Goal: Task Accomplishment & Management: Use online tool/utility

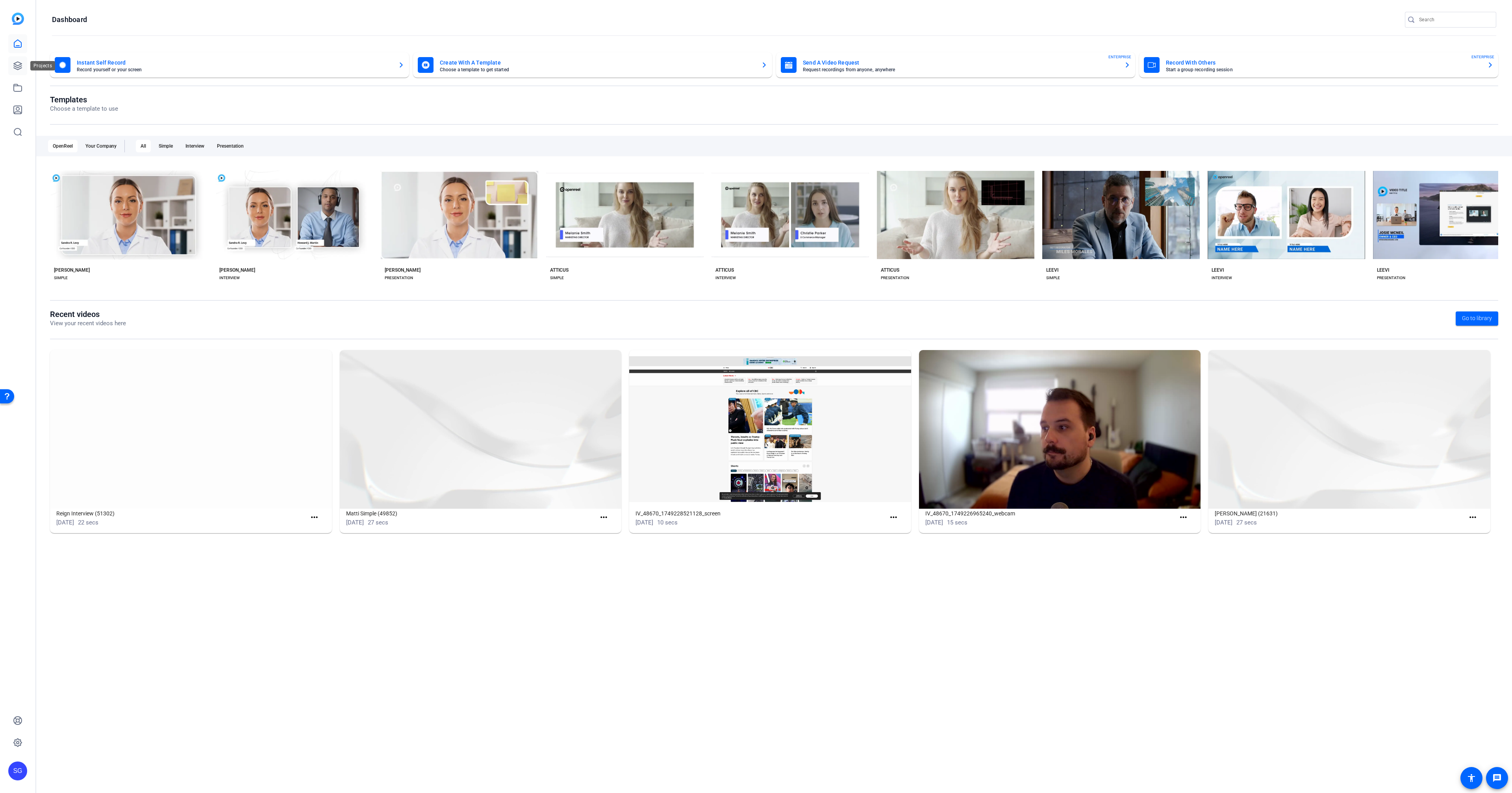
click at [21, 66] on icon at bounding box center [17, 66] width 8 height 8
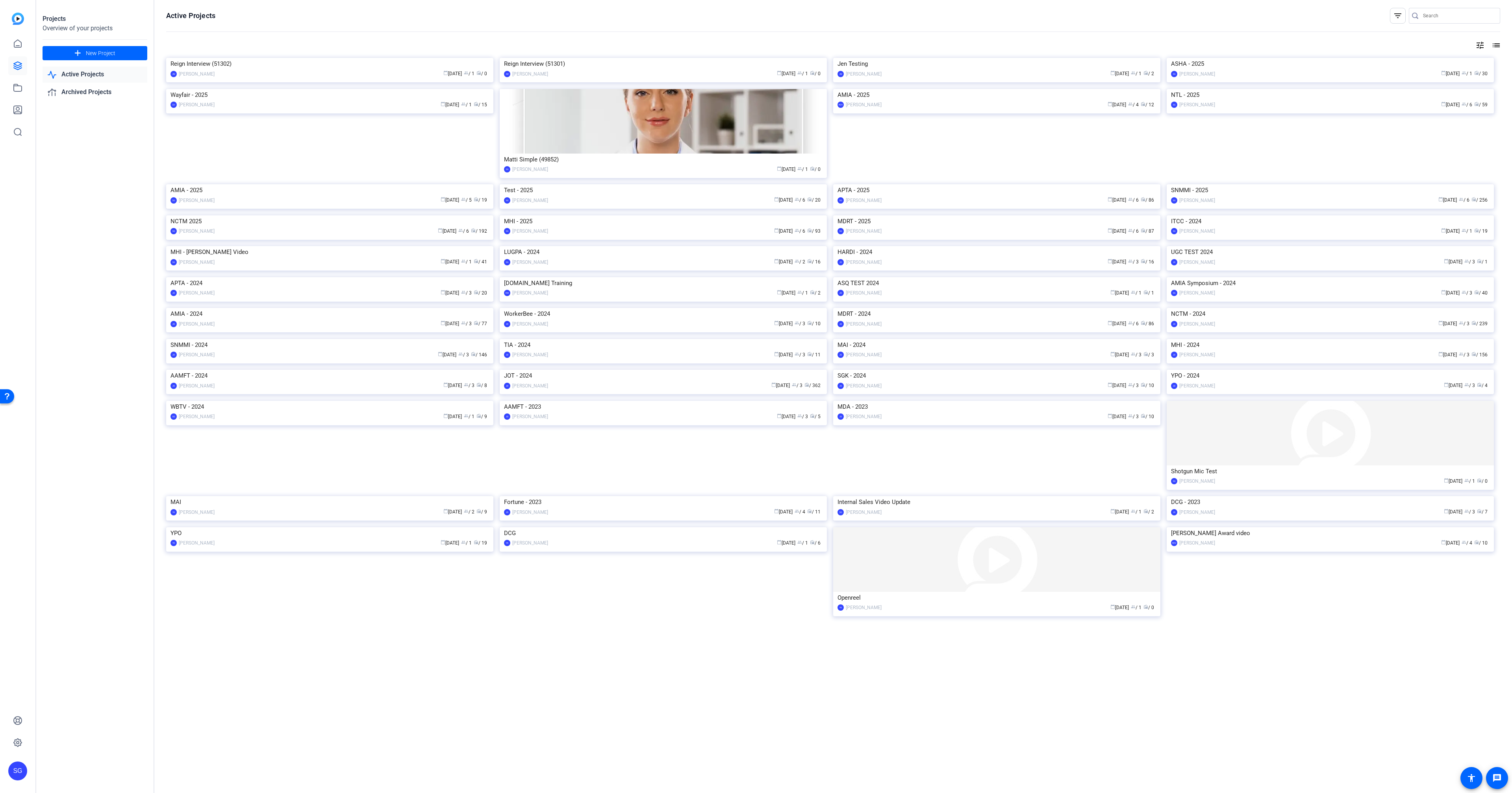
click at [719, 227] on div "MHI - 2025" at bounding box center [663, 221] width 318 height 12
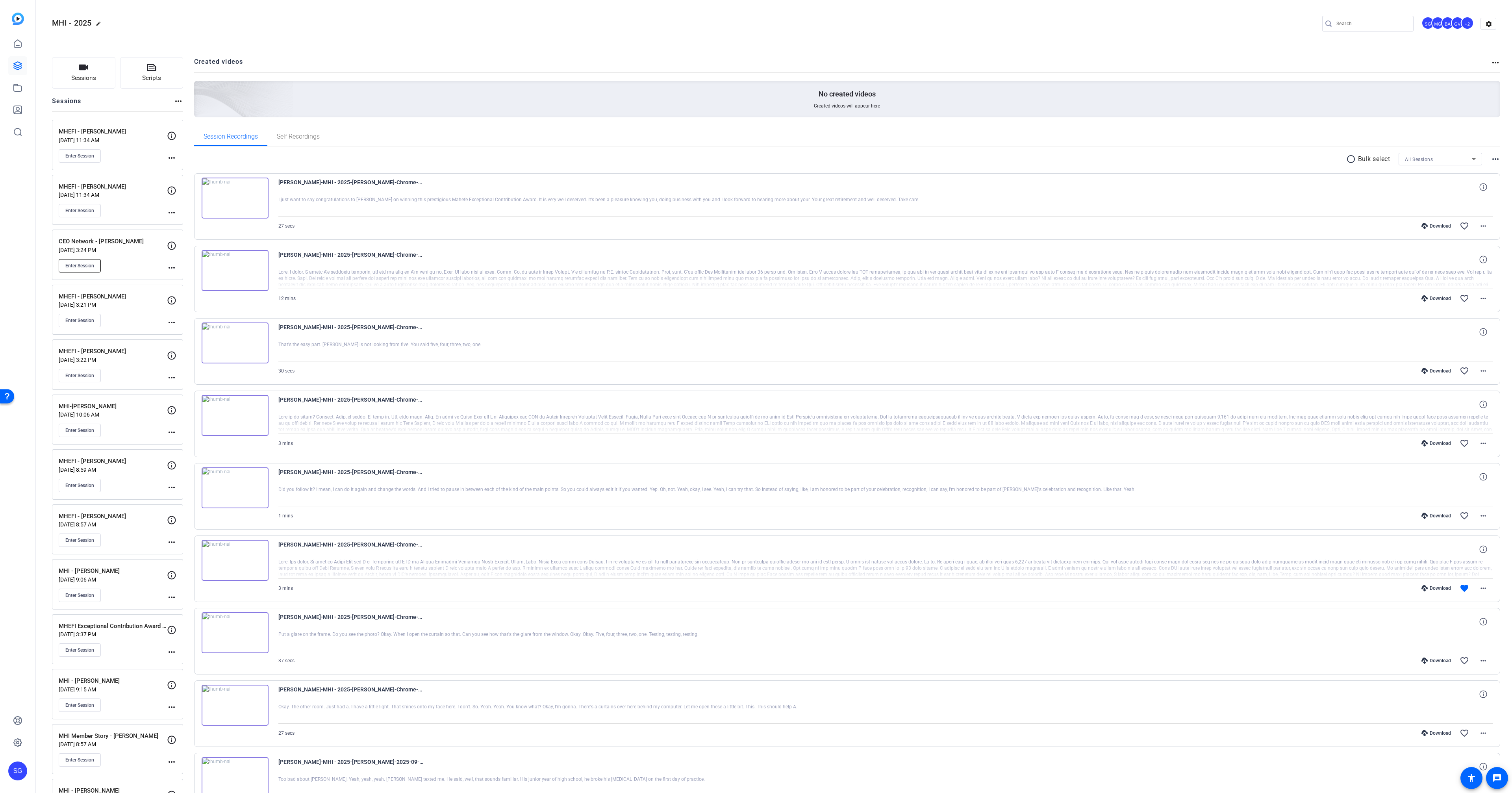
click at [86, 264] on span "Enter Session" at bounding box center [80, 266] width 29 height 6
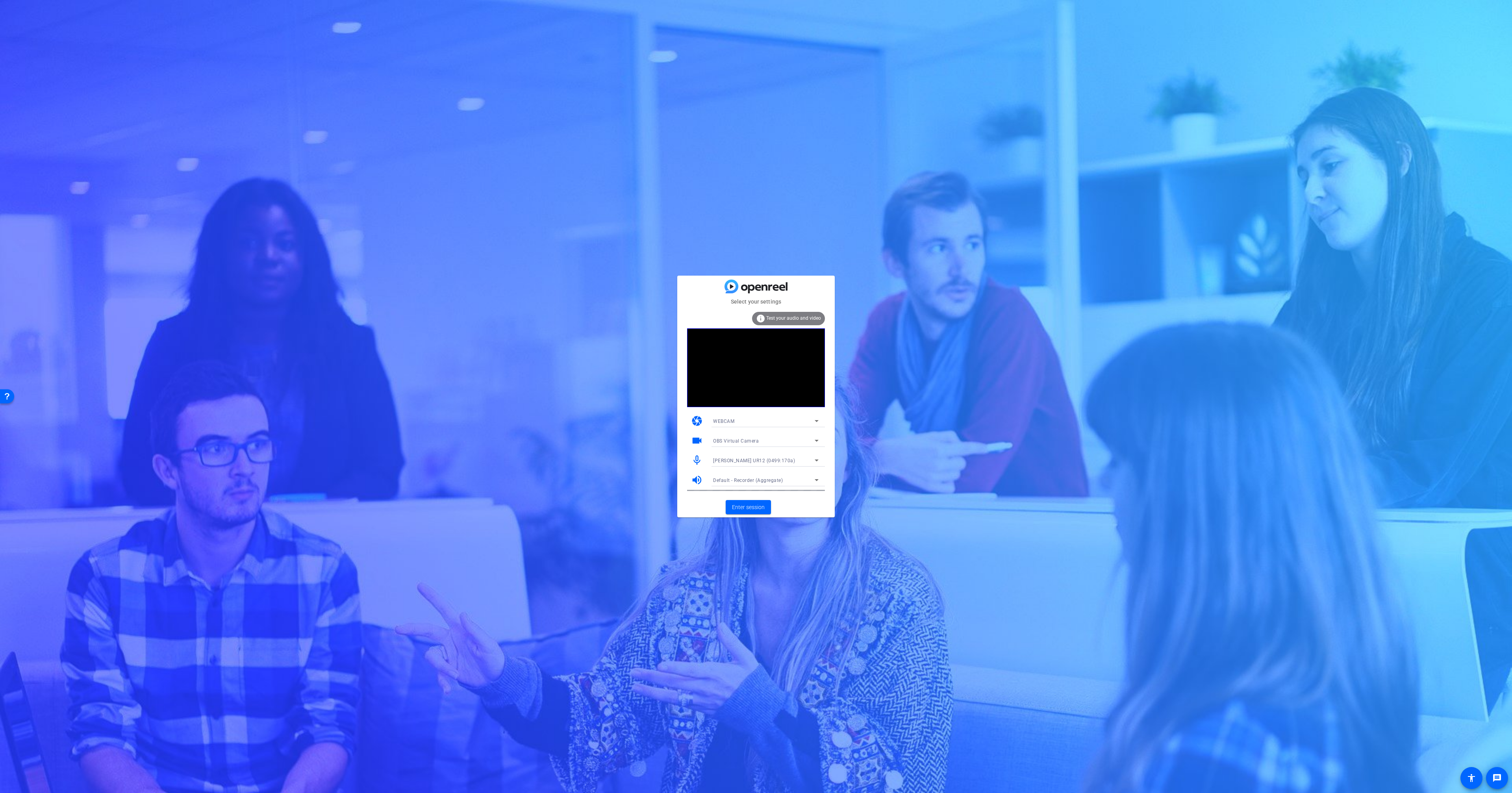
click at [751, 480] on span "Default - Recorder (Aggregate)" at bounding box center [748, 480] width 70 height 6
click at [751, 531] on span "[PERSON_NAME] UR12 (0499:170a)" at bounding box center [753, 533] width 80 height 9
click at [740, 505] on span "Enter session" at bounding box center [748, 507] width 33 height 9
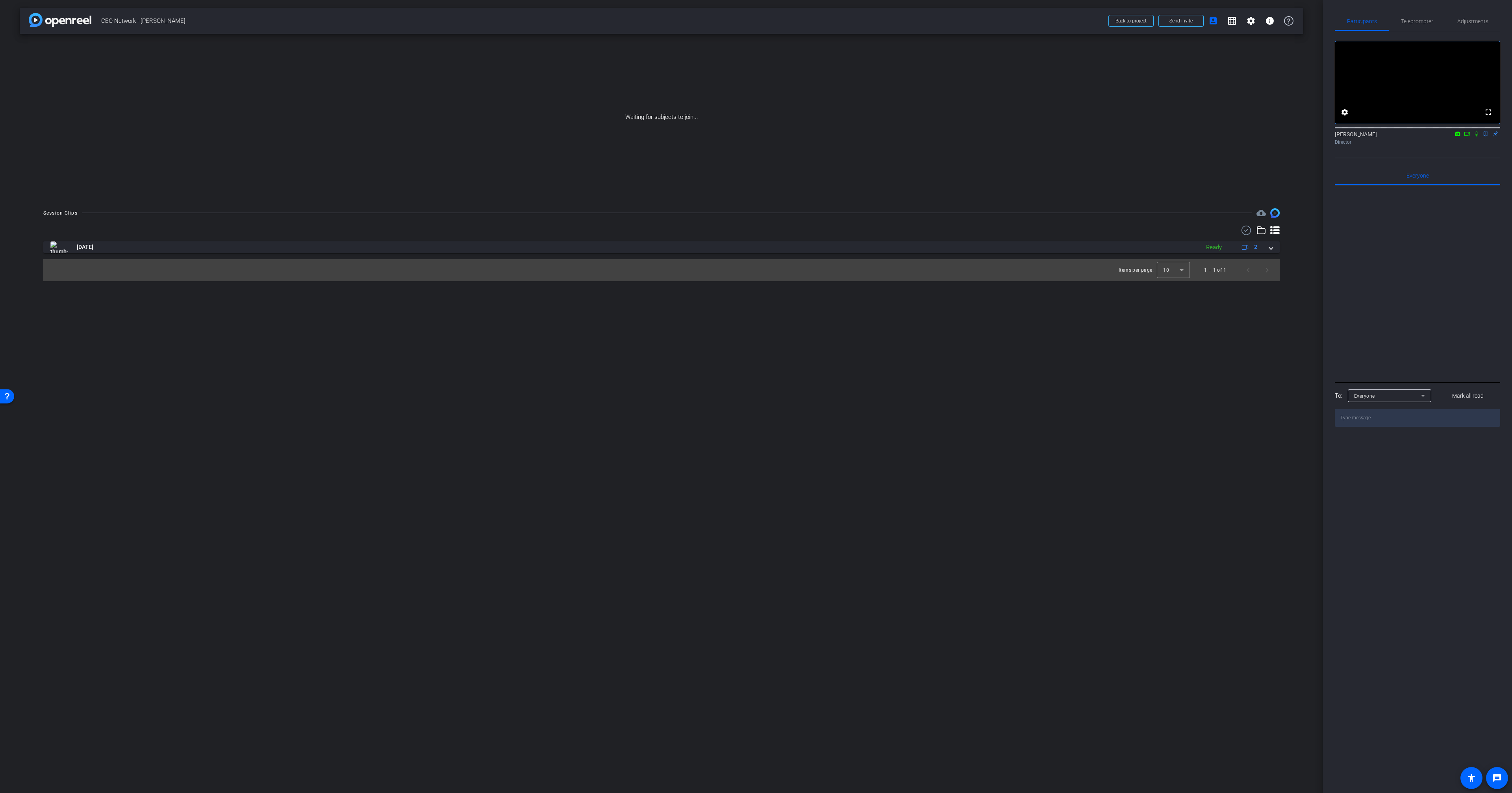
click at [1468, 136] on icon at bounding box center [1466, 134] width 6 height 6
click at [1483, 136] on icon at bounding box center [1486, 134] width 6 height 6
click at [1195, 19] on span at bounding box center [1181, 21] width 44 height 19
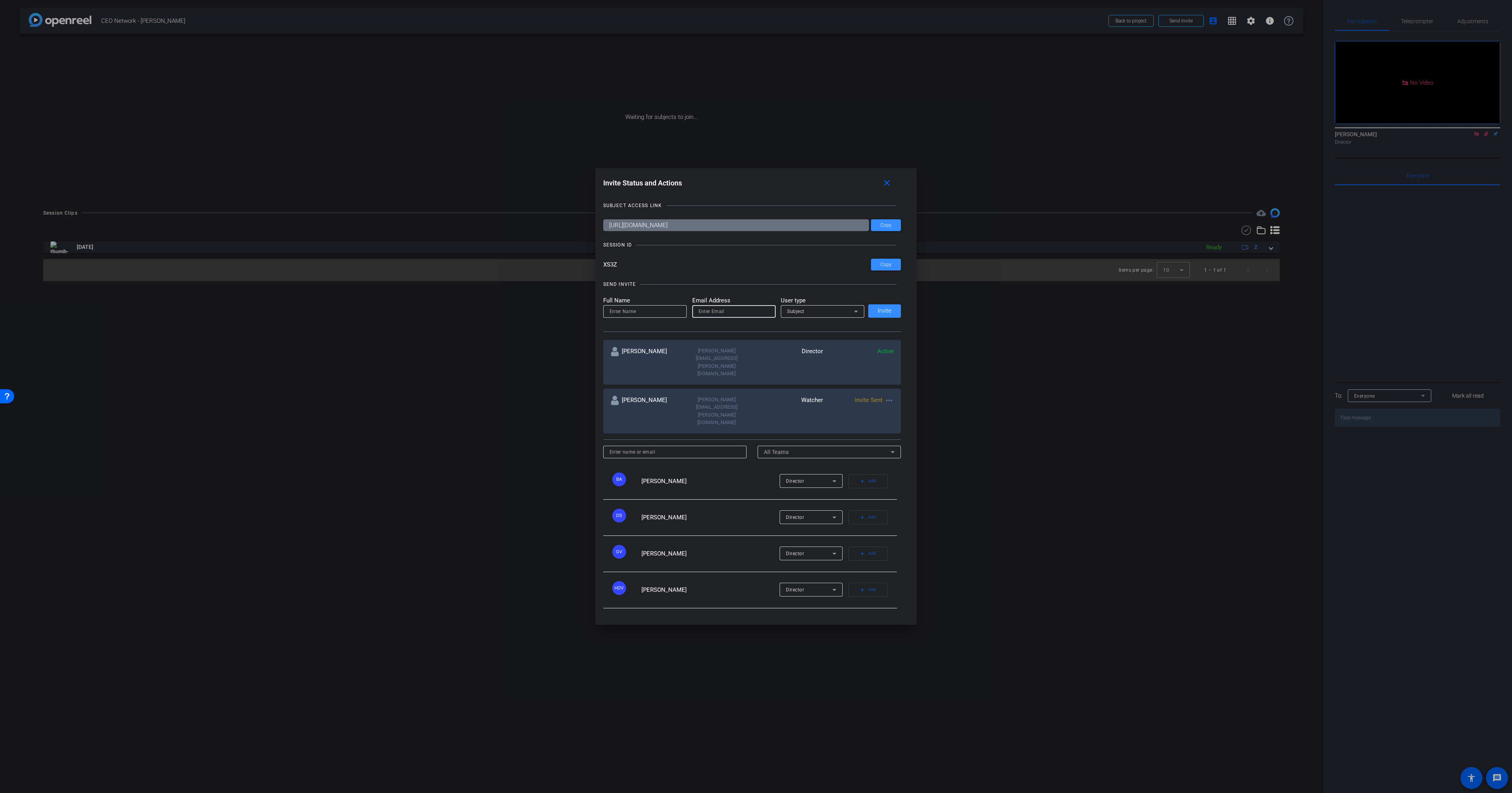
click at [737, 316] on input "email" at bounding box center [733, 311] width 71 height 9
paste input "steve@ovationleadership.com"
type input "steve@ovationleadership.com"
click at [628, 316] on input at bounding box center [645, 311] width 71 height 9
type input "[PERSON_NAME]"
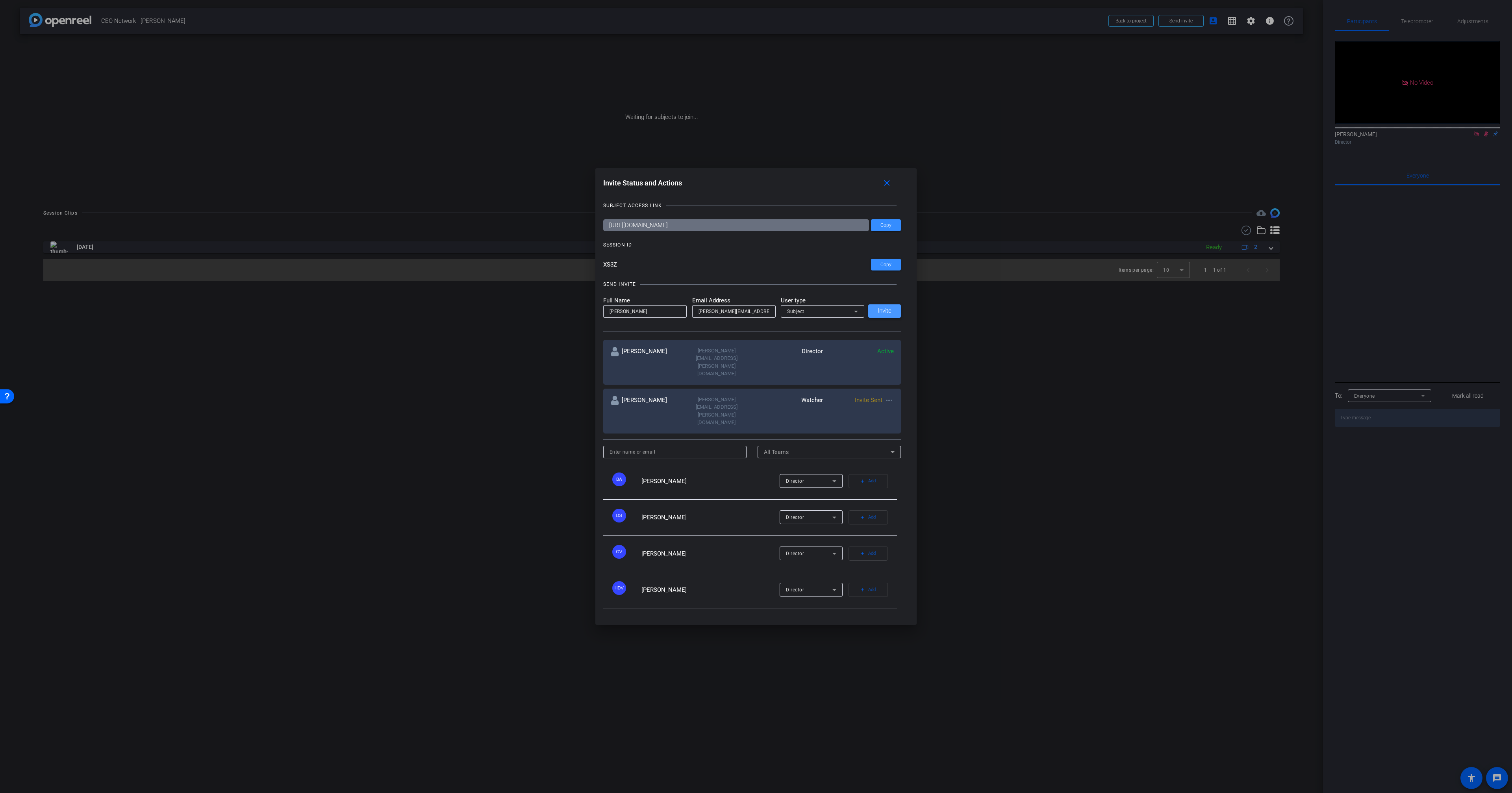
click at [888, 313] on span "Invite" at bounding box center [884, 310] width 14 height 6
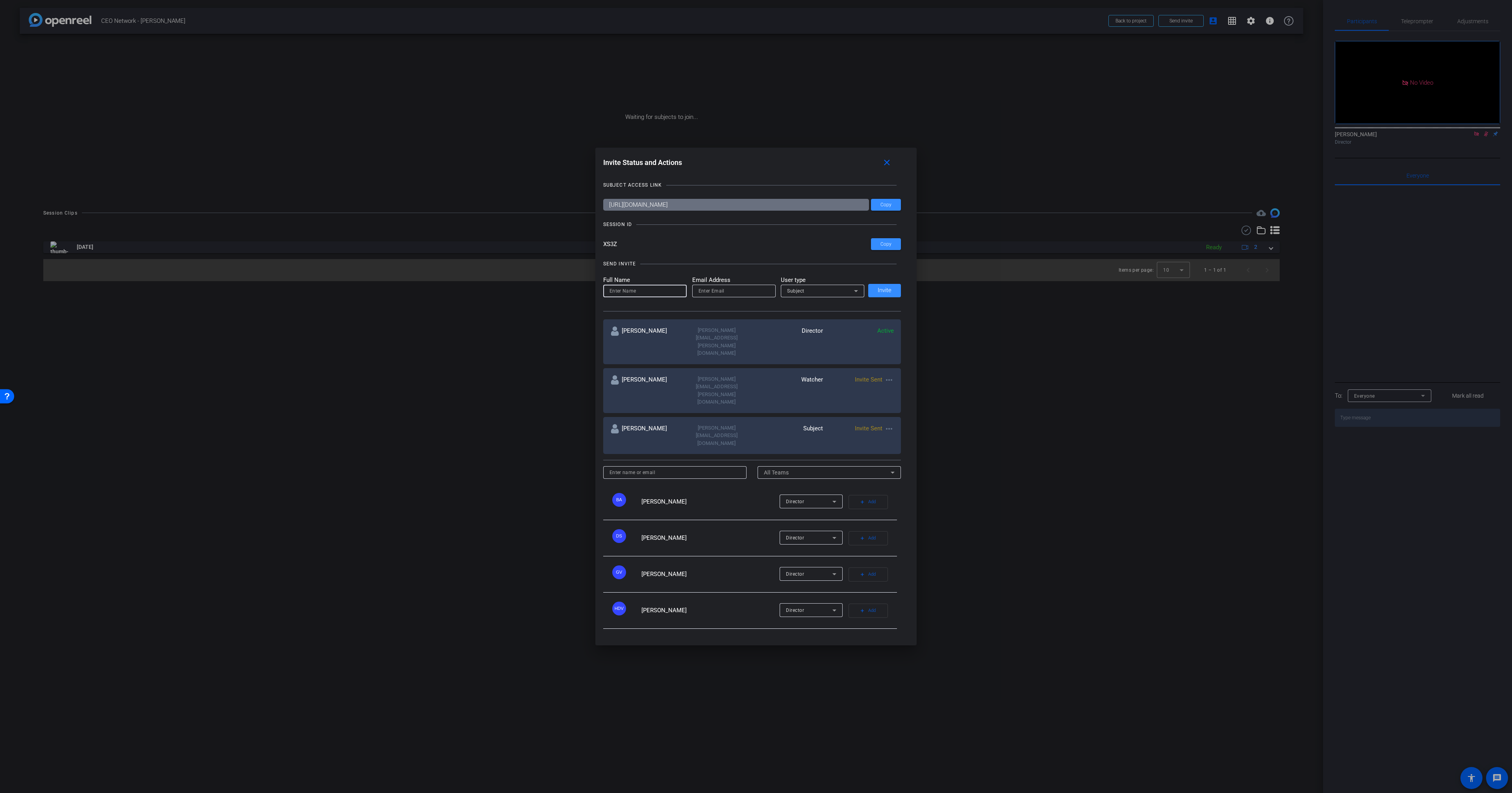
click at [631, 296] on input at bounding box center [645, 291] width 71 height 9
type input "[PERSON_NAME]"
paste input "kevin.oneill@steelesolutions.com"
type input "kevin.oneill@steelesolutions.com"
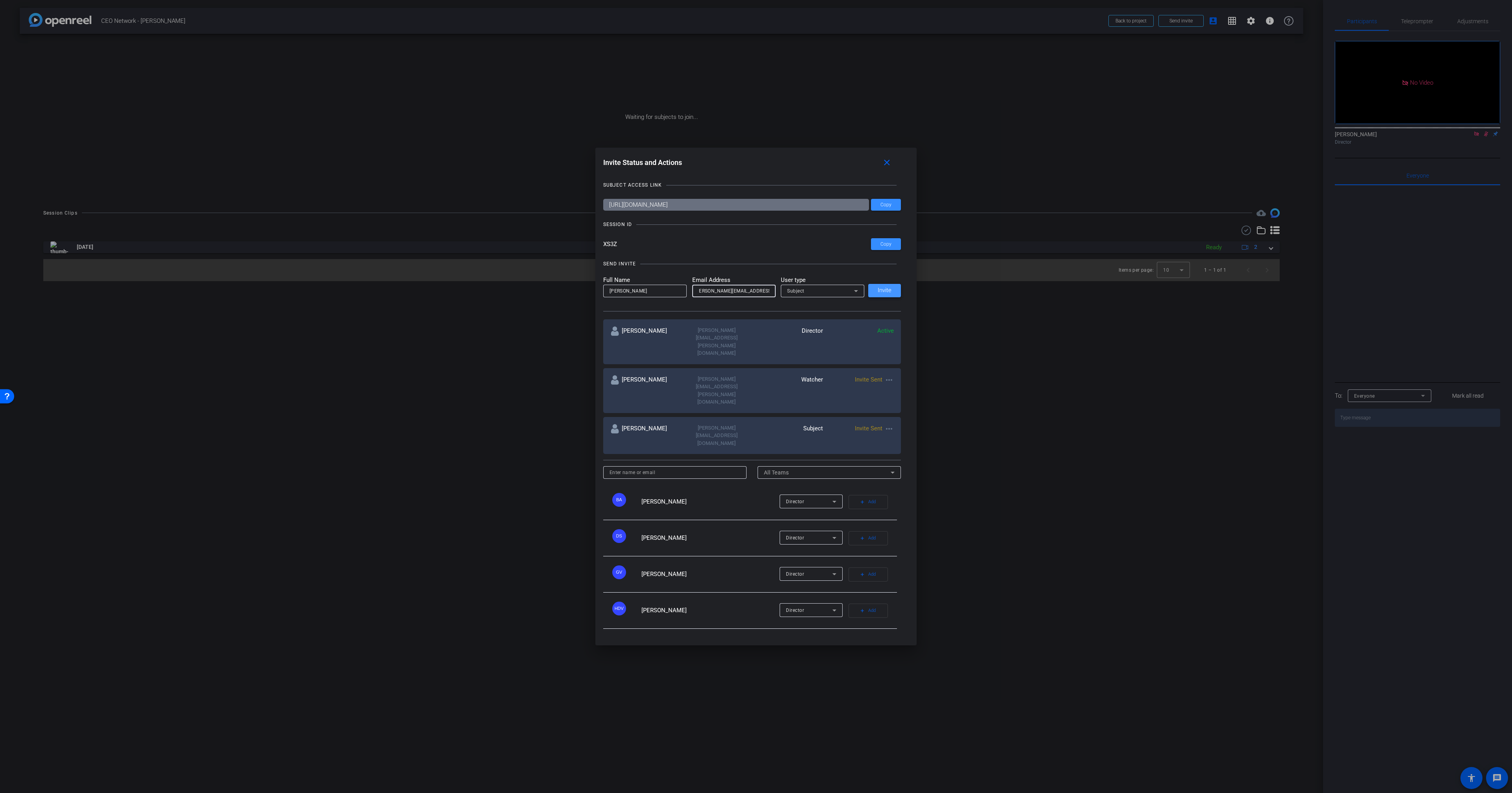
click at [885, 293] on span "Invite" at bounding box center [884, 291] width 14 height 6
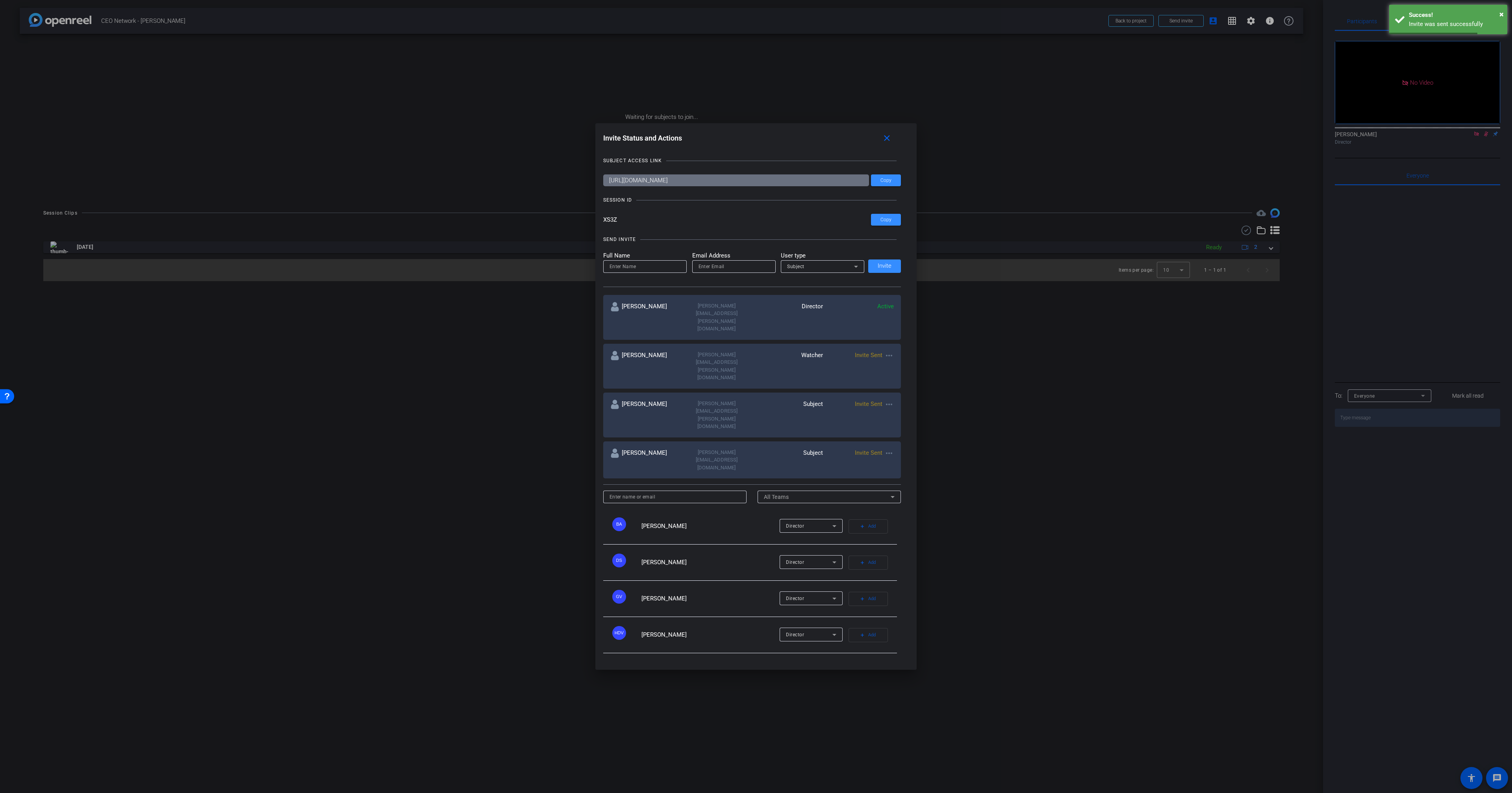
click at [892, 360] on mat-icon "more_horiz" at bounding box center [889, 355] width 9 height 9
click at [899, 392] on span "Re-Send Invite" at bounding box center [919, 393] width 59 height 9
drag, startPoint x: 750, startPoint y: 305, endPoint x: 745, endPoint y: 305, distance: 5.0
click at [750, 271] on input "email" at bounding box center [733, 266] width 71 height 9
paste input "nick.ginter@workerbeetv.com"
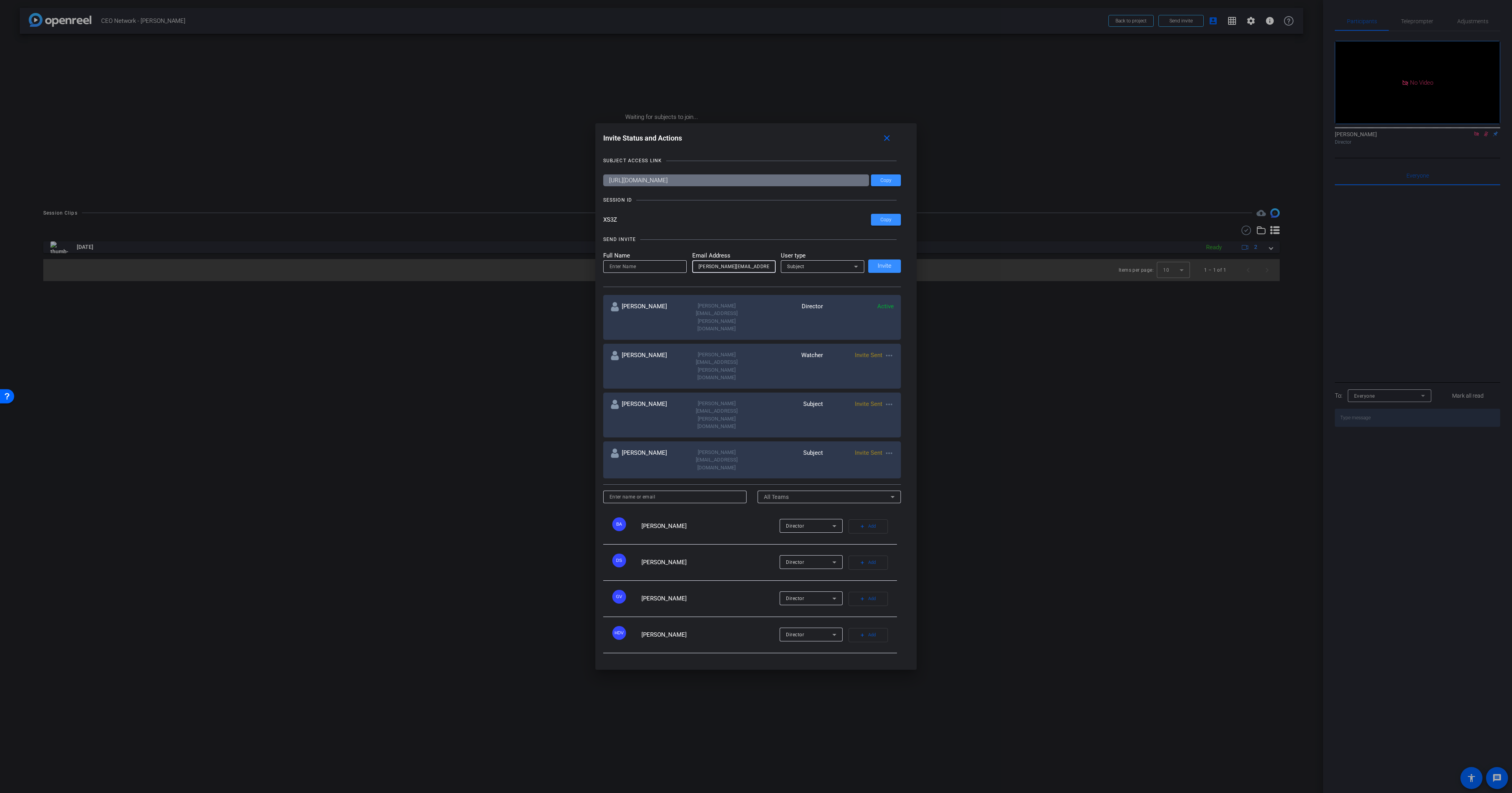
type input "nick.ginter@workerbeetv.com"
click at [660, 271] on input at bounding box center [645, 266] width 71 height 9
type input "[PERSON_NAME]"
click at [795, 271] on div "Subject" at bounding box center [820, 266] width 67 height 10
drag, startPoint x: 795, startPoint y: 328, endPoint x: 812, endPoint y: 330, distance: 17.1
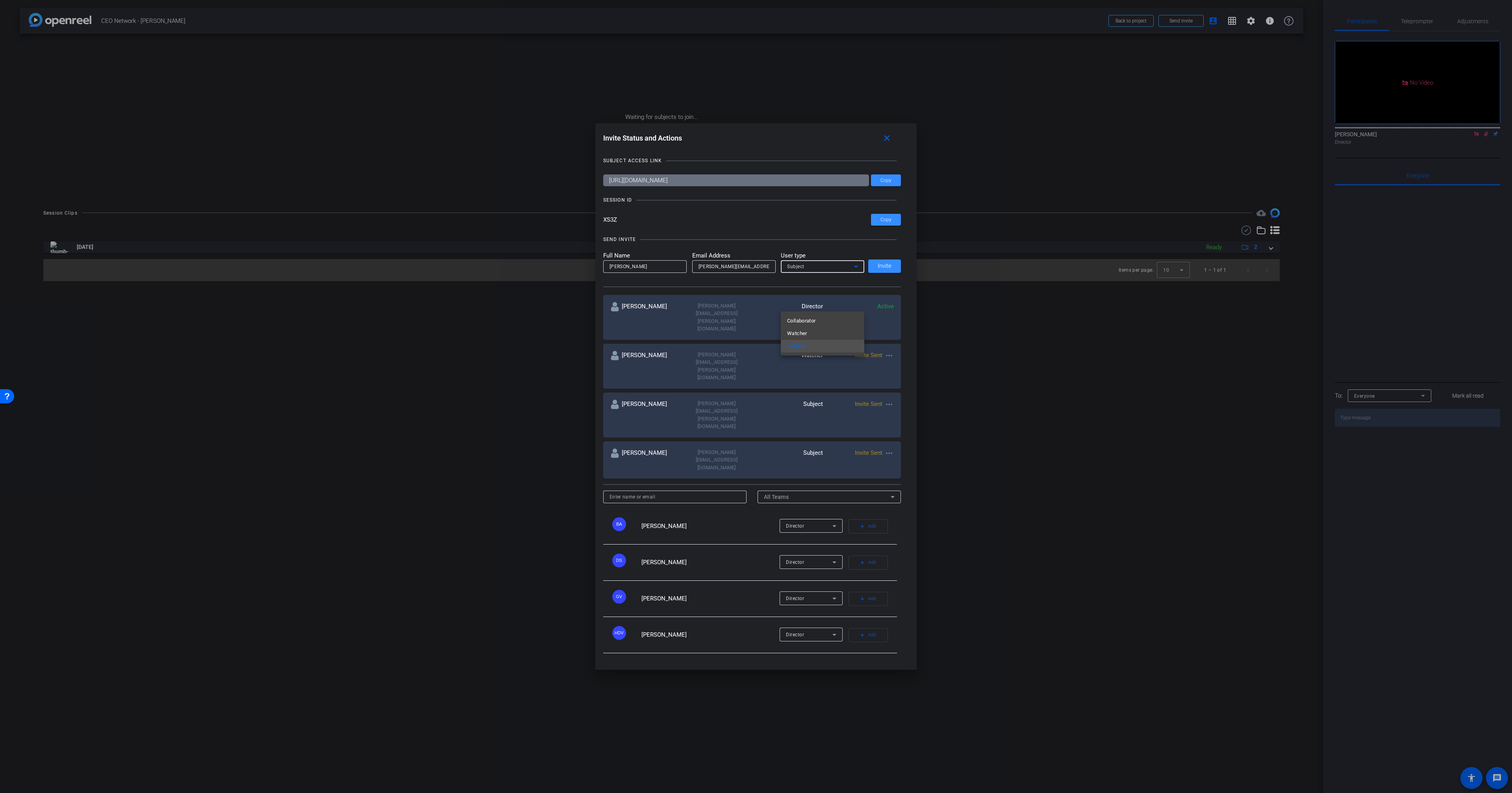
click at [796, 330] on span "Watcher" at bounding box center [797, 333] width 20 height 9
click at [894, 276] on span at bounding box center [884, 266] width 33 height 19
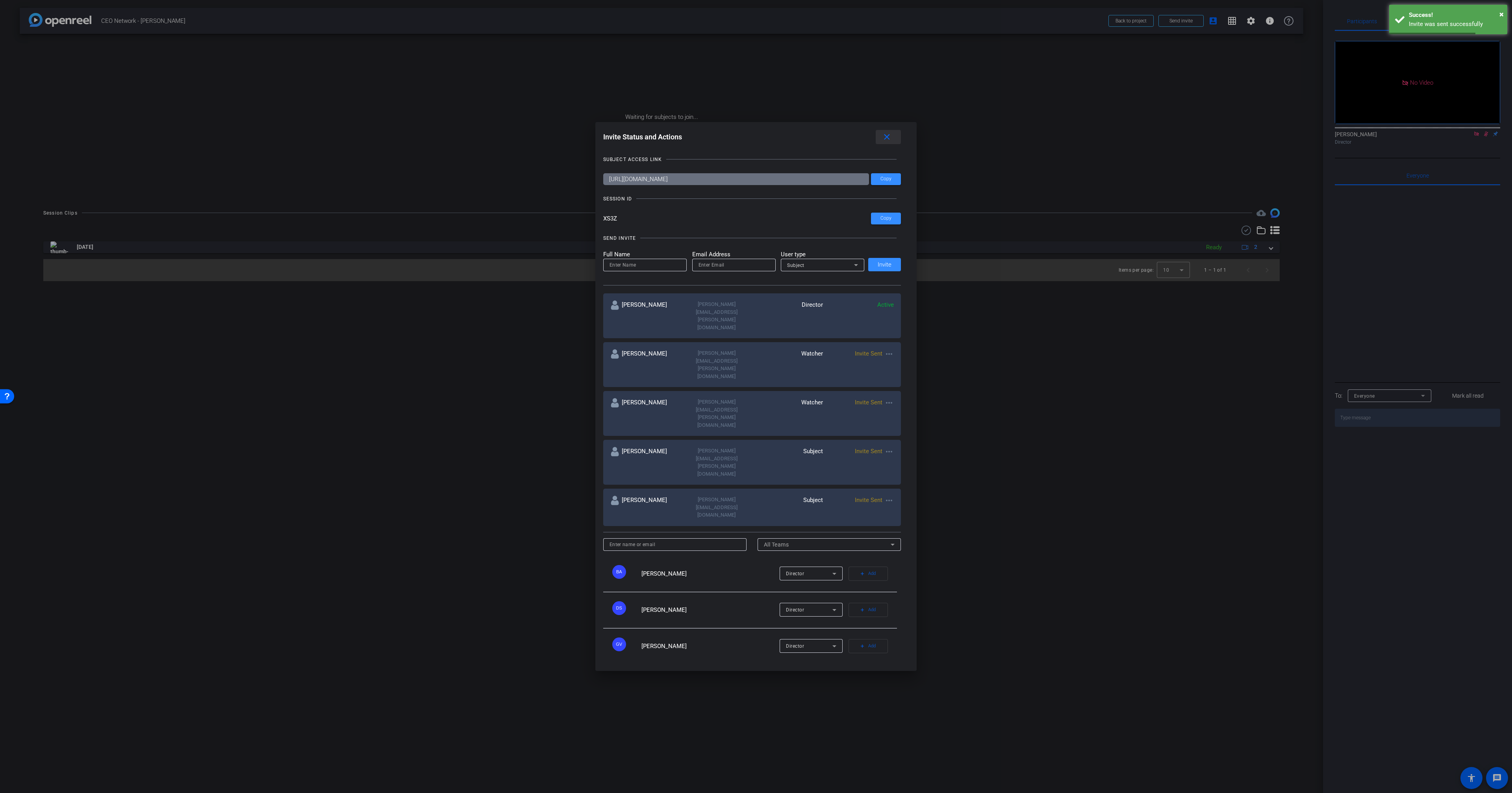
click at [884, 142] on mat-icon "close" at bounding box center [887, 137] width 10 height 10
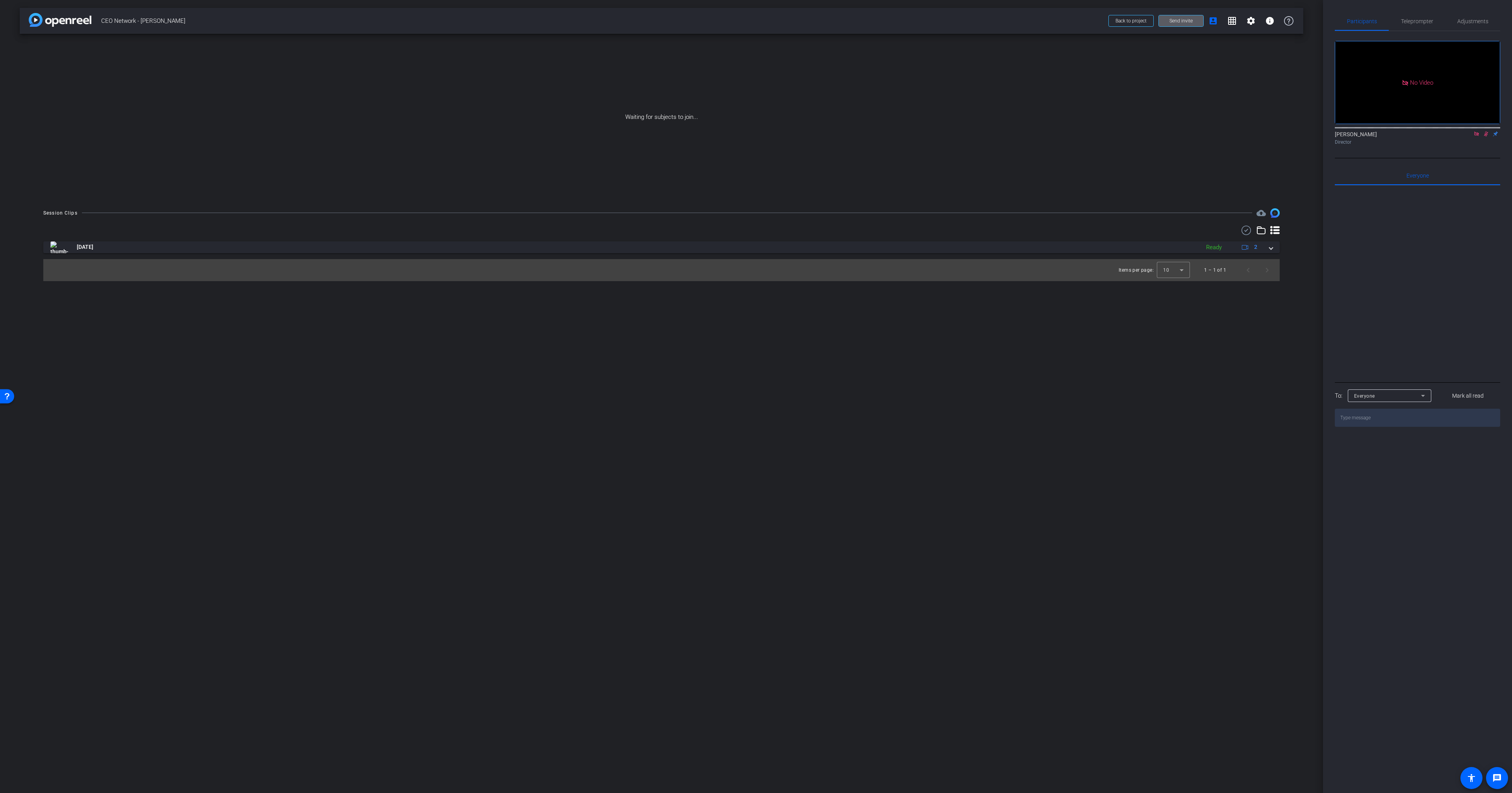
click at [1478, 136] on icon at bounding box center [1476, 134] width 6 height 6
click at [1466, 136] on icon at bounding box center [1466, 134] width 6 height 6
click at [1466, 144] on div "Scott Grant Director" at bounding box center [1417, 138] width 166 height 16
click at [1474, 136] on icon at bounding box center [1476, 133] width 4 height 4
click at [1467, 136] on icon at bounding box center [1466, 134] width 6 height 6
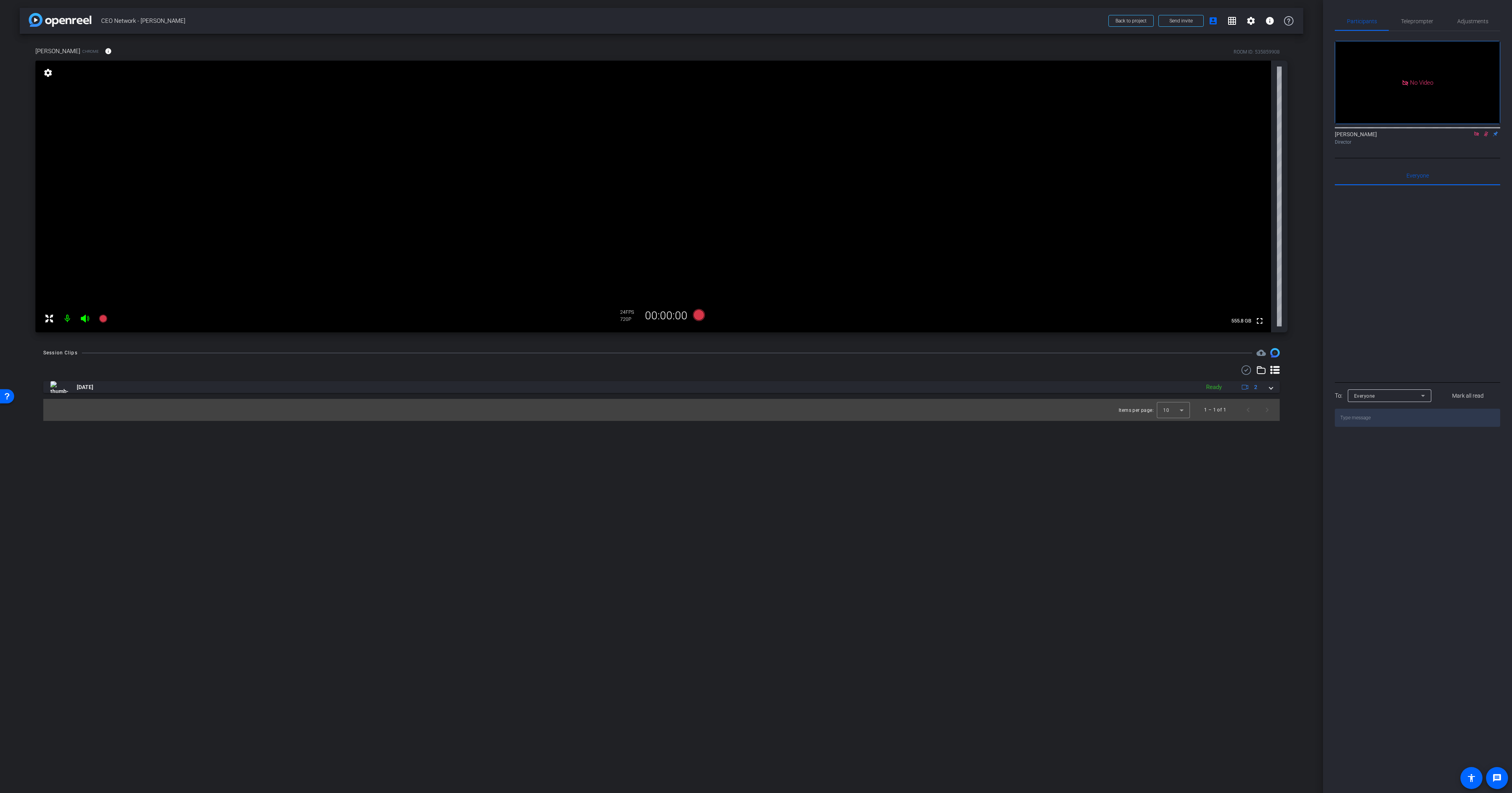
click at [1487, 137] on mat-icon at bounding box center [1485, 134] width 9 height 7
click at [1487, 9] on div "Participants Teleprompter Adjustments No Video Scott Grant Director Everyone 0 …" at bounding box center [1417, 396] width 189 height 793
click at [1483, 14] on span "Adjustments" at bounding box center [1473, 21] width 31 height 19
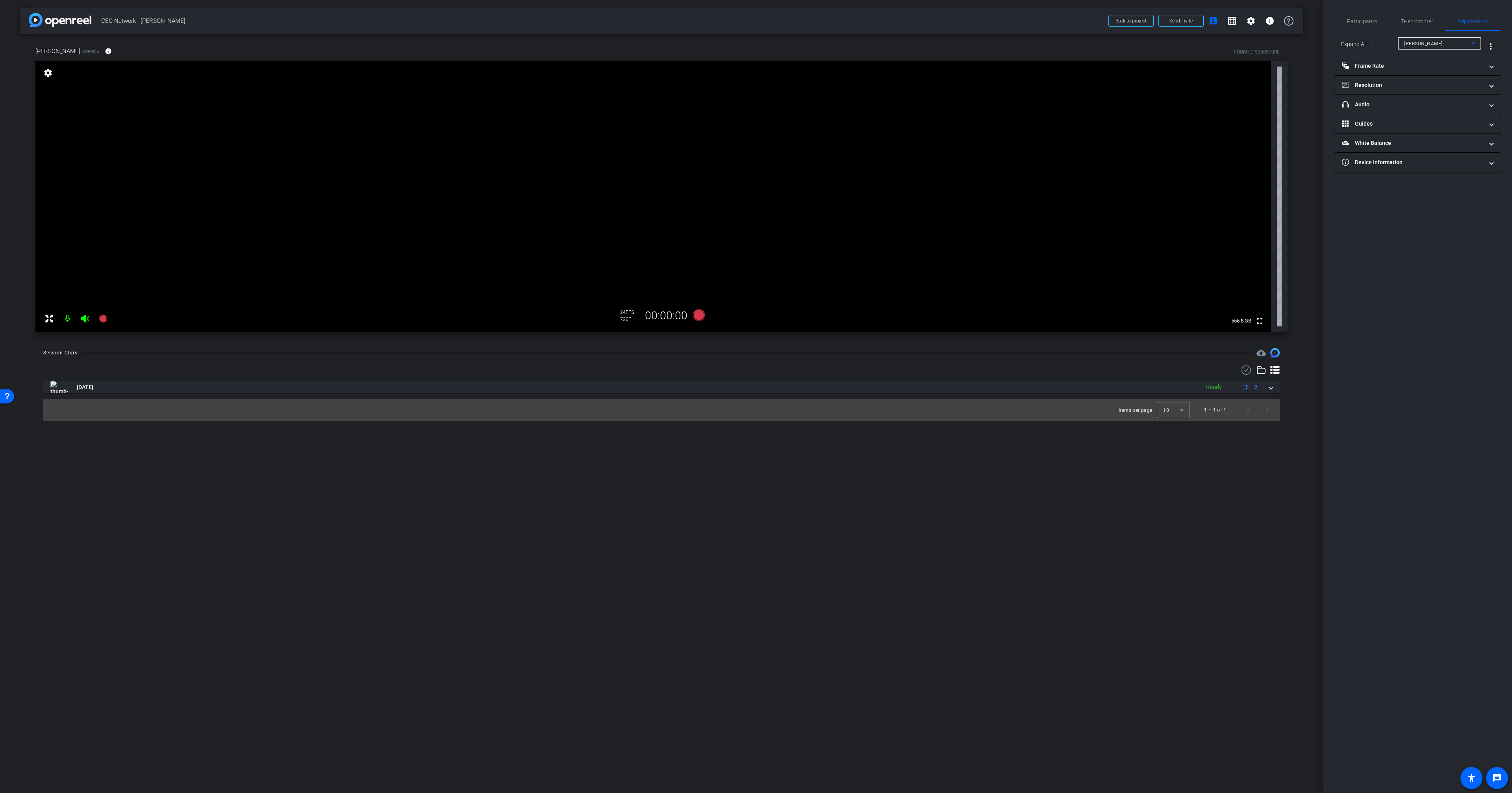
click at [1449, 44] on div "[PERSON_NAME]" at bounding box center [1437, 44] width 67 height 10
click at [1355, 63] on div at bounding box center [756, 396] width 1512 height 793
drag, startPoint x: 1369, startPoint y: 81, endPoint x: 1408, endPoint y: 108, distance: 47.4
click at [1369, 81] on mat-panel-title "Resolution" at bounding box center [1412, 86] width 142 height 9
click at [1418, 111] on div "1080" at bounding box center [1423, 114] width 29 height 14
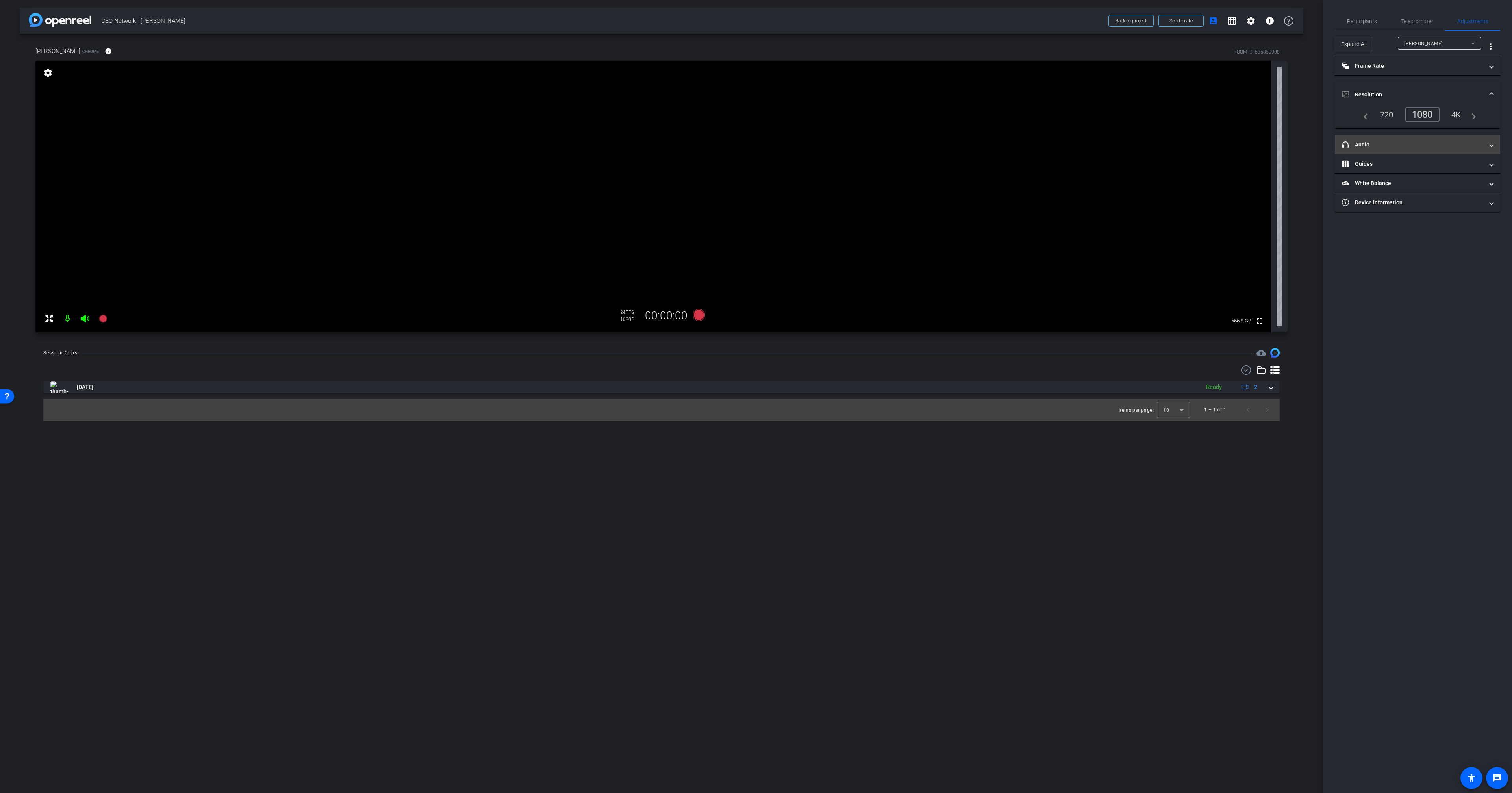
click at [1402, 144] on mat-panel-title "headphone icon Audio" at bounding box center [1412, 145] width 142 height 9
drag, startPoint x: 1396, startPoint y: 89, endPoint x: 1396, endPoint y: 74, distance: 15.0
click at [1396, 89] on mat-expansion-panel-header "Resolution" at bounding box center [1417, 94] width 166 height 25
click at [1395, 64] on mat-panel-title "Frame Rate Frame Rate" at bounding box center [1412, 66] width 142 height 9
click at [1394, 64] on mat-expansion-panel-header "Frame Rate Frame Rate" at bounding box center [1417, 69] width 166 height 25
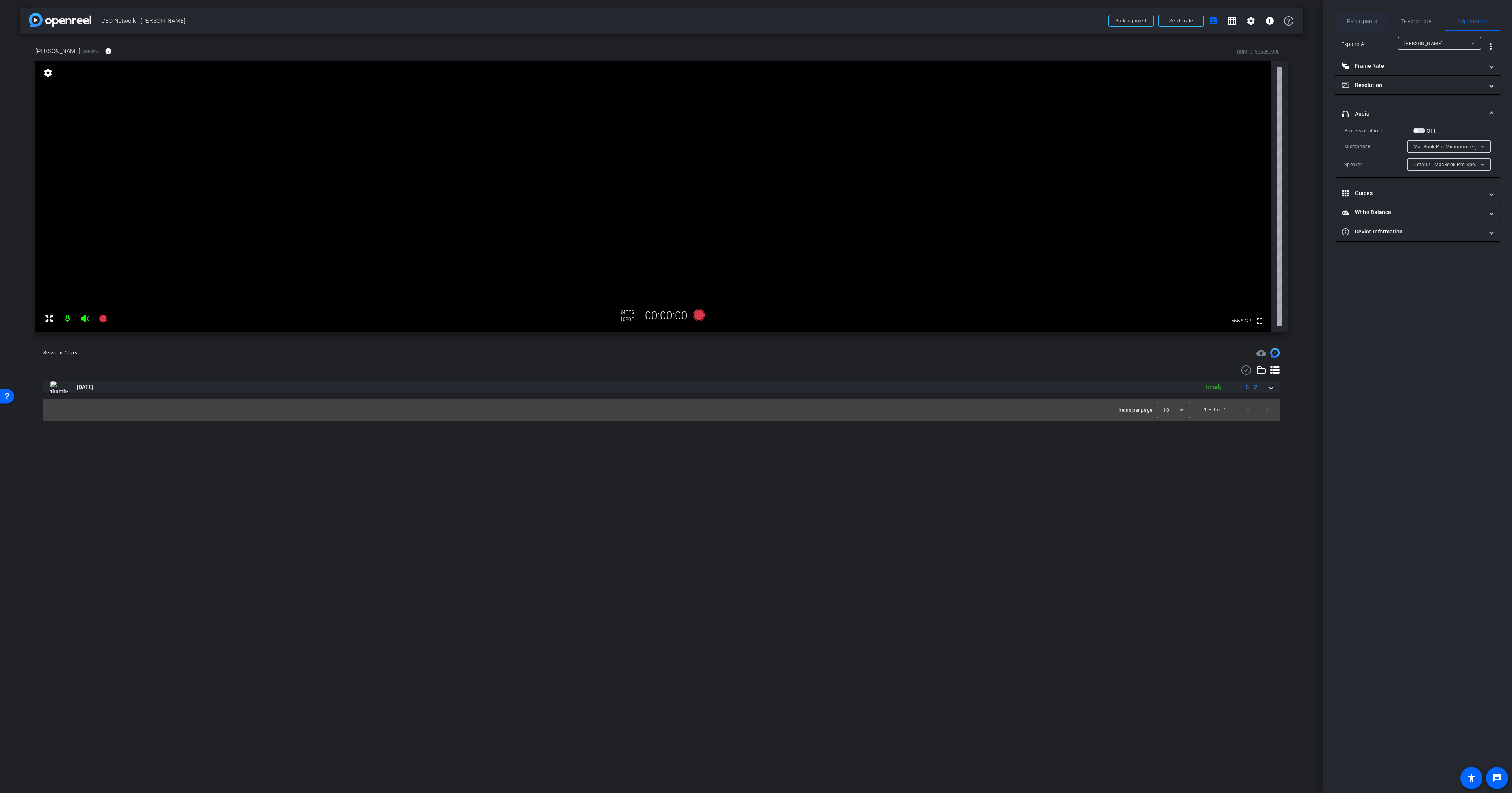
click at [1366, 29] on span "Participants" at bounding box center [1361, 21] width 30 height 19
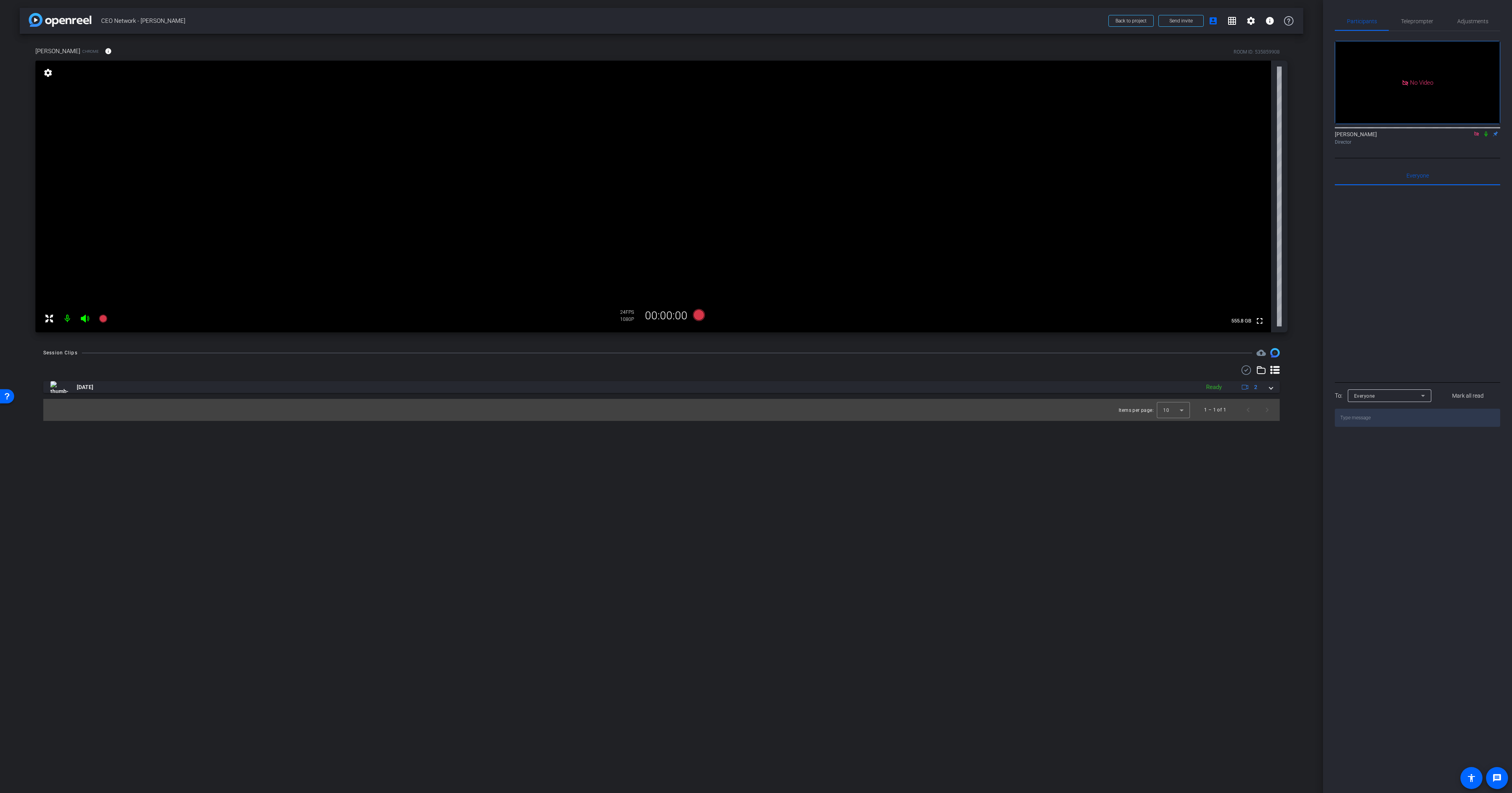
click at [1486, 131] on icon at bounding box center [1486, 133] width 3 height 5
click at [1485, 136] on icon at bounding box center [1486, 133] width 4 height 5
click at [105, 52] on mat-icon "info" at bounding box center [109, 51] width 7 height 7
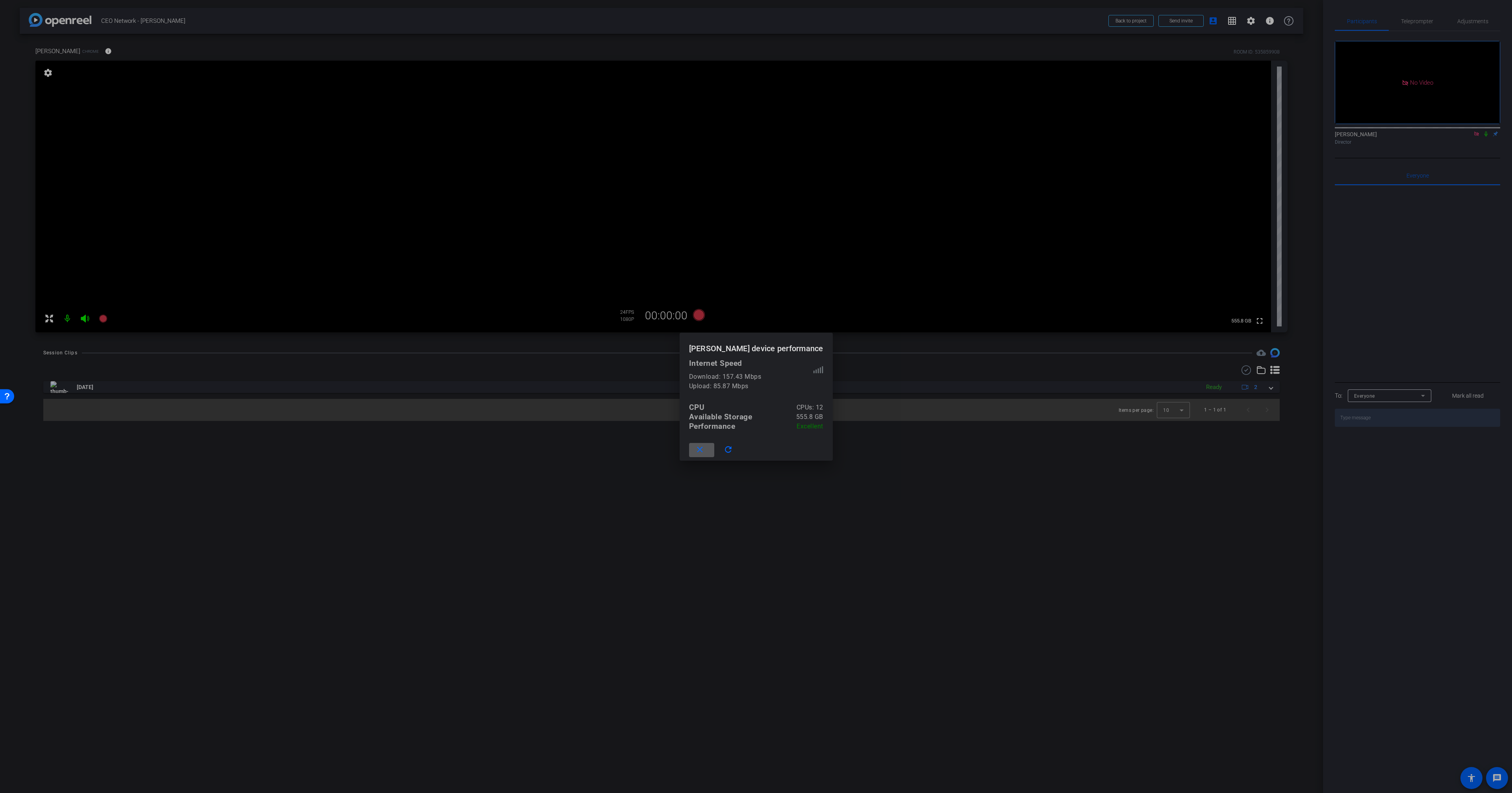
click at [1389, 171] on div at bounding box center [756, 396] width 1512 height 793
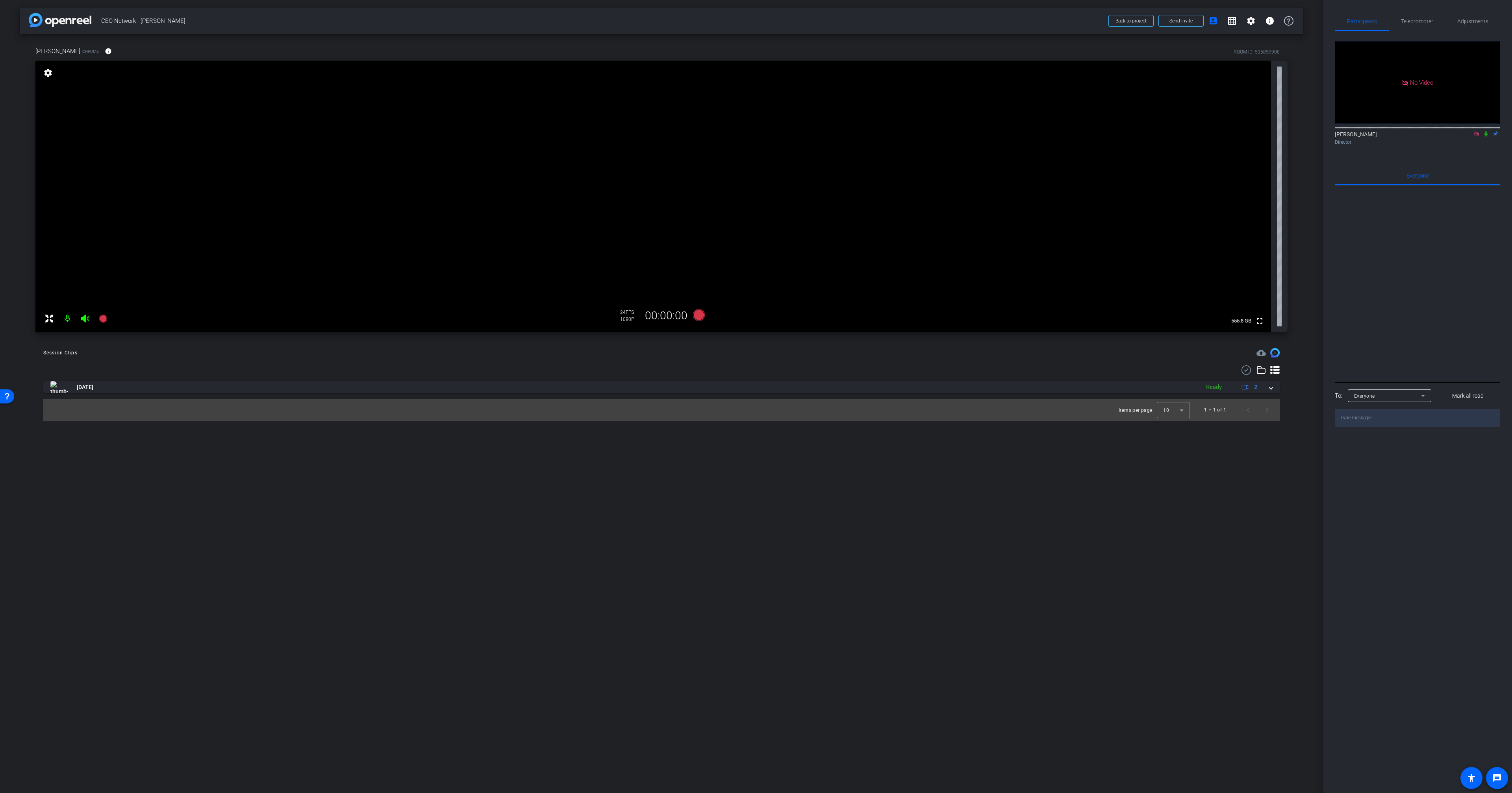
click at [1478, 136] on icon at bounding box center [1476, 133] width 4 height 4
click at [1455, 136] on icon at bounding box center [1457, 133] width 5 height 4
click at [1470, 151] on div at bounding box center [756, 396] width 1512 height 793
click at [1475, 136] on icon at bounding box center [1476, 134] width 6 height 6
click at [1472, 137] on mat-icon at bounding box center [1476, 134] width 9 height 7
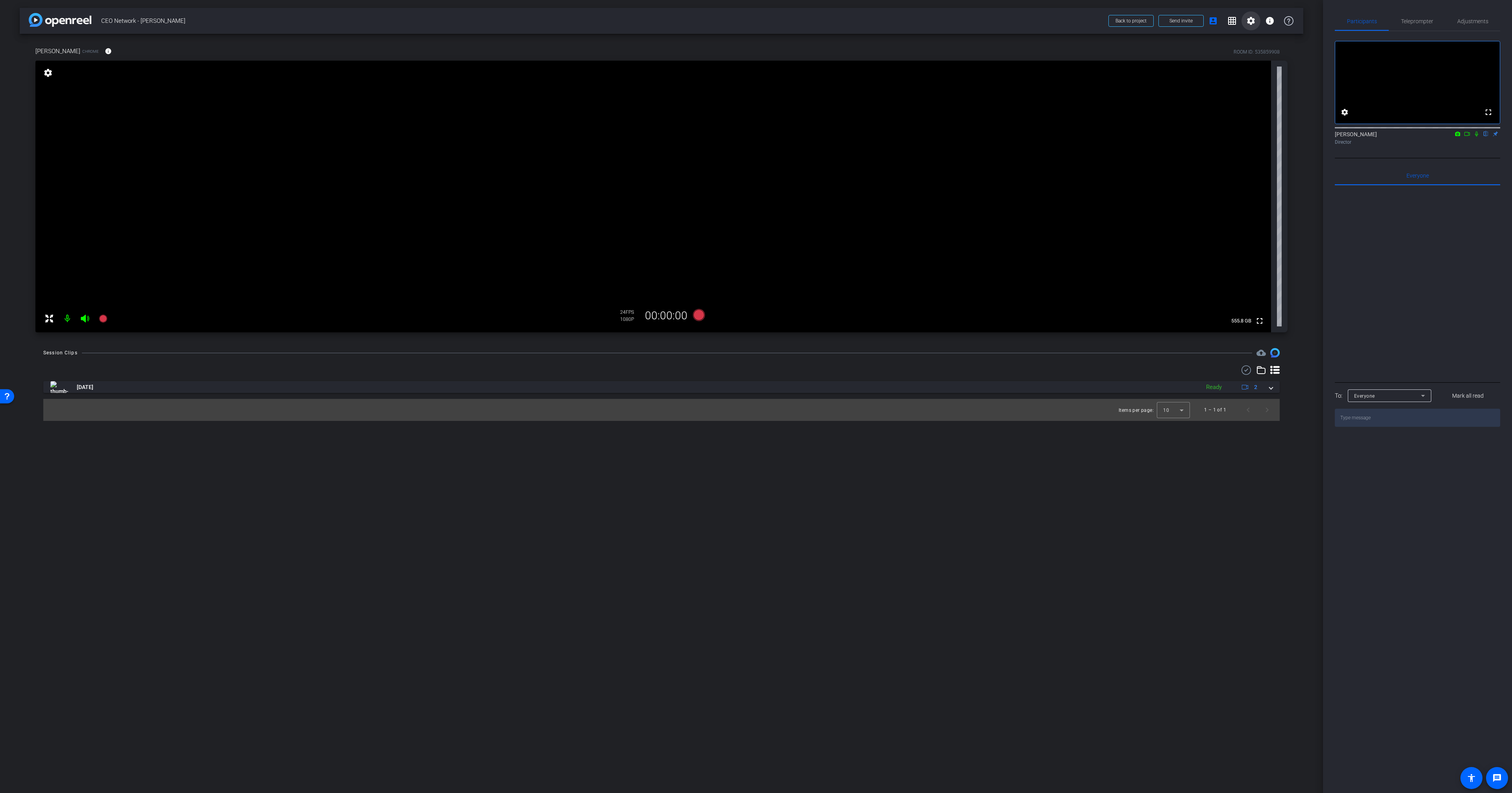
drag, startPoint x: 1249, startPoint y: 29, endPoint x: 1248, endPoint y: 39, distance: 10.0
click at [1249, 30] on div "arrow_back CEO Network - Kevin O'Neill Back to project Send invite account_box …" at bounding box center [662, 21] width 1284 height 26
click at [1250, 21] on mat-icon "settings" at bounding box center [1250, 21] width 9 height 9
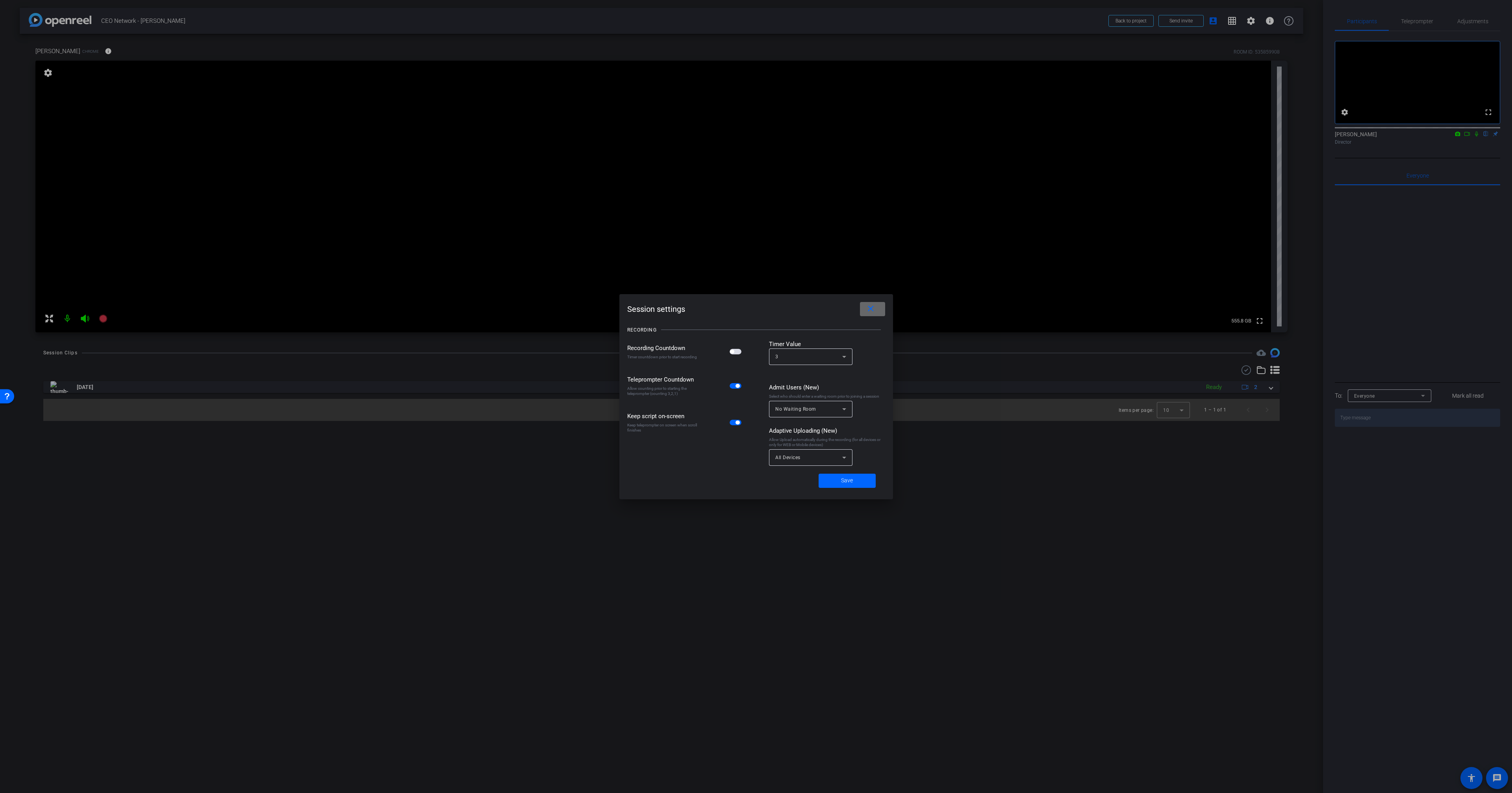
click at [867, 308] on mat-icon "close" at bounding box center [871, 309] width 10 height 10
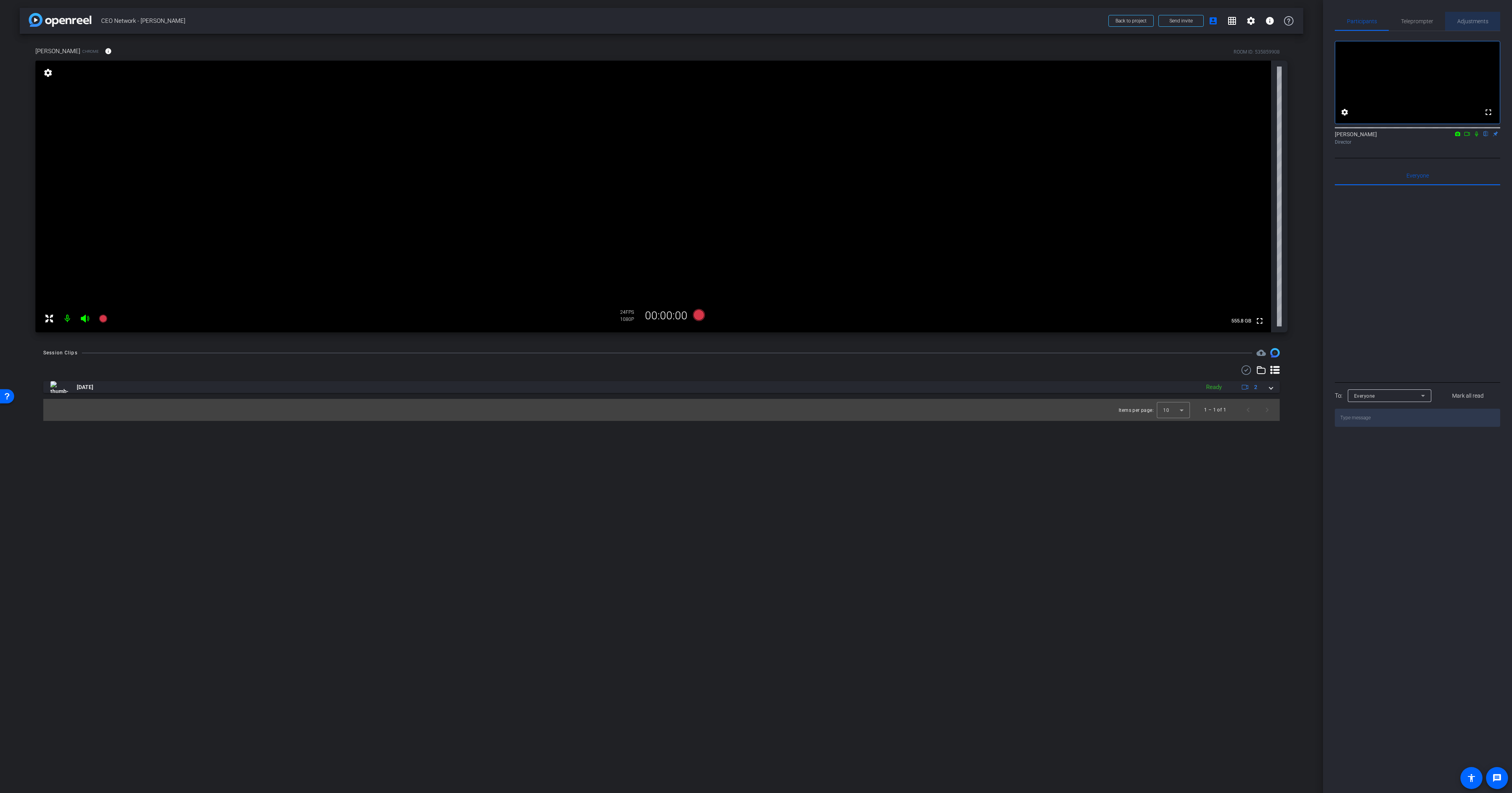
click at [1472, 15] on span "Adjustments" at bounding box center [1473, 21] width 31 height 19
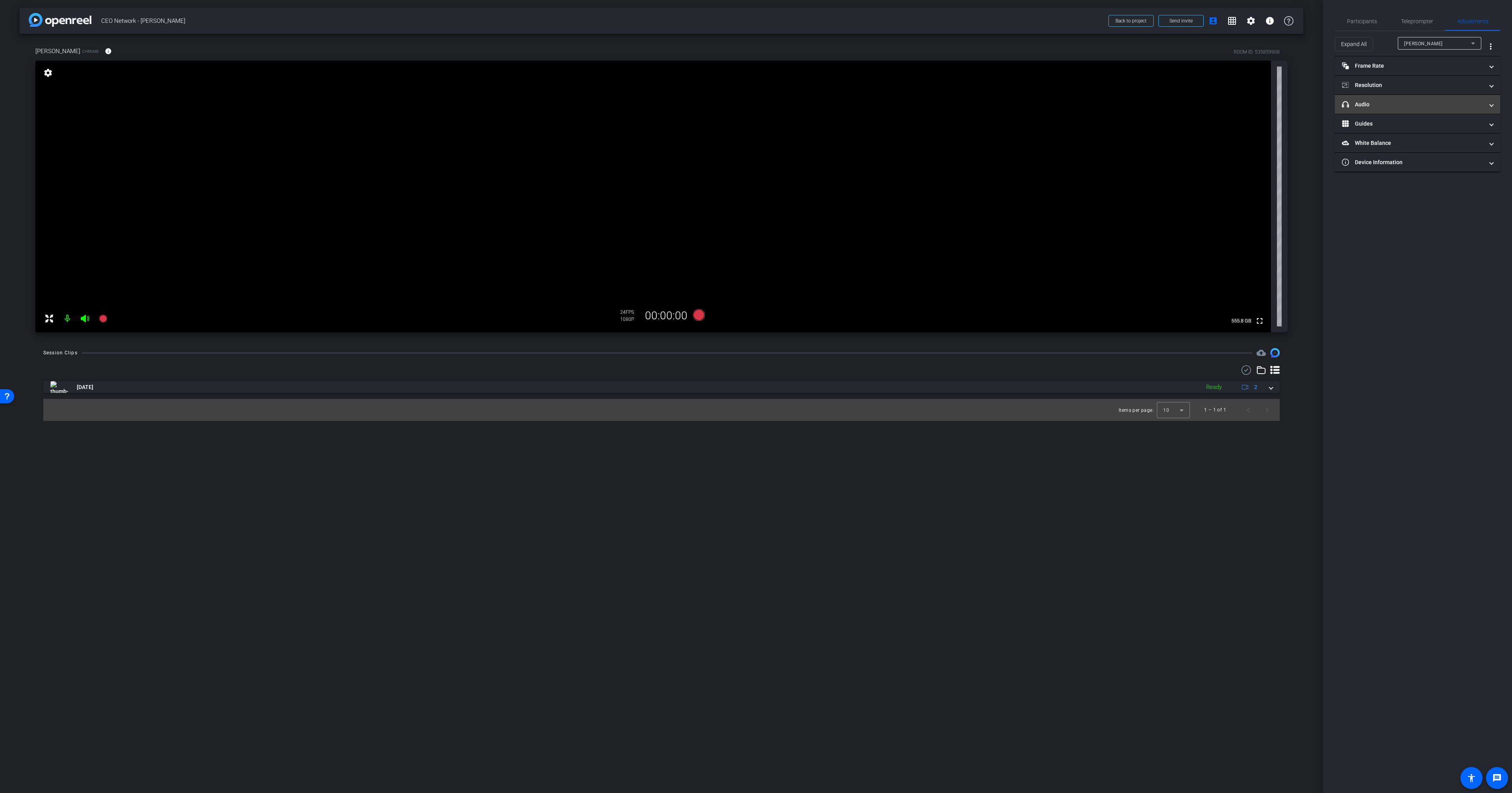
click at [1364, 108] on mat-panel-title "headphone icon Audio" at bounding box center [1412, 105] width 142 height 9
click at [1425, 163] on span "Default - MacBook Pro Speakers (Built-in)" at bounding box center [1461, 164] width 95 height 6
click at [1393, 111] on div at bounding box center [756, 396] width 1512 height 793
click at [1395, 108] on mat-expansion-panel-header "headphone icon Audio" at bounding box center [1417, 113] width 166 height 25
click at [1369, 27] on span "Participants" at bounding box center [1361, 21] width 30 height 19
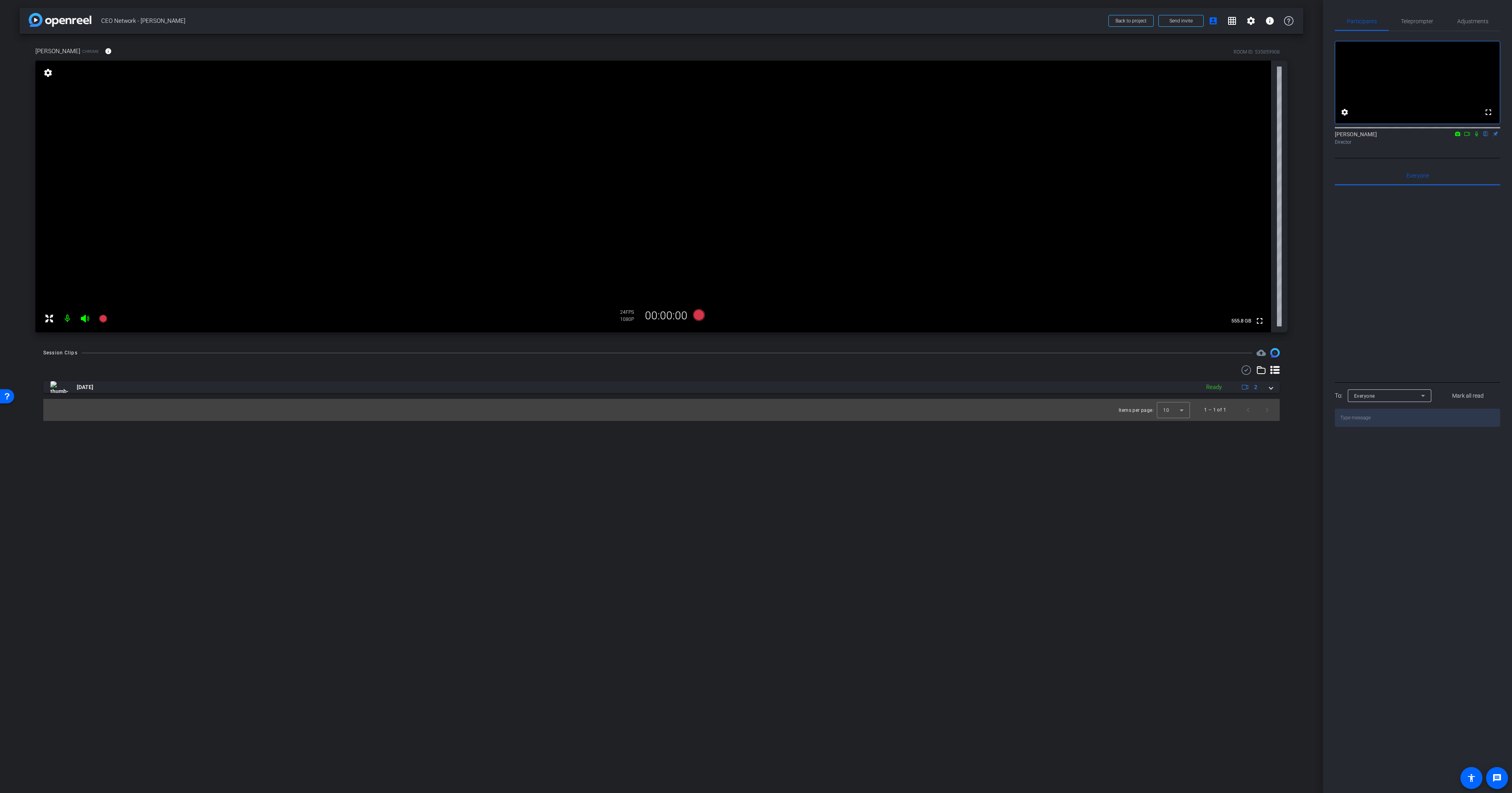
click at [1476, 137] on mat-icon at bounding box center [1476, 134] width 9 height 7
click at [1475, 136] on icon at bounding box center [1476, 134] width 6 height 6
click at [1475, 136] on icon at bounding box center [1476, 133] width 3 height 5
click at [1468, 26] on span "Adjustments" at bounding box center [1473, 21] width 31 height 19
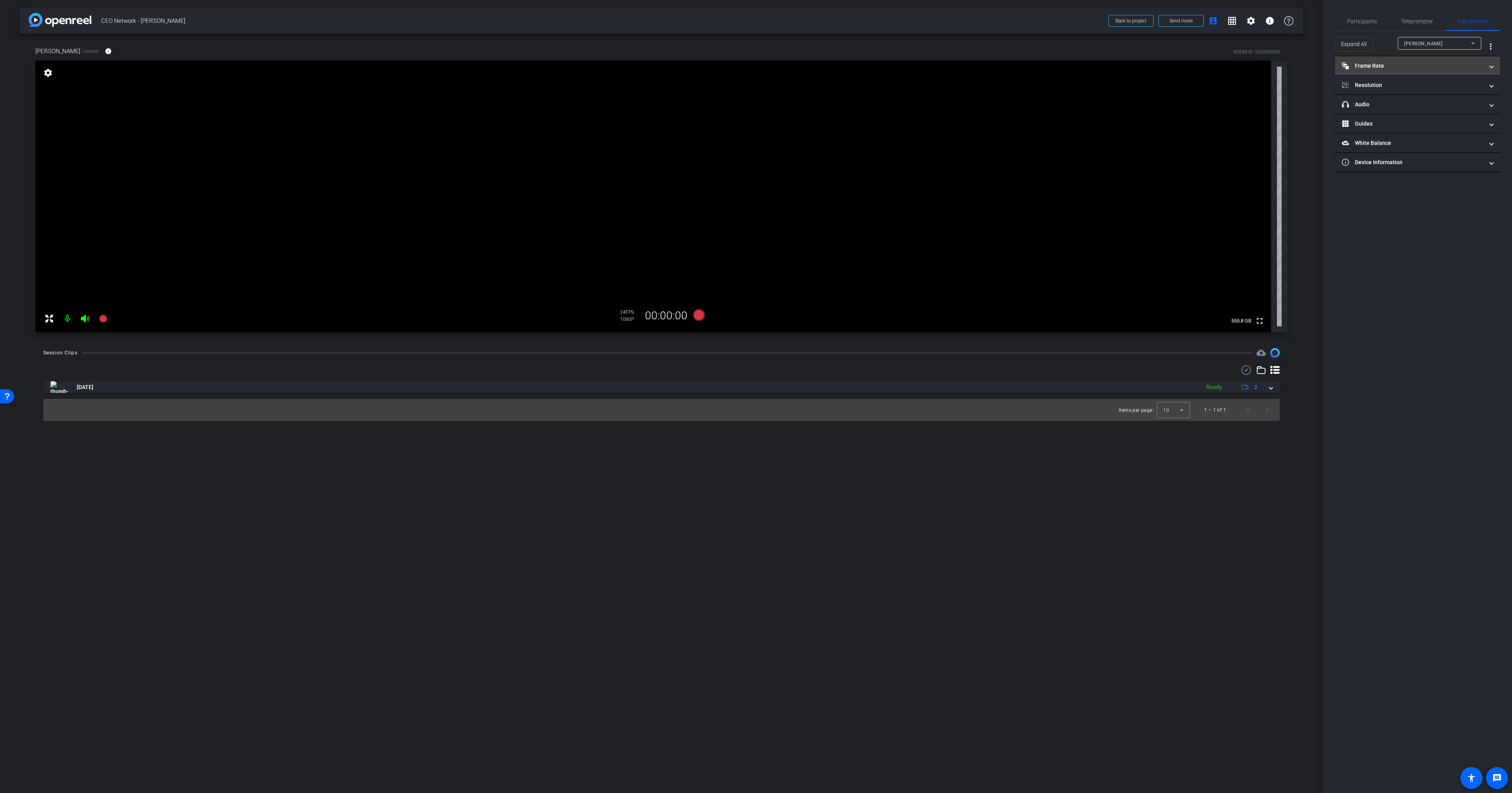
drag, startPoint x: 1397, startPoint y: 74, endPoint x: 1396, endPoint y: 77, distance: 3.2
click at [1396, 74] on mat-expansion-panel-header "Frame Rate Frame Rate" at bounding box center [1417, 66] width 166 height 19
click at [1396, 109] on mat-expansion-panel-header "Resolution" at bounding box center [1417, 118] width 166 height 19
click at [1396, 112] on mat-expansion-panel-header "Resolution" at bounding box center [1417, 121] width 166 height 25
click at [1352, 21] on span "Participants" at bounding box center [1361, 21] width 30 height 6
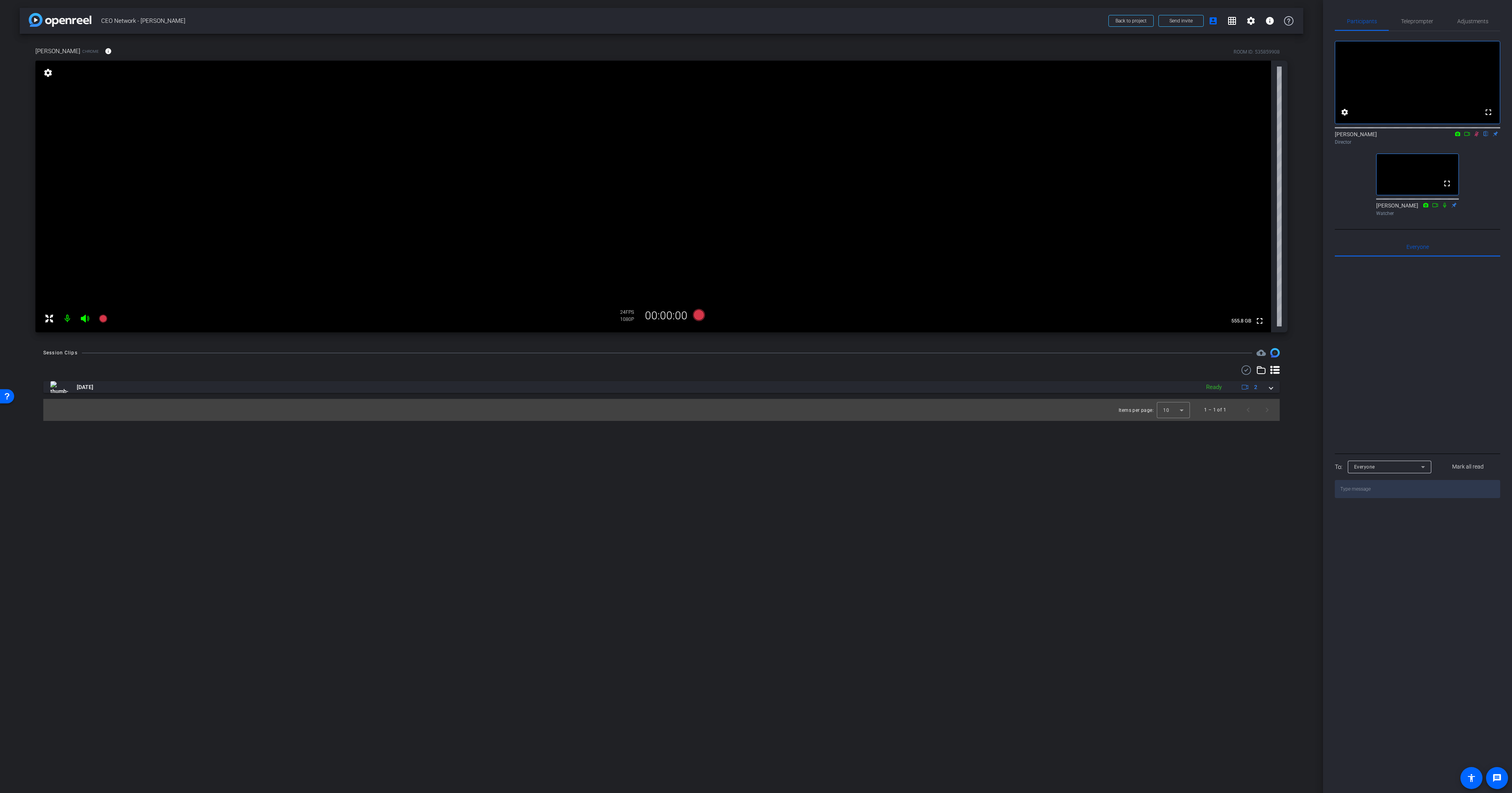
click at [1476, 136] on icon at bounding box center [1476, 133] width 4 height 5
click at [1476, 136] on icon at bounding box center [1476, 134] width 6 height 6
click at [1476, 136] on icon at bounding box center [1476, 133] width 4 height 5
click at [1476, 136] on icon at bounding box center [1476, 134] width 6 height 6
click at [1476, 136] on icon at bounding box center [1476, 133] width 4 height 5
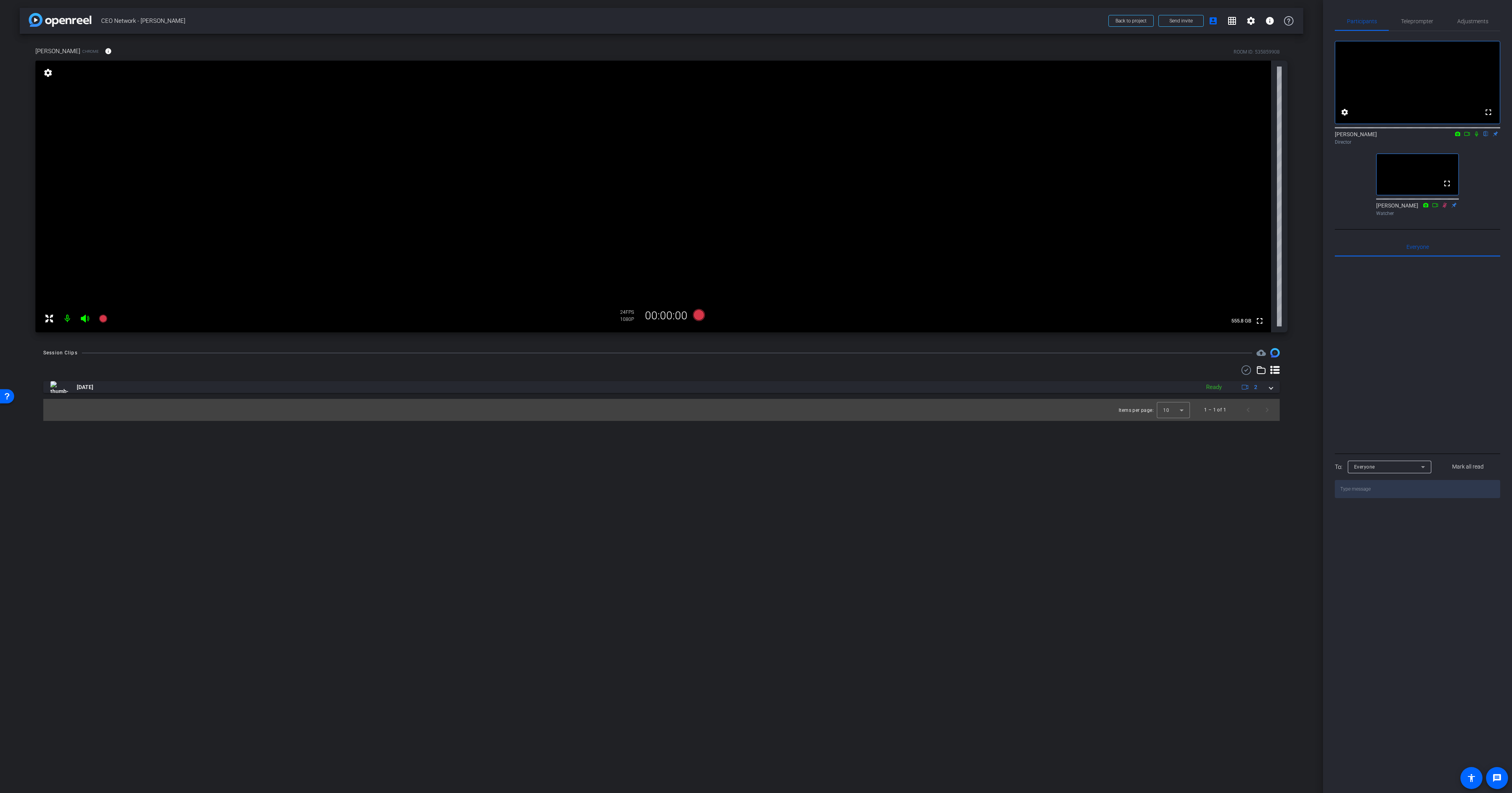
click at [1476, 136] on icon at bounding box center [1476, 134] width 6 height 6
click at [1476, 136] on icon at bounding box center [1476, 134] width 6 height 6
click at [1476, 136] on icon at bounding box center [1476, 133] width 3 height 5
click at [1474, 136] on icon at bounding box center [1476, 134] width 6 height 6
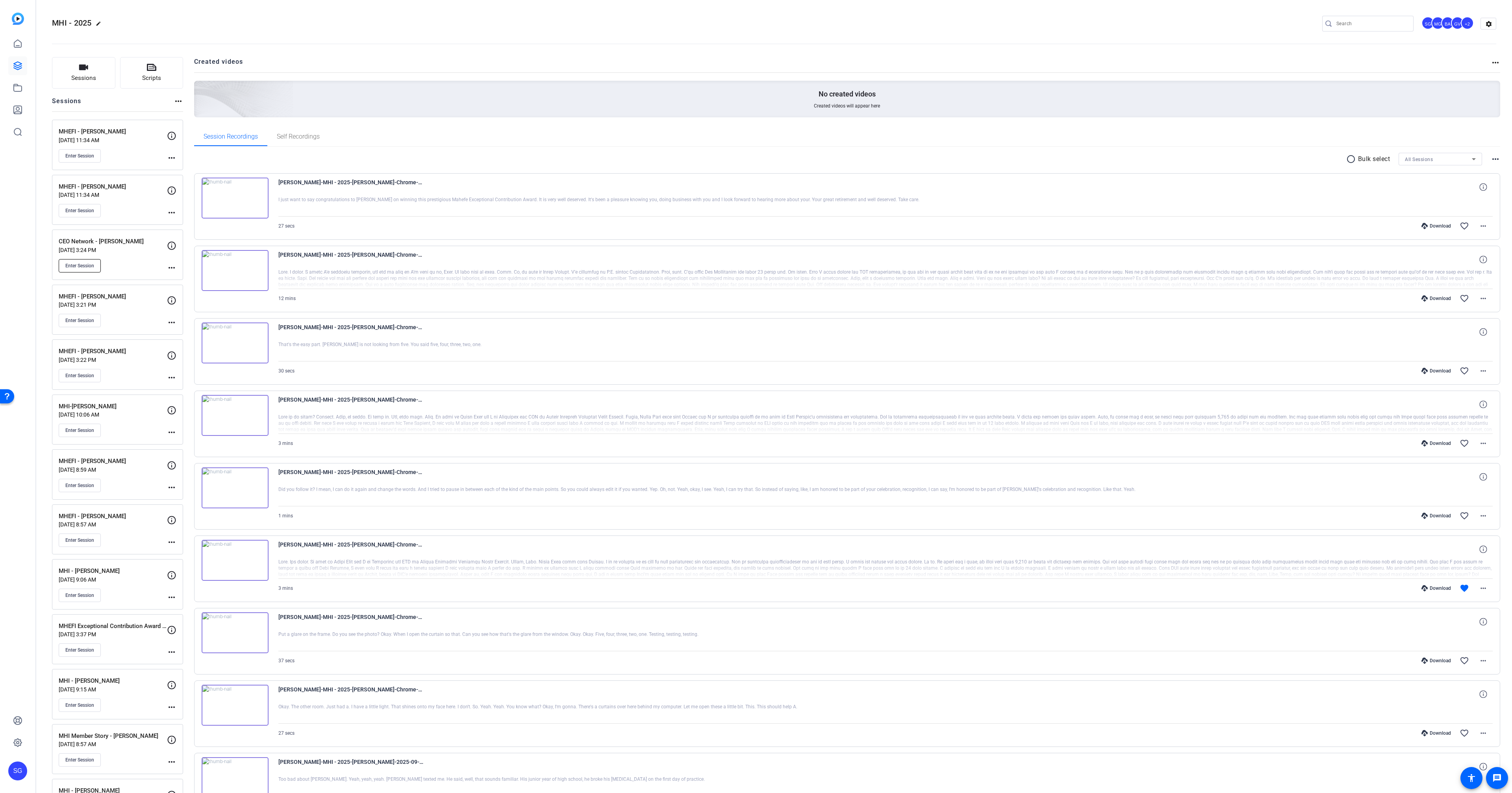
click at [83, 263] on span "Enter Session" at bounding box center [80, 266] width 29 height 6
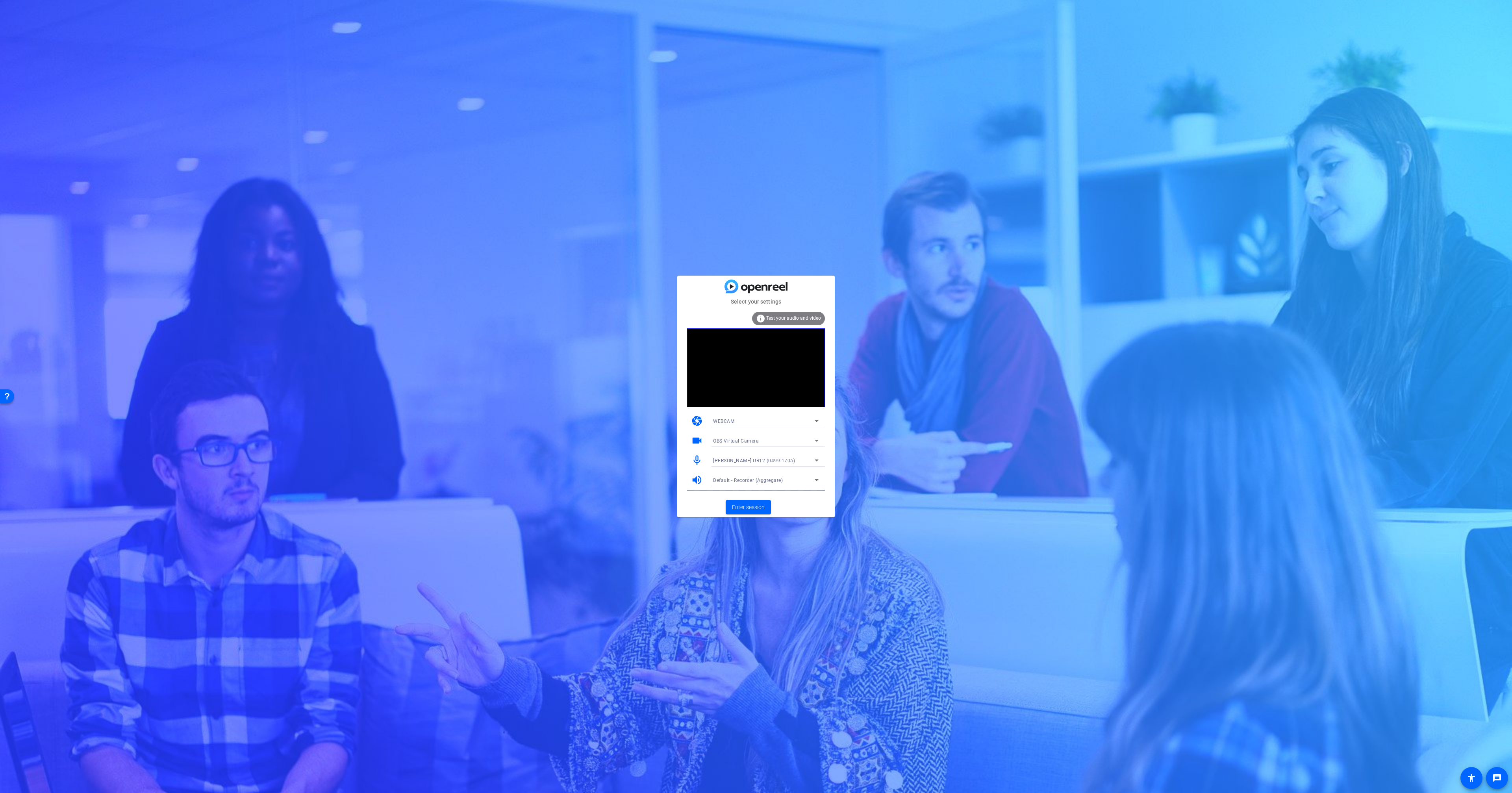
click at [780, 479] on span "Default - Recorder (Aggregate)" at bounding box center [748, 480] width 70 height 6
click at [775, 534] on span "[PERSON_NAME] UR12 (0499:170a)" at bounding box center [753, 533] width 80 height 9
click at [756, 508] on span "Enter session" at bounding box center [748, 507] width 33 height 9
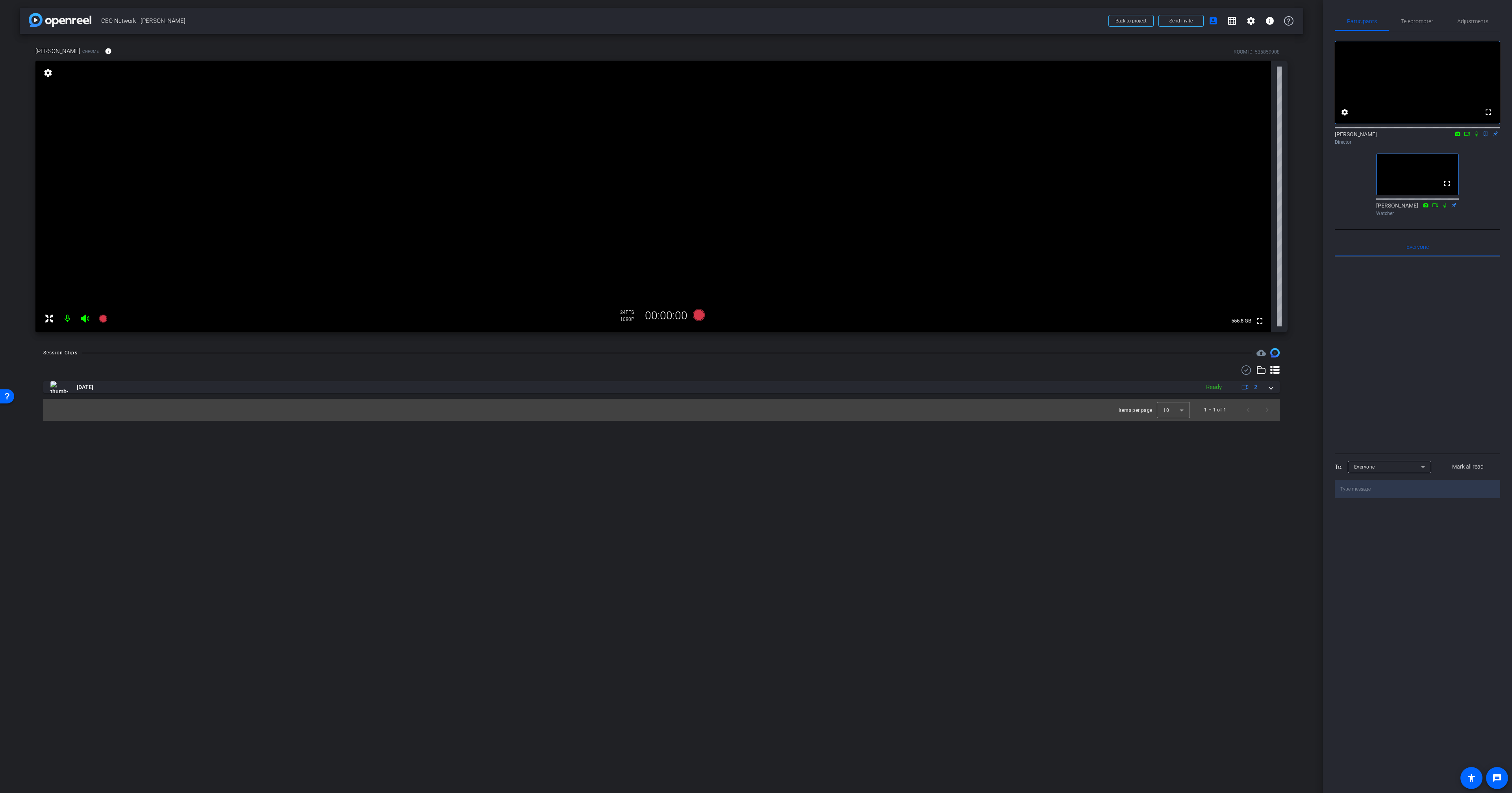
click at [1478, 136] on icon at bounding box center [1476, 134] width 6 height 6
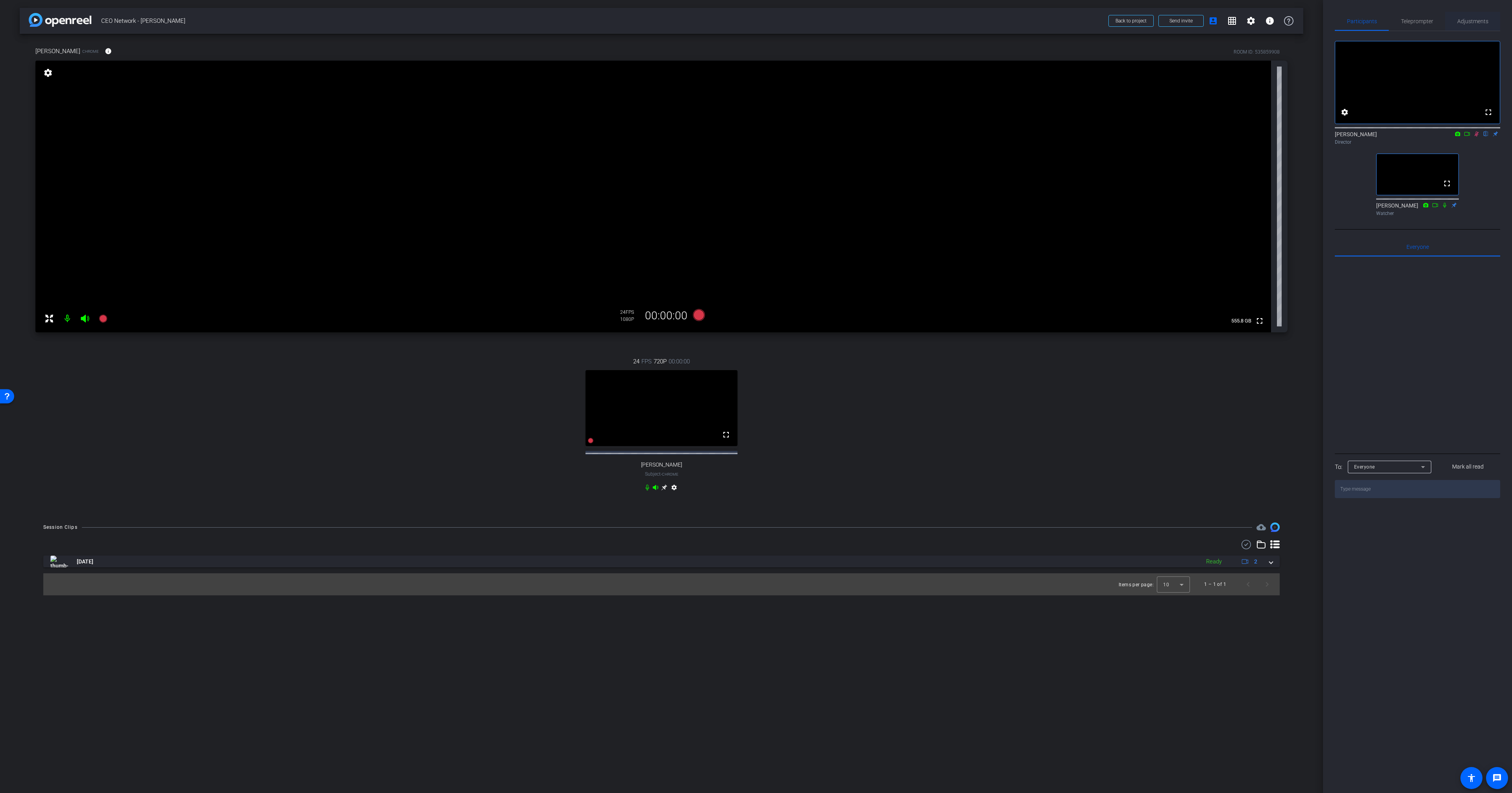
click at [1483, 21] on span "Adjustments" at bounding box center [1473, 21] width 31 height 6
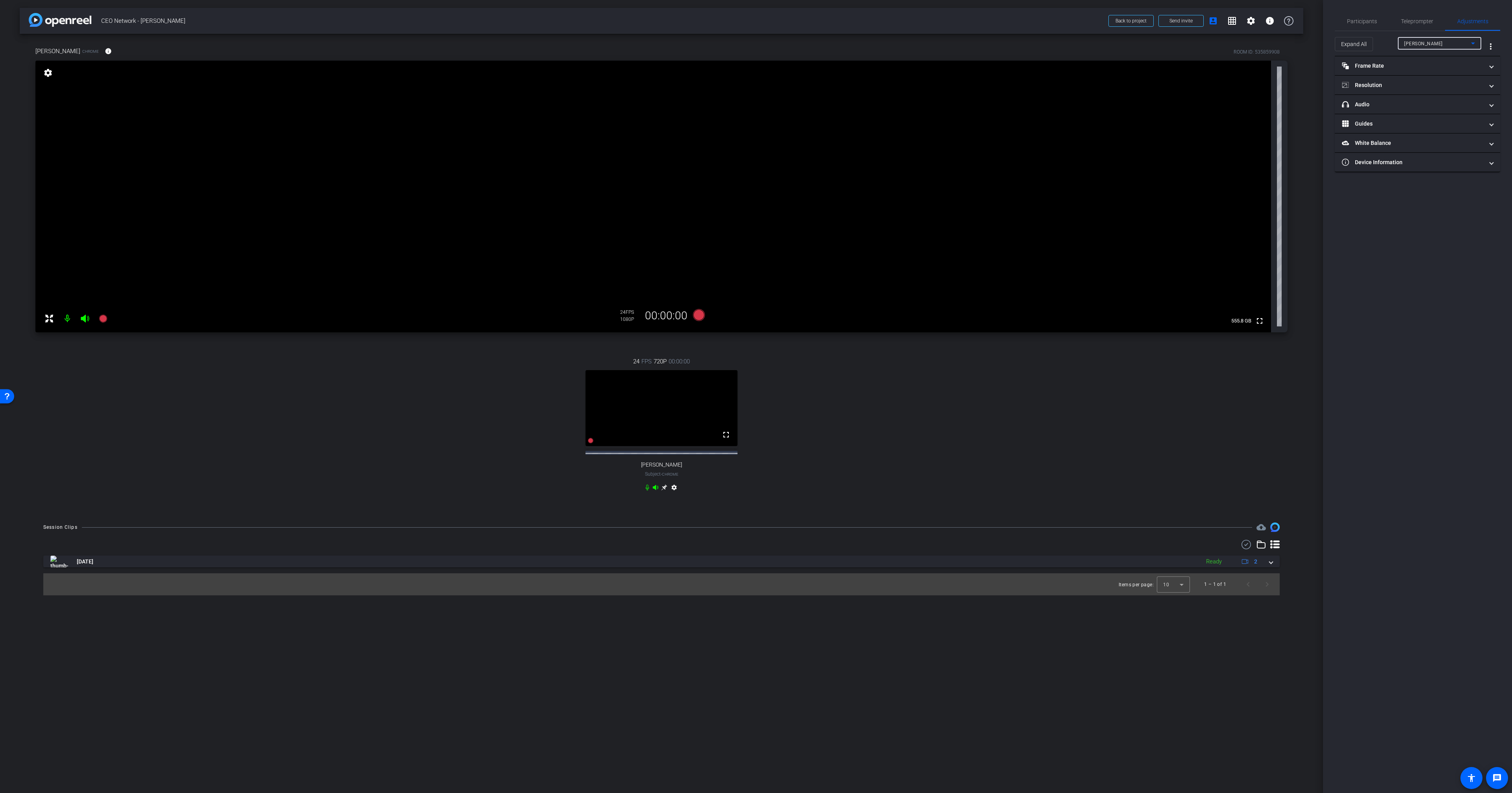
click at [1413, 41] on span "[PERSON_NAME]" at bounding box center [1423, 44] width 39 height 6
click at [1419, 76] on mat-option "[PERSON_NAME]" at bounding box center [1439, 72] width 84 height 13
click at [1393, 79] on mat-expansion-panel-header "Resolution" at bounding box center [1417, 85] width 166 height 19
drag, startPoint x: 1434, startPoint y: 116, endPoint x: 1431, endPoint y: 112, distance: 5.0
click at [1434, 116] on div "1080" at bounding box center [1423, 114] width 29 height 14
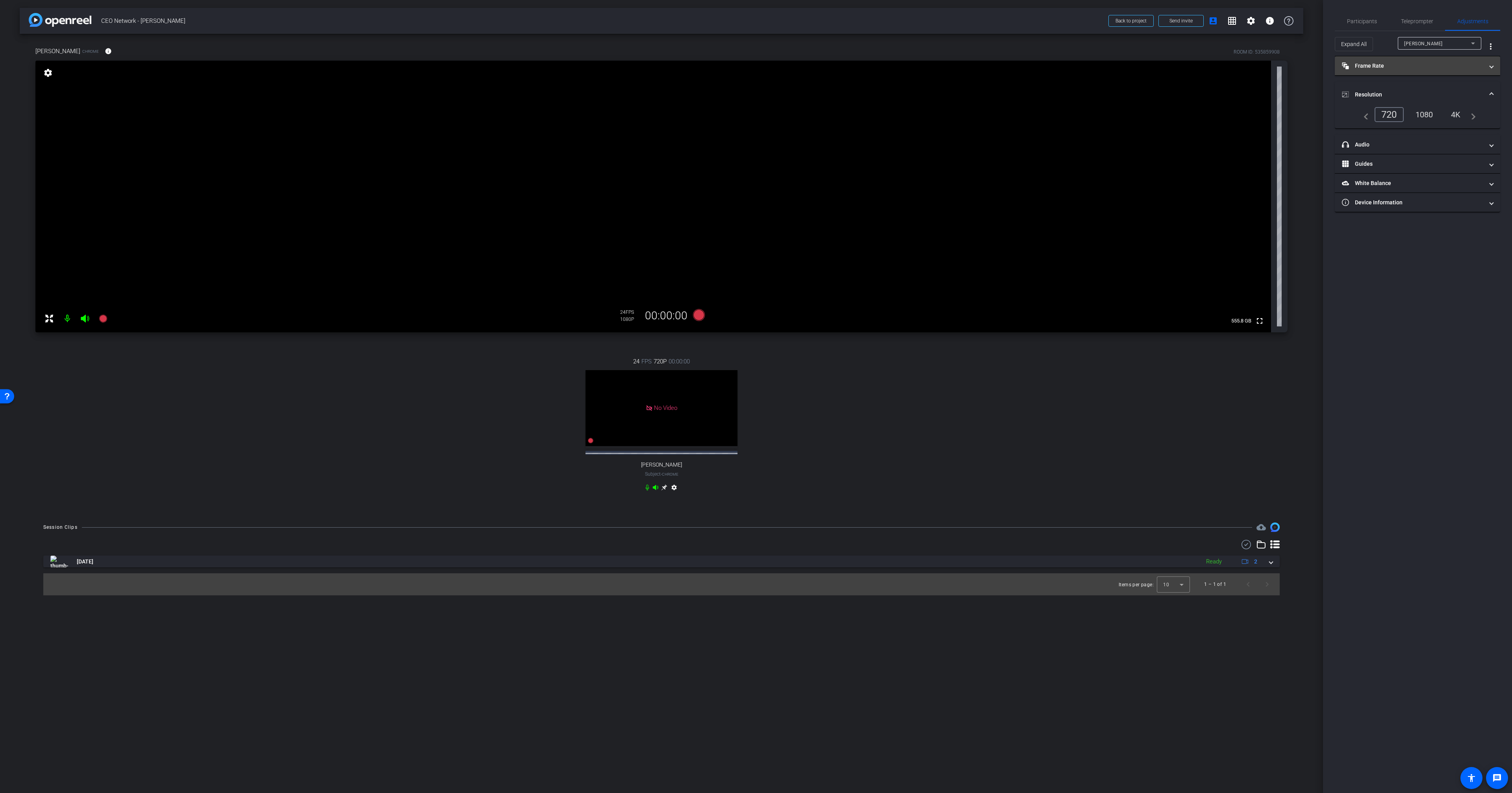
click at [1414, 67] on mat-panel-title "Frame Rate Frame Rate" at bounding box center [1412, 66] width 142 height 9
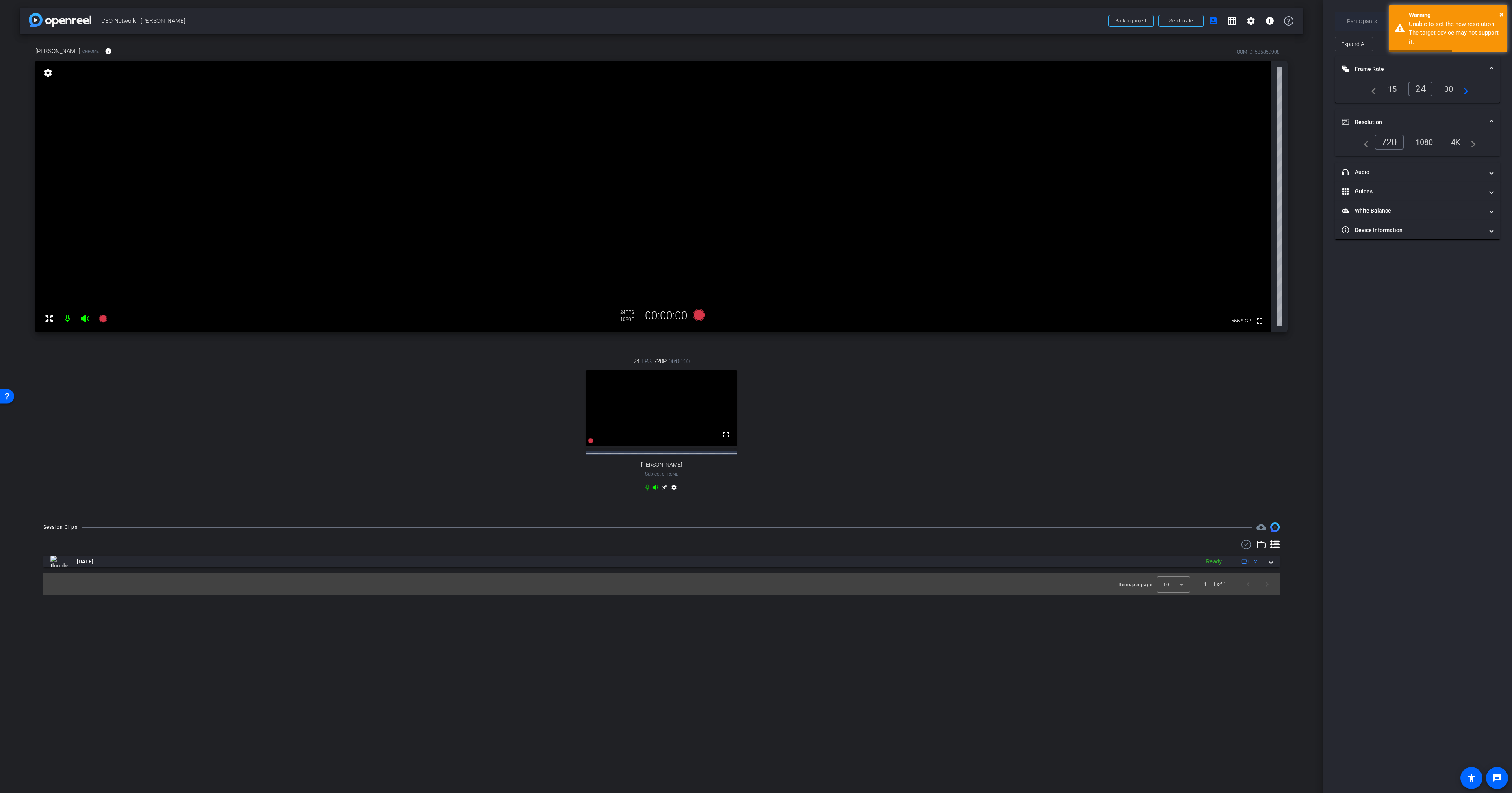
click at [1362, 16] on span "Participants" at bounding box center [1361, 21] width 30 height 19
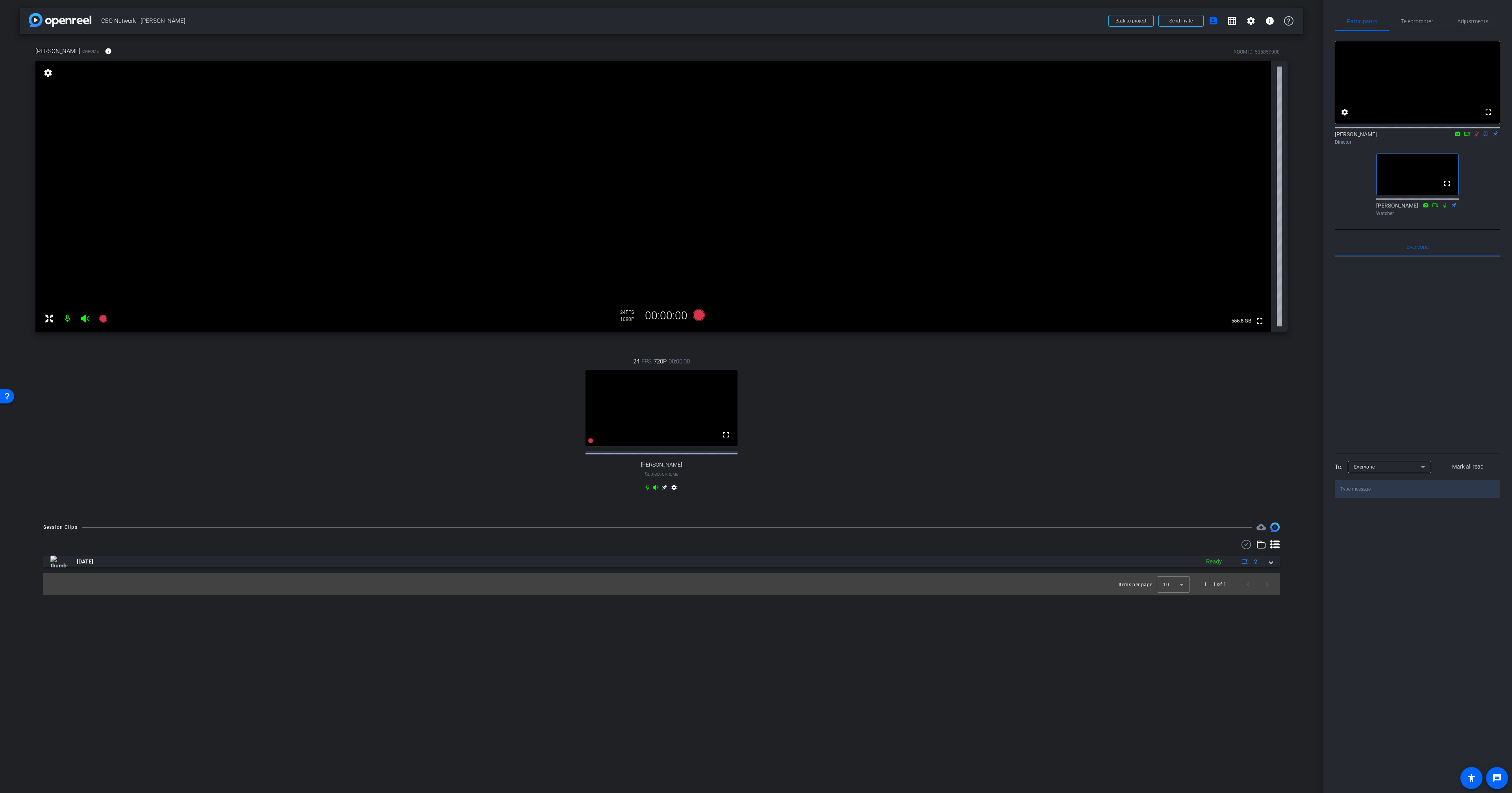
click at [664, 490] on icon at bounding box center [664, 488] width 6 height 6
drag, startPoint x: 876, startPoint y: 434, endPoint x: 869, endPoint y: 433, distance: 7.1
click at [876, 434] on div "24 FPS 1080P 00:00:00 fullscreen [PERSON_NAME] Subject - Chrome settings" at bounding box center [662, 425] width 1252 height 163
click at [1479, 13] on span "Adjustments" at bounding box center [1473, 21] width 31 height 19
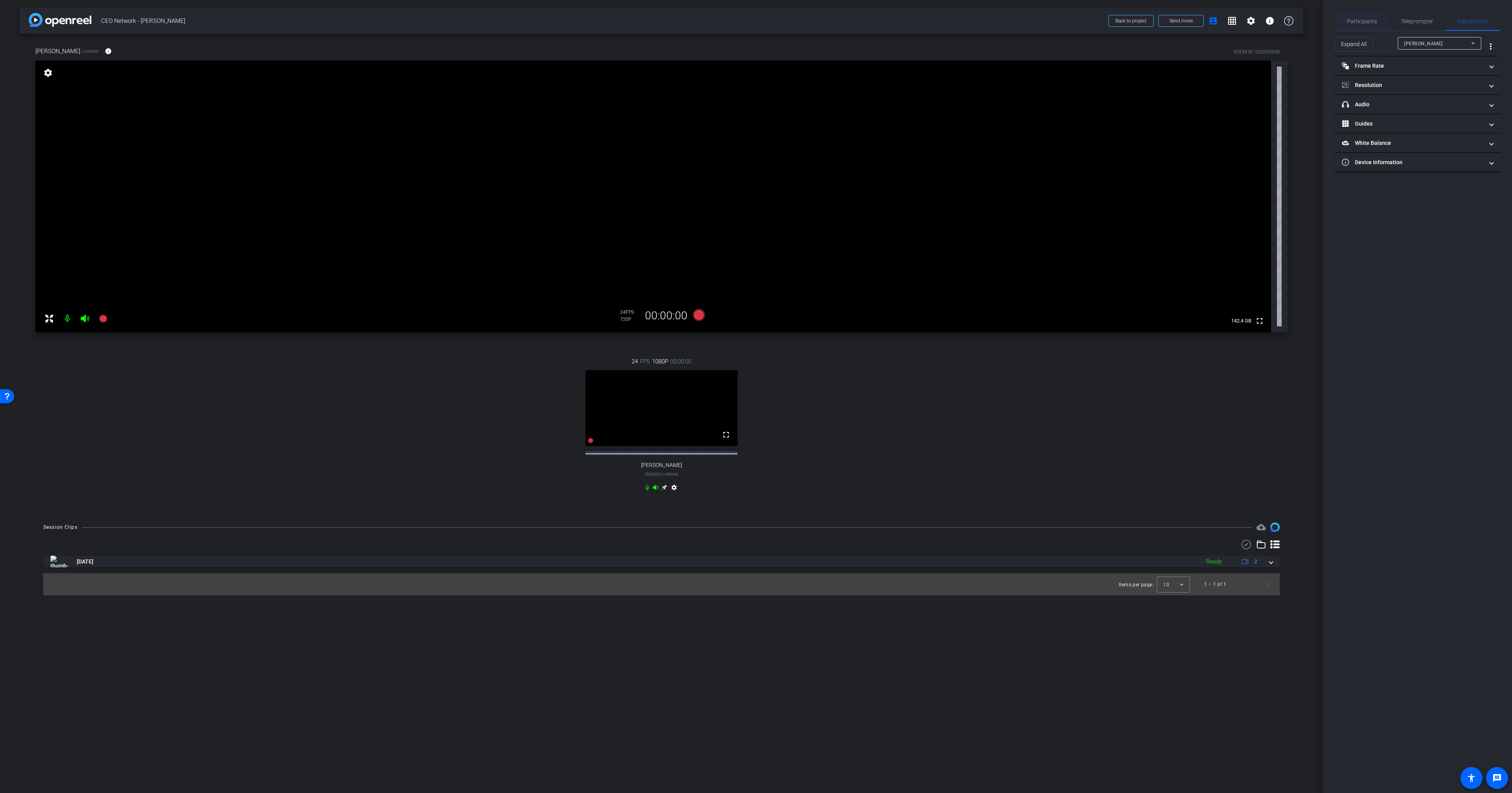
click at [1379, 18] on div "Participants" at bounding box center [1361, 21] width 54 height 19
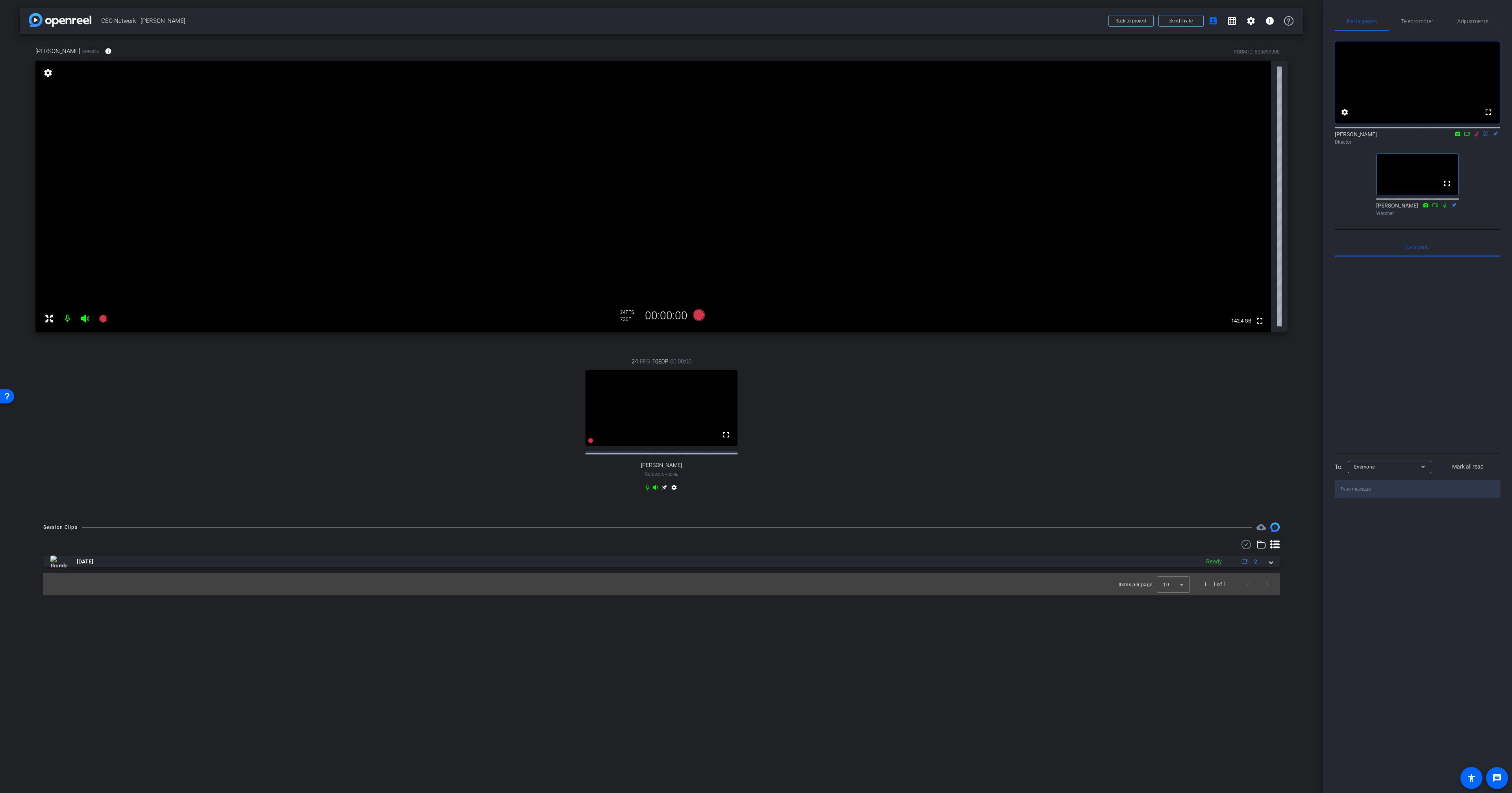
click at [1343, 219] on div "fullscreen settings [PERSON_NAME] flip Director fullscreen [PERSON_NAME] Watcher" at bounding box center [1417, 126] width 166 height 188
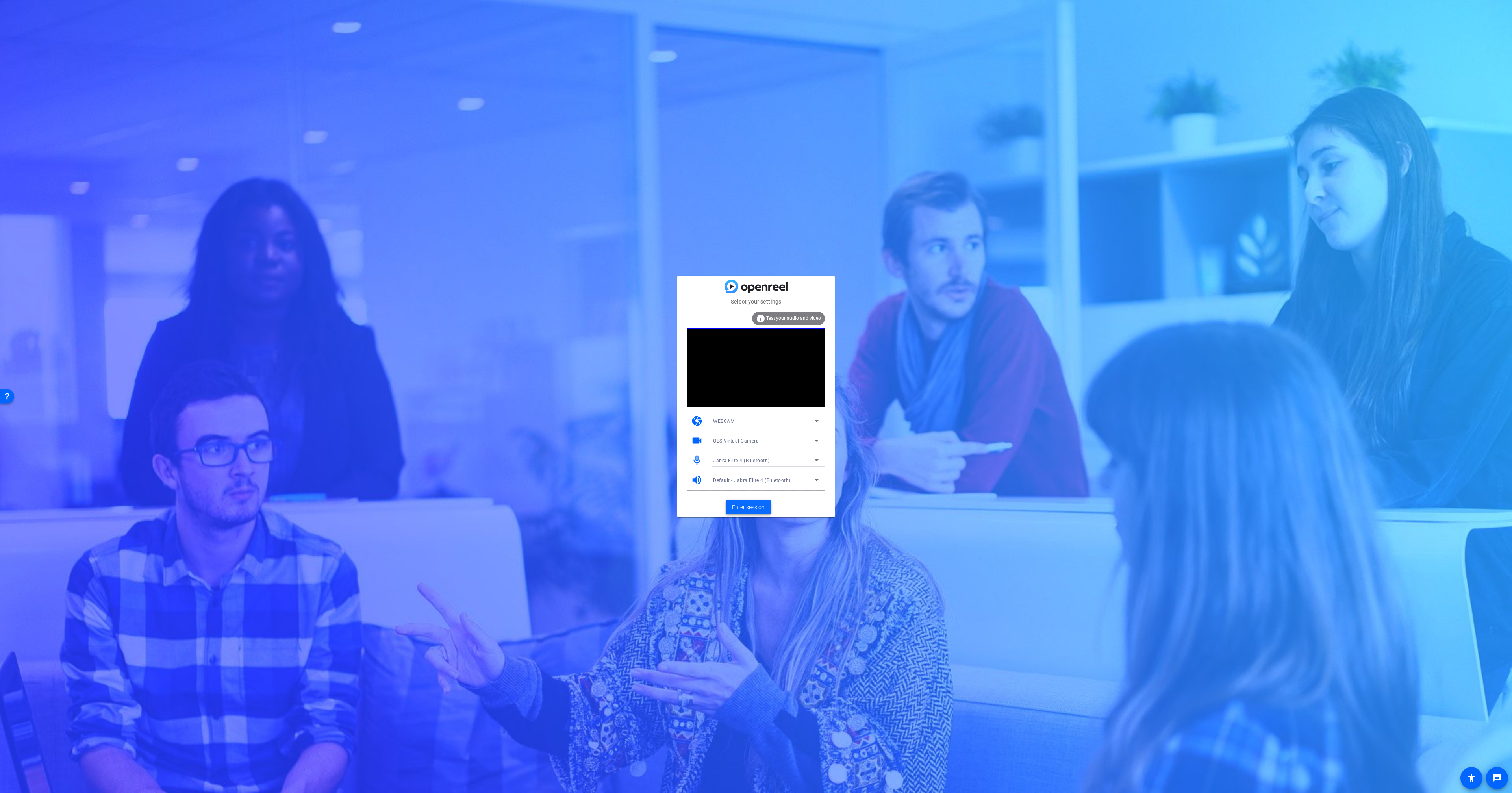
click at [757, 505] on span "Enter session" at bounding box center [748, 507] width 33 height 9
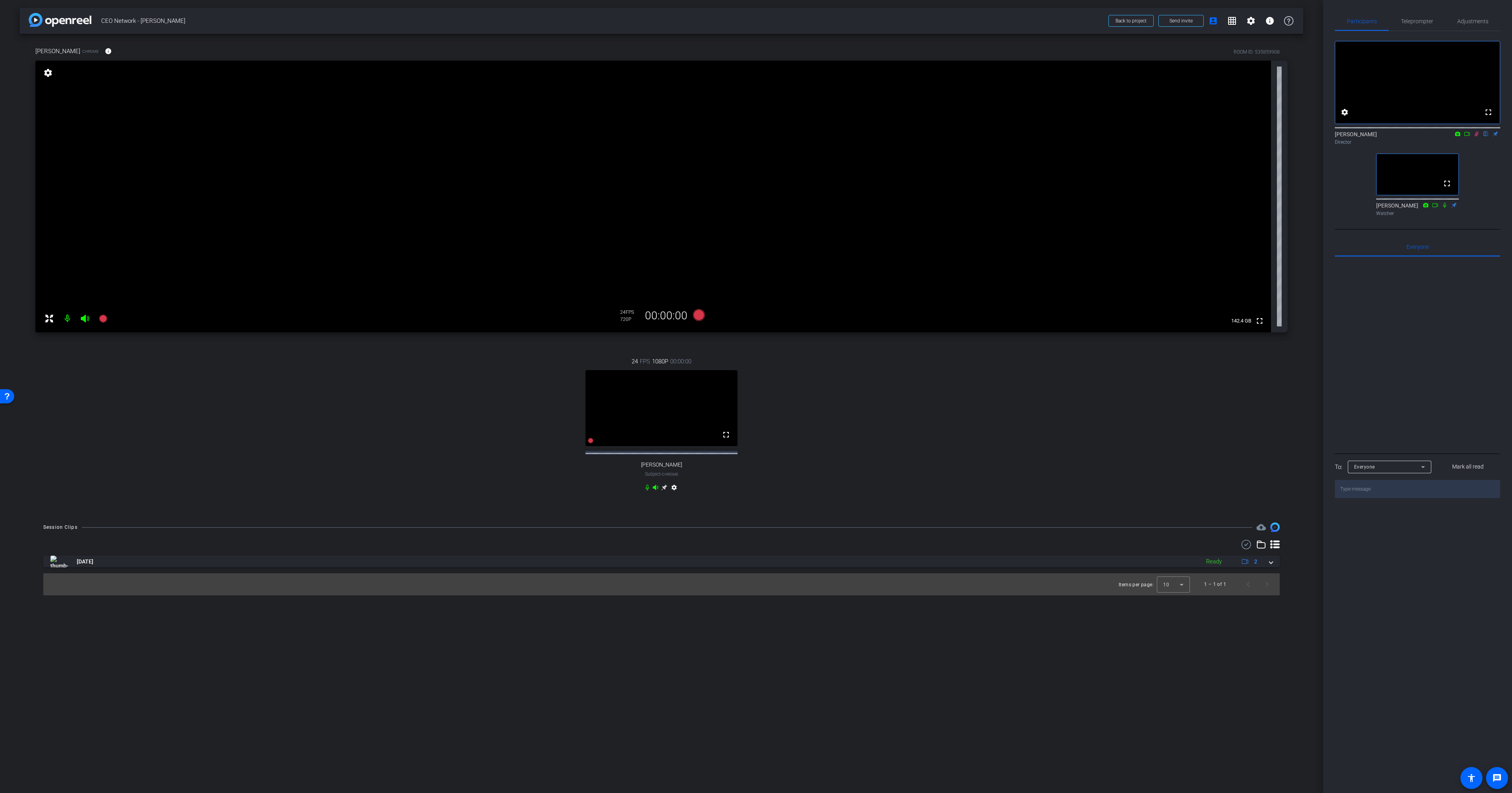
click at [1487, 179] on div "fullscreen settings [PERSON_NAME] flip Director fullscreen [PERSON_NAME] Watcher" at bounding box center [1417, 126] width 166 height 188
click at [1476, 136] on icon at bounding box center [1476, 133] width 4 height 5
click at [1476, 136] on icon at bounding box center [1476, 134] width 6 height 6
click at [1476, 136] on icon at bounding box center [1476, 133] width 4 height 5
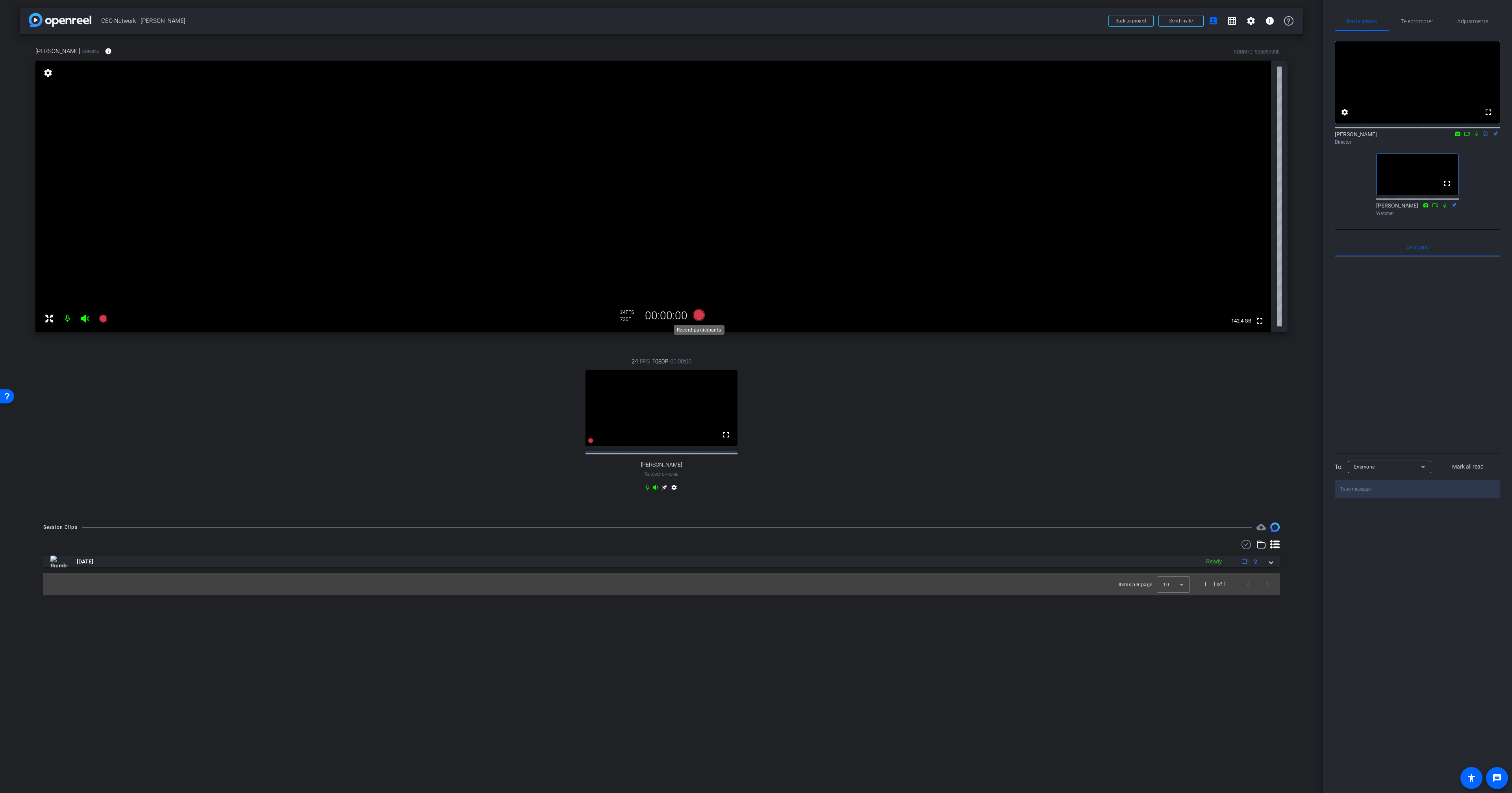
click at [695, 316] on icon at bounding box center [699, 315] width 12 height 12
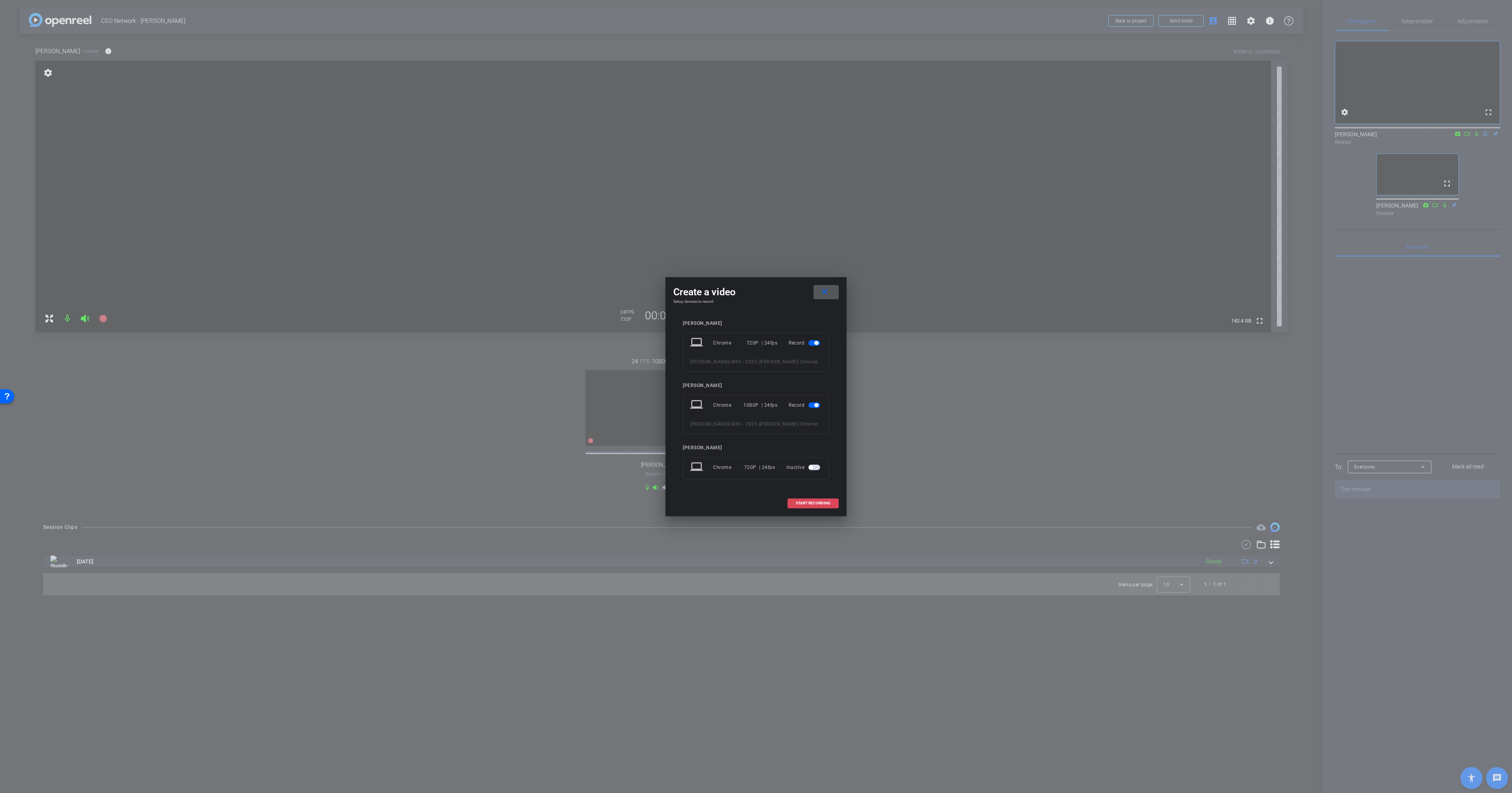
drag, startPoint x: 831, startPoint y: 502, endPoint x: 835, endPoint y: 502, distance: 4.0
click at [831, 502] on span at bounding box center [812, 502] width 51 height 19
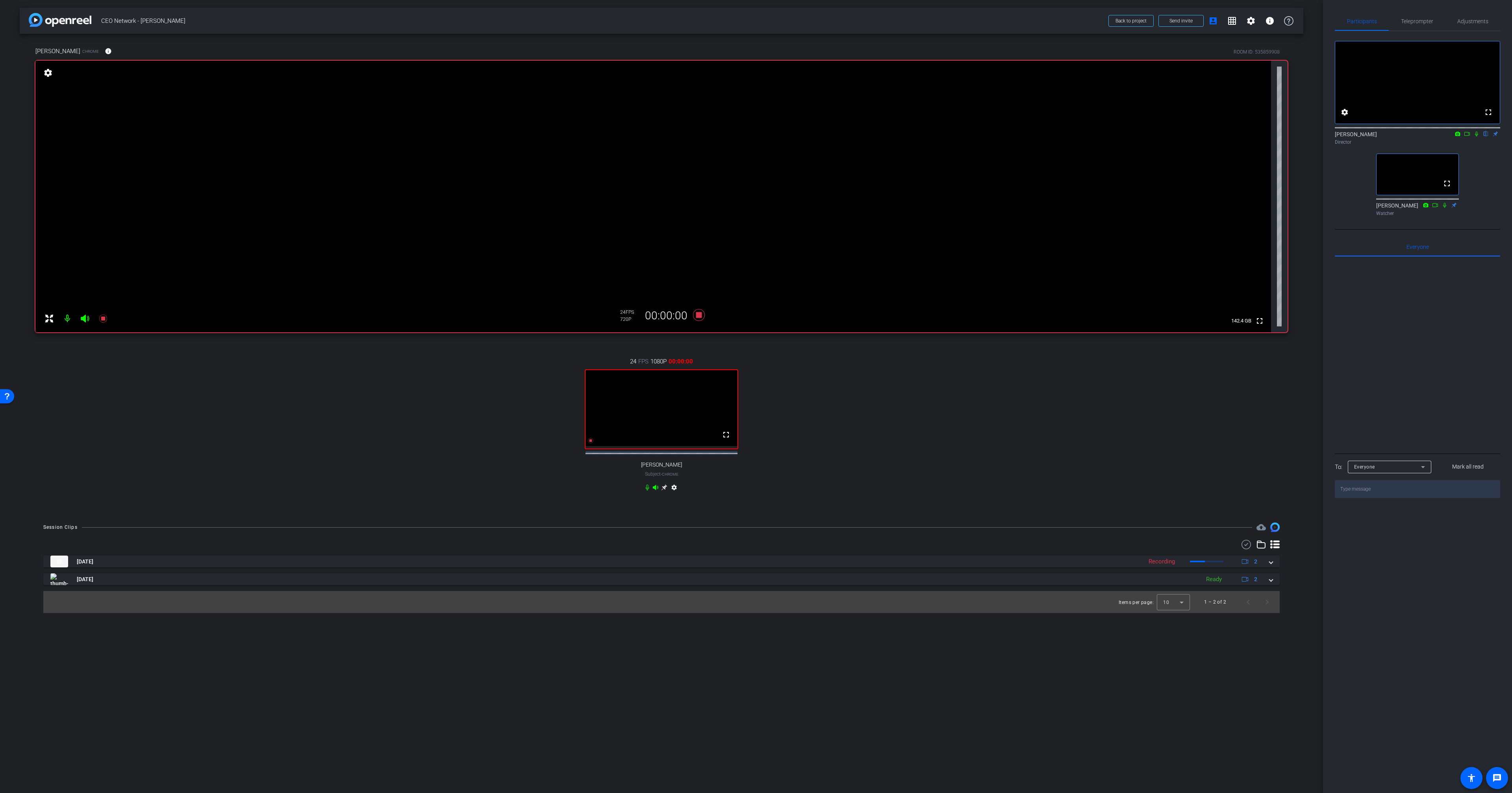
click at [1475, 136] on icon at bounding box center [1476, 134] width 6 height 6
click at [702, 318] on icon at bounding box center [699, 315] width 19 height 14
drag, startPoint x: 1474, startPoint y: 141, endPoint x: 1446, endPoint y: 181, distance: 48.8
click at [1473, 136] on icon at bounding box center [1476, 134] width 6 height 6
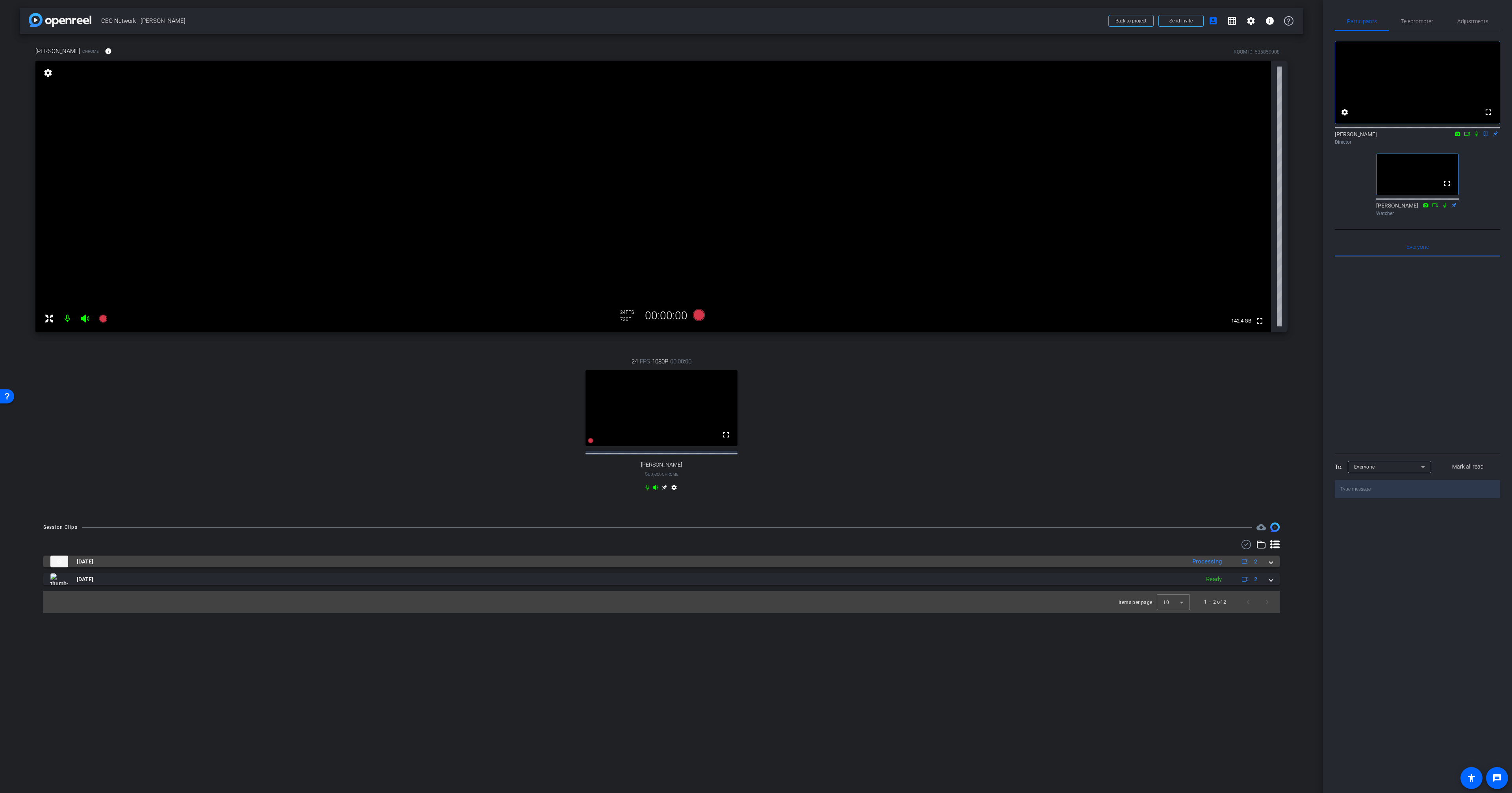
drag, startPoint x: 919, startPoint y: 565, endPoint x: 912, endPoint y: 564, distance: 7.1
click at [919, 565] on mat-panel-title "[DATE]" at bounding box center [616, 561] width 1132 height 12
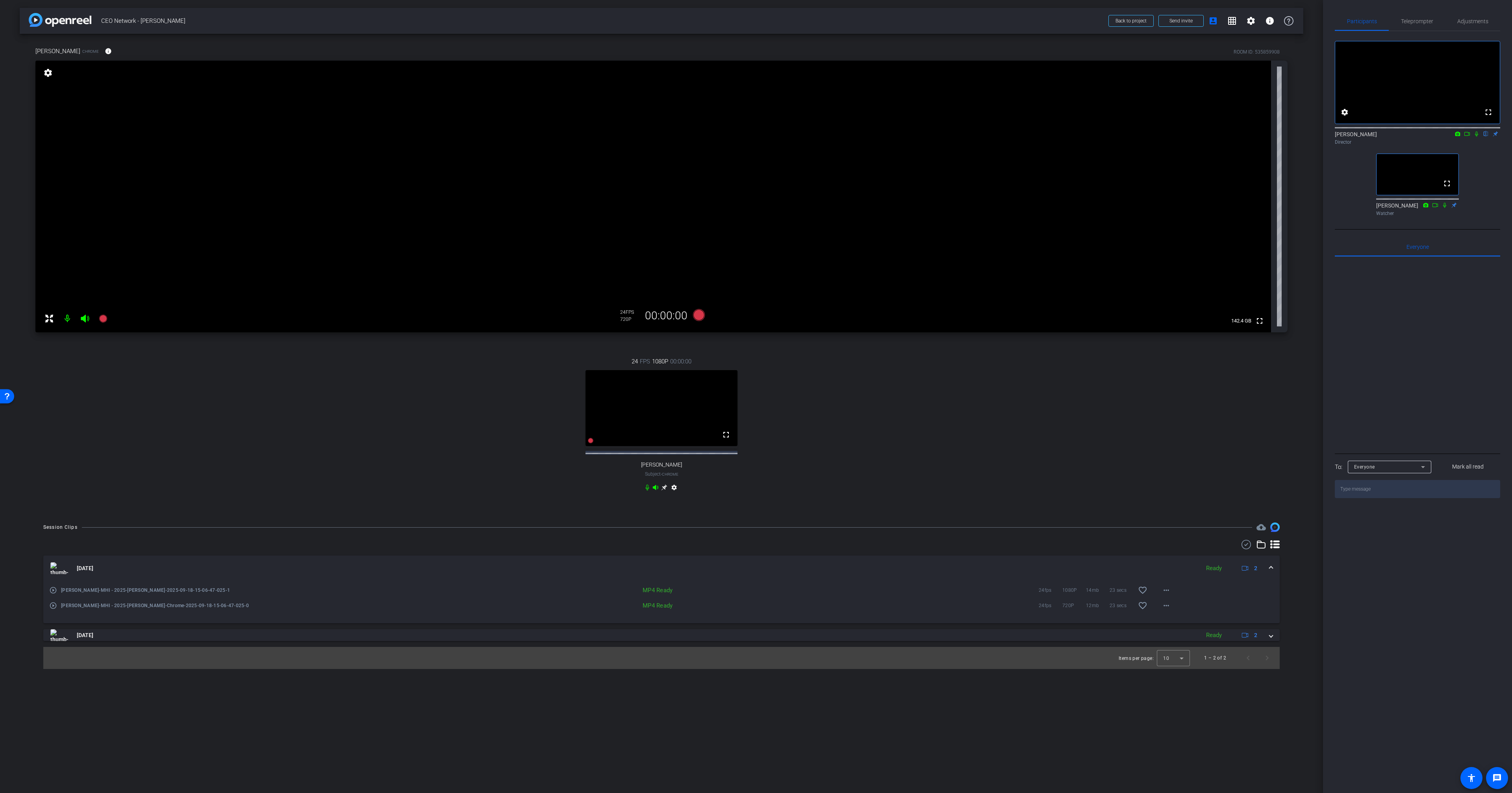
click at [1474, 136] on icon at bounding box center [1476, 134] width 6 height 6
click at [51, 610] on mat-icon "play_circle_outline" at bounding box center [53, 605] width 8 height 8
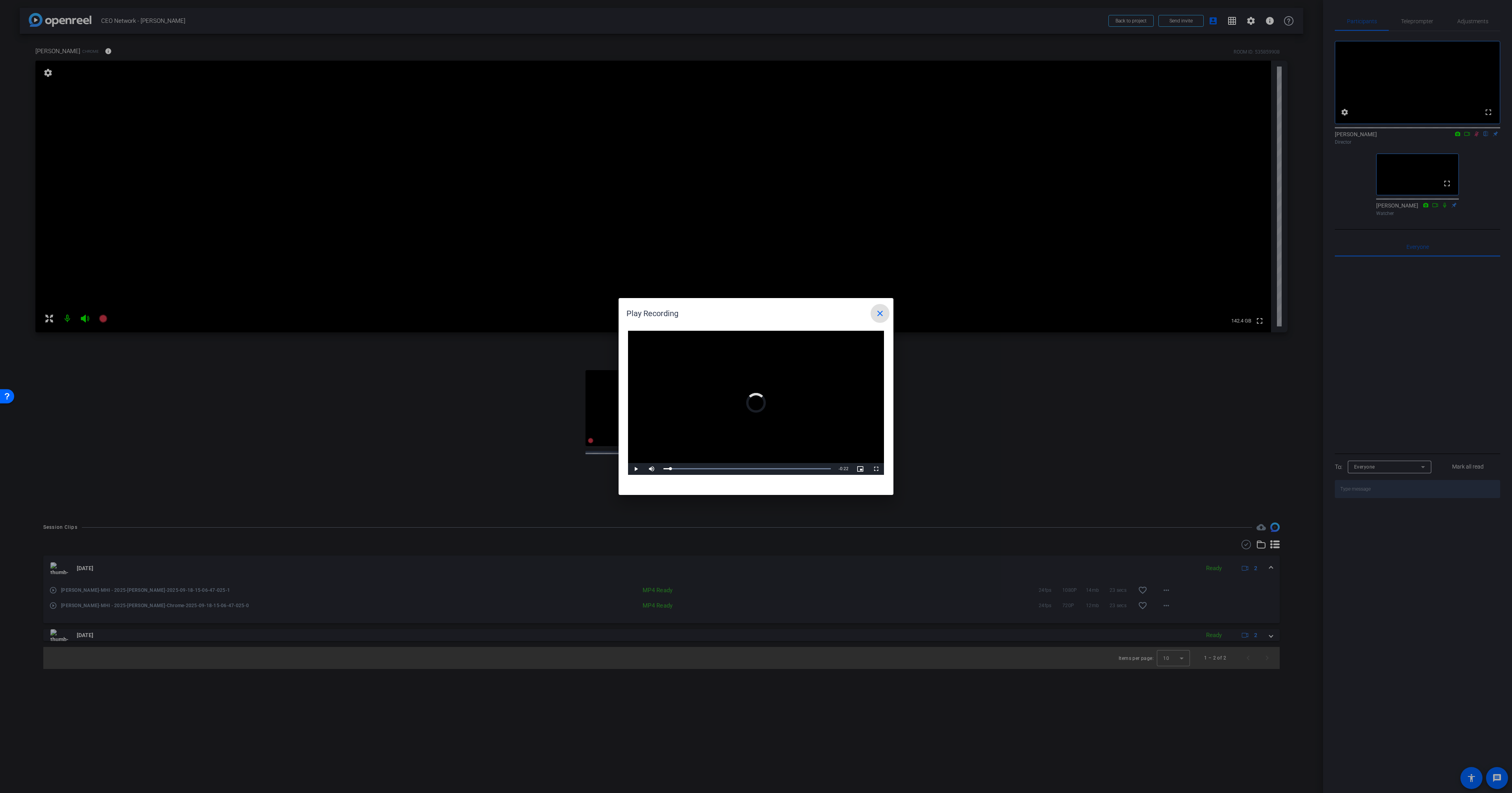
drag, startPoint x: 737, startPoint y: 468, endPoint x: 787, endPoint y: 445, distance: 55.0
click at [737, 468] on div "Loaded : 100.00% 0:09 0:00" at bounding box center [747, 469] width 167 height 1
click at [873, 322] on span at bounding box center [880, 313] width 19 height 19
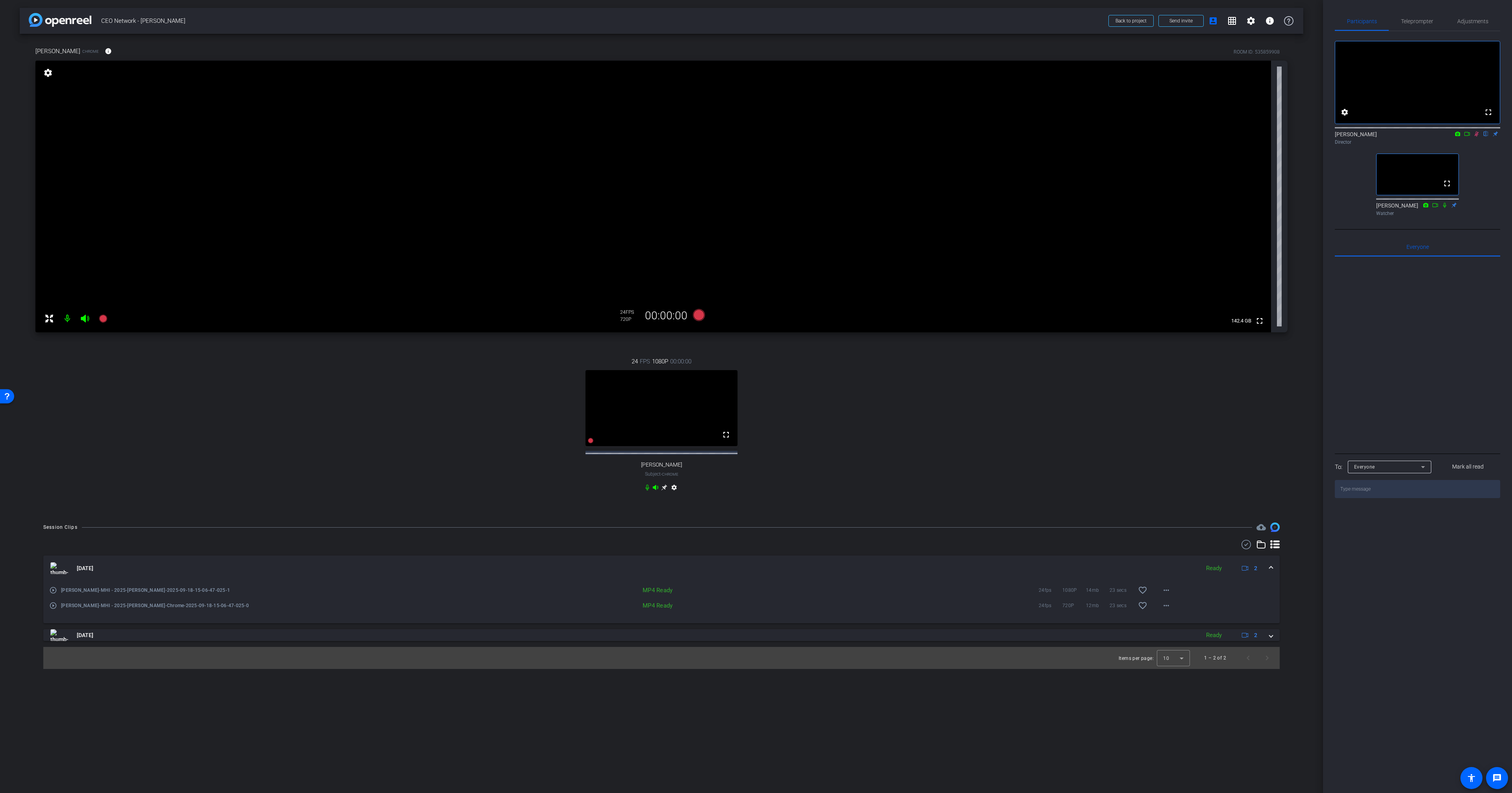
click at [49, 596] on div "play_circle_outline [PERSON_NAME]-MHI - 2025-[PERSON_NAME]-Chrome-2025-09-18-15…" at bounding box center [662, 602] width 1236 height 43
click at [52, 594] on mat-icon "play_circle_outline" at bounding box center [53, 590] width 8 height 8
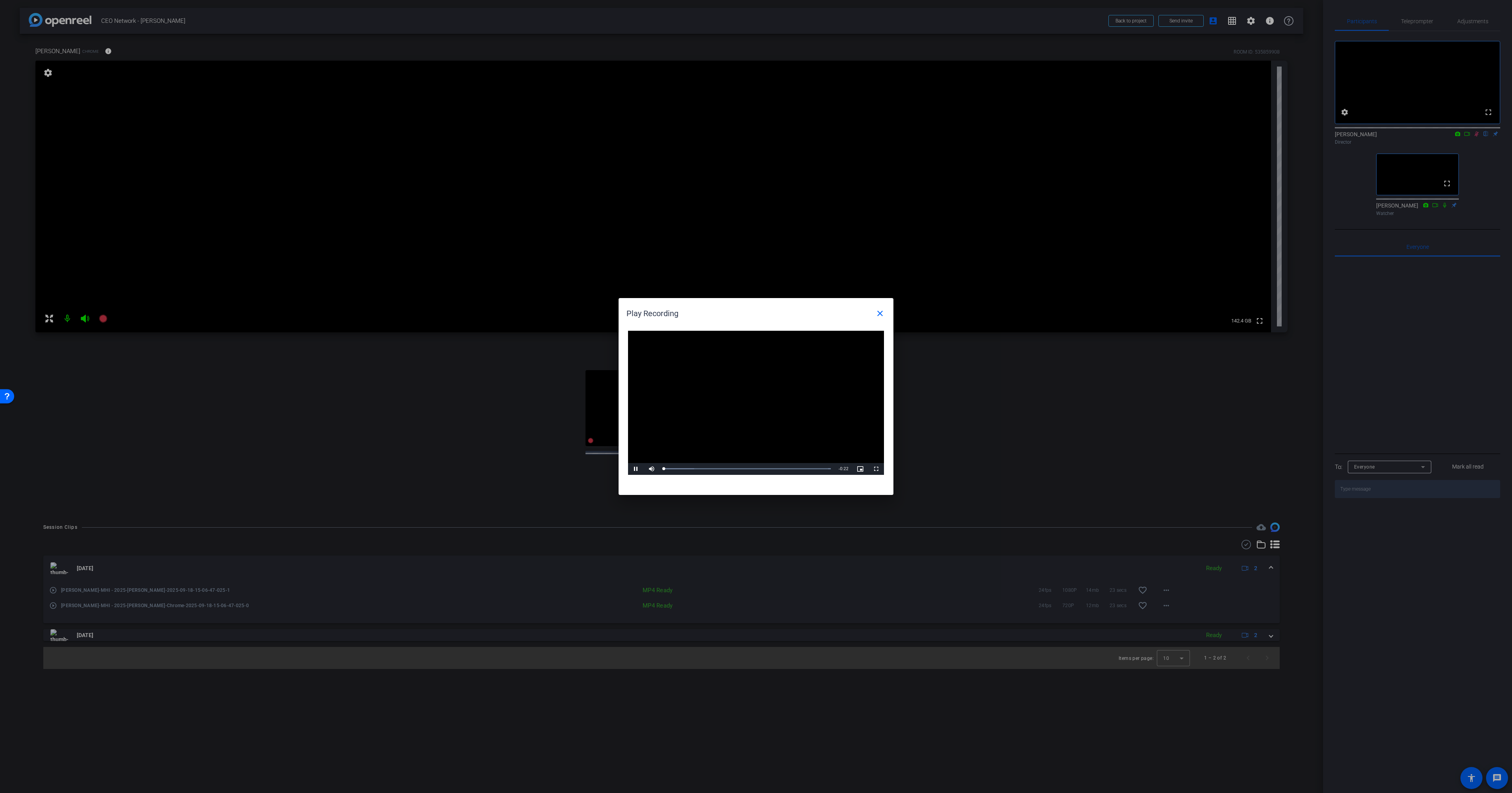
drag, startPoint x: 715, startPoint y: 433, endPoint x: 710, endPoint y: 437, distance: 6.4
click at [715, 433] on video "Video Player" at bounding box center [756, 403] width 256 height 144
click at [687, 469] on div "Loaded : 100.00% 0:03 0:03" at bounding box center [747, 468] width 167 height 2
click at [635, 469] on span "Video Player" at bounding box center [636, 469] width 16 height 0
drag, startPoint x: 889, startPoint y: 311, endPoint x: 882, endPoint y: 313, distance: 7.3
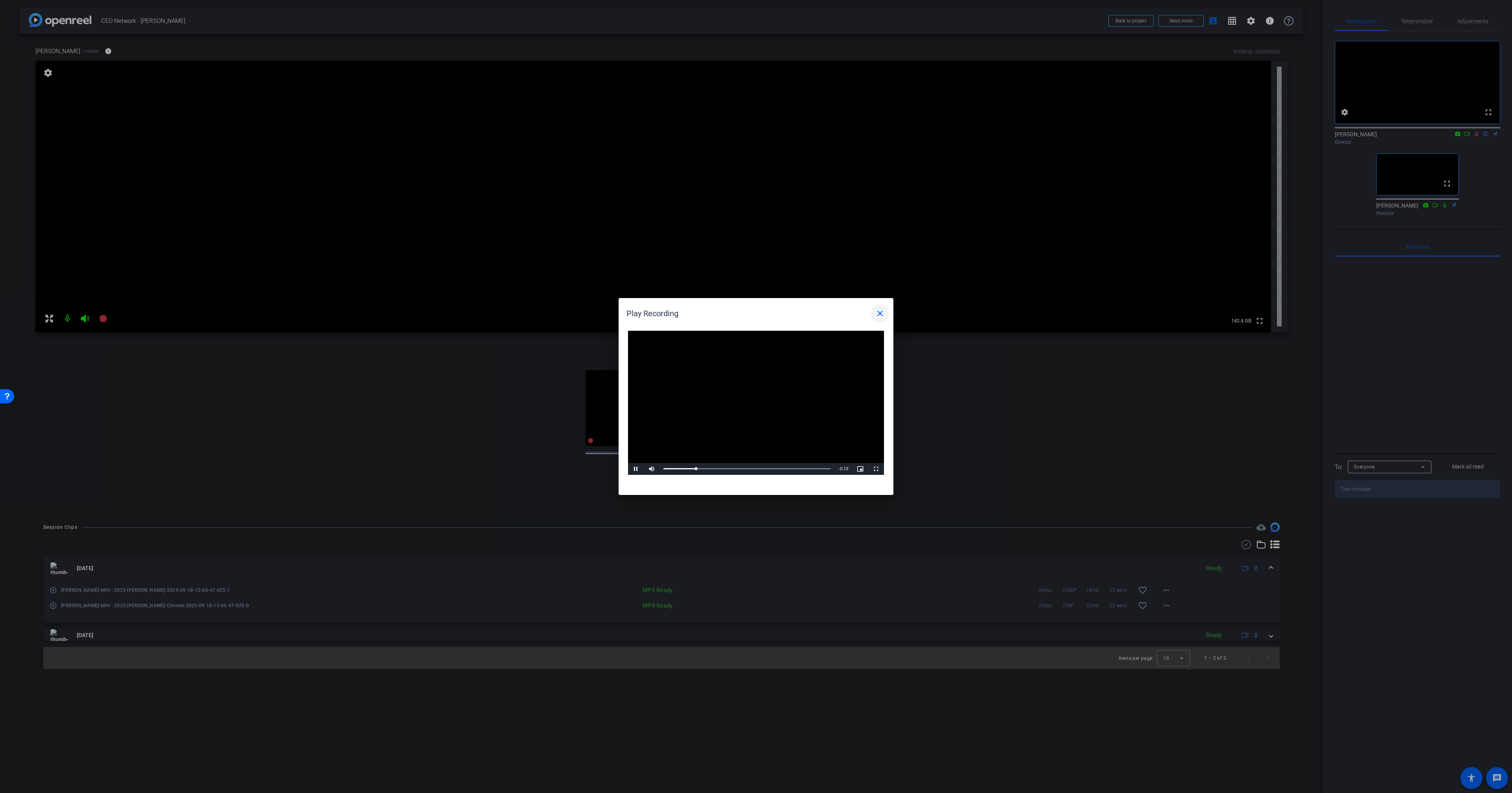
click at [888, 311] on span at bounding box center [880, 313] width 19 height 19
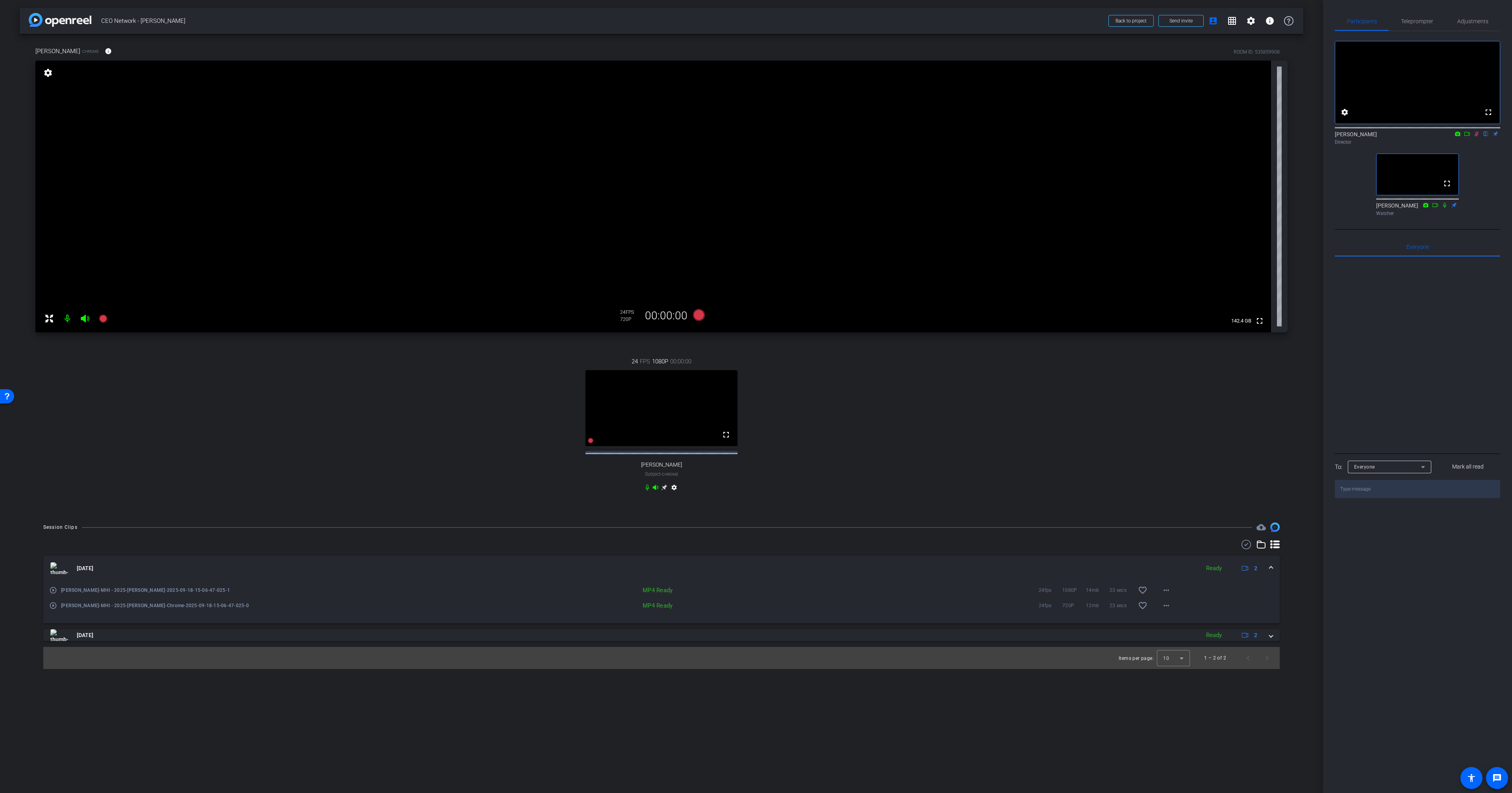
click at [51, 610] on mat-icon "play_circle_outline" at bounding box center [53, 605] width 8 height 8
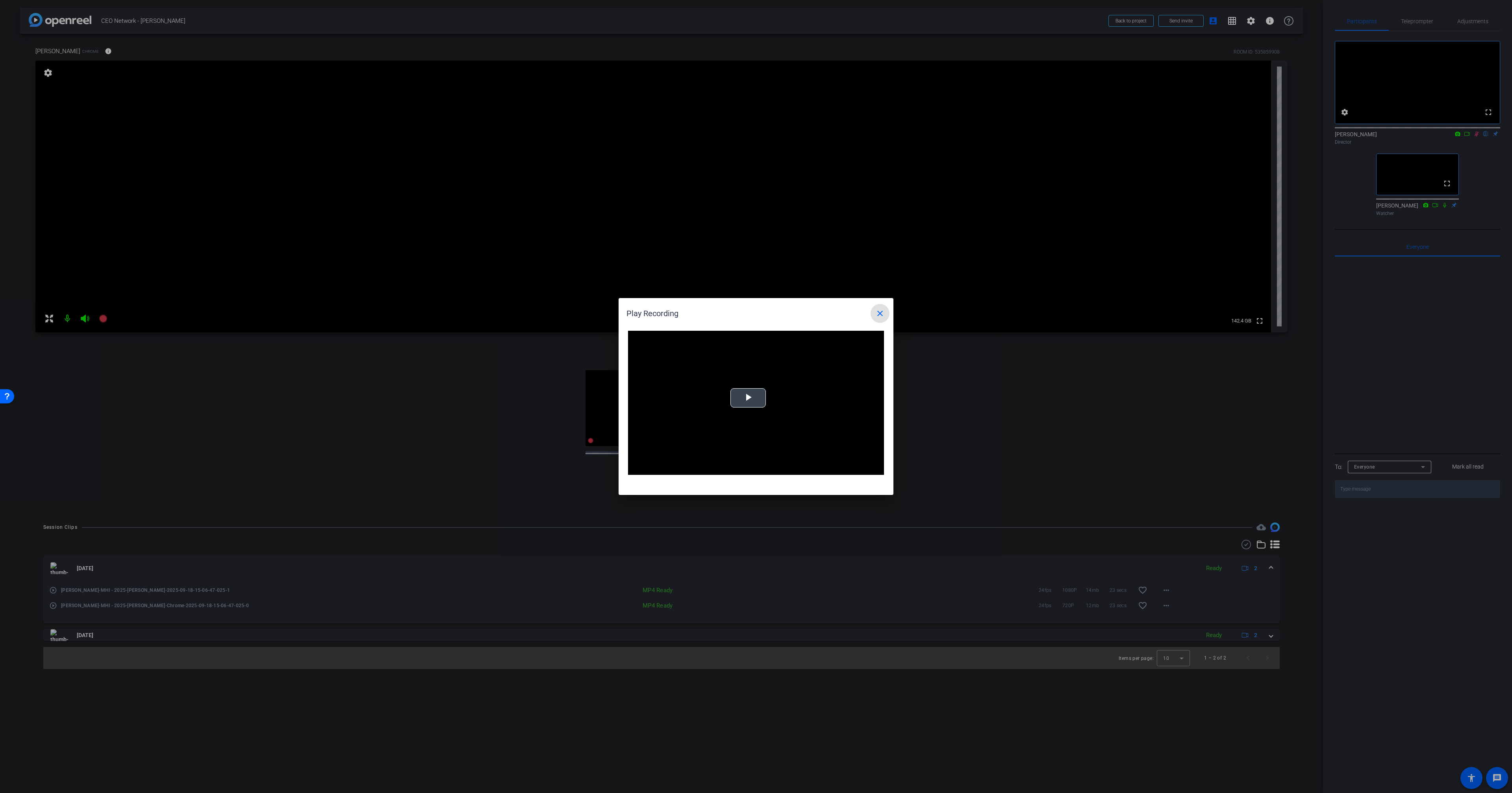
click at [736, 383] on video "Video Player" at bounding box center [756, 403] width 256 height 144
click at [770, 470] on div "Loaded : 100.00% 0:14 0:00" at bounding box center [747, 468] width 175 height 12
click at [632, 469] on span "Video Player" at bounding box center [636, 469] width 16 height 0
click at [797, 465] on div "Loaded : 100.00% 0:17 0:15" at bounding box center [747, 468] width 175 height 12
click at [787, 465] on div "Loaded : 100.00% 0:16 0:16" at bounding box center [747, 468] width 175 height 12
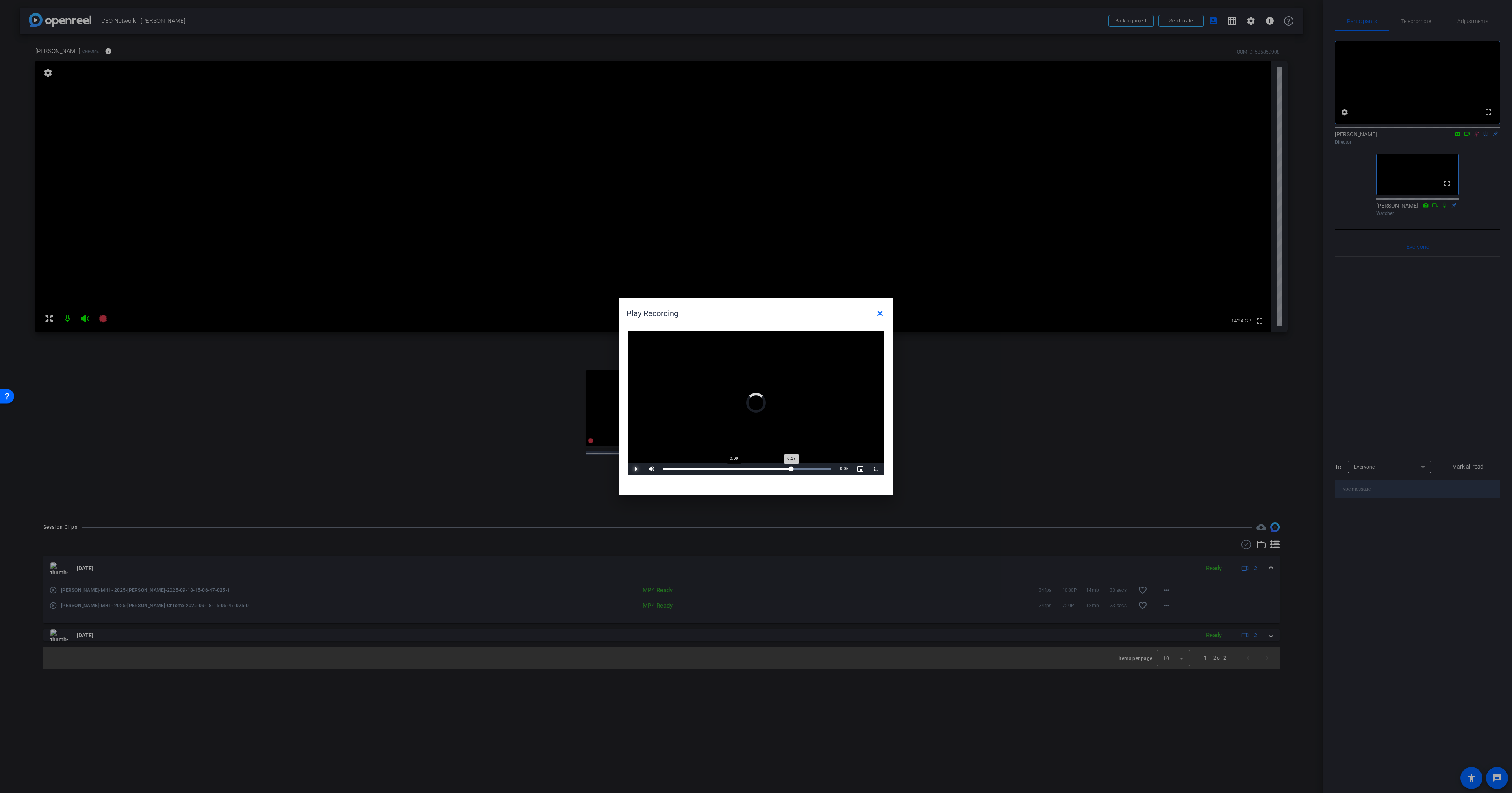
click at [732, 472] on div "Loaded : 100.00% 0:09 0:17" at bounding box center [747, 468] width 175 height 12
click at [687, 471] on div "Loaded : 100.00% 0:03 0:09" at bounding box center [747, 468] width 175 height 12
click at [675, 471] on div "Loaded : 100.00% 0:01 0:01" at bounding box center [747, 468] width 175 height 12
click at [778, 463] on div "Loaded : 100.00% 0:15 0:01" at bounding box center [747, 468] width 175 height 12
click at [799, 465] on div "Loaded : 100.00% 0:18 0:16" at bounding box center [747, 468] width 175 height 12
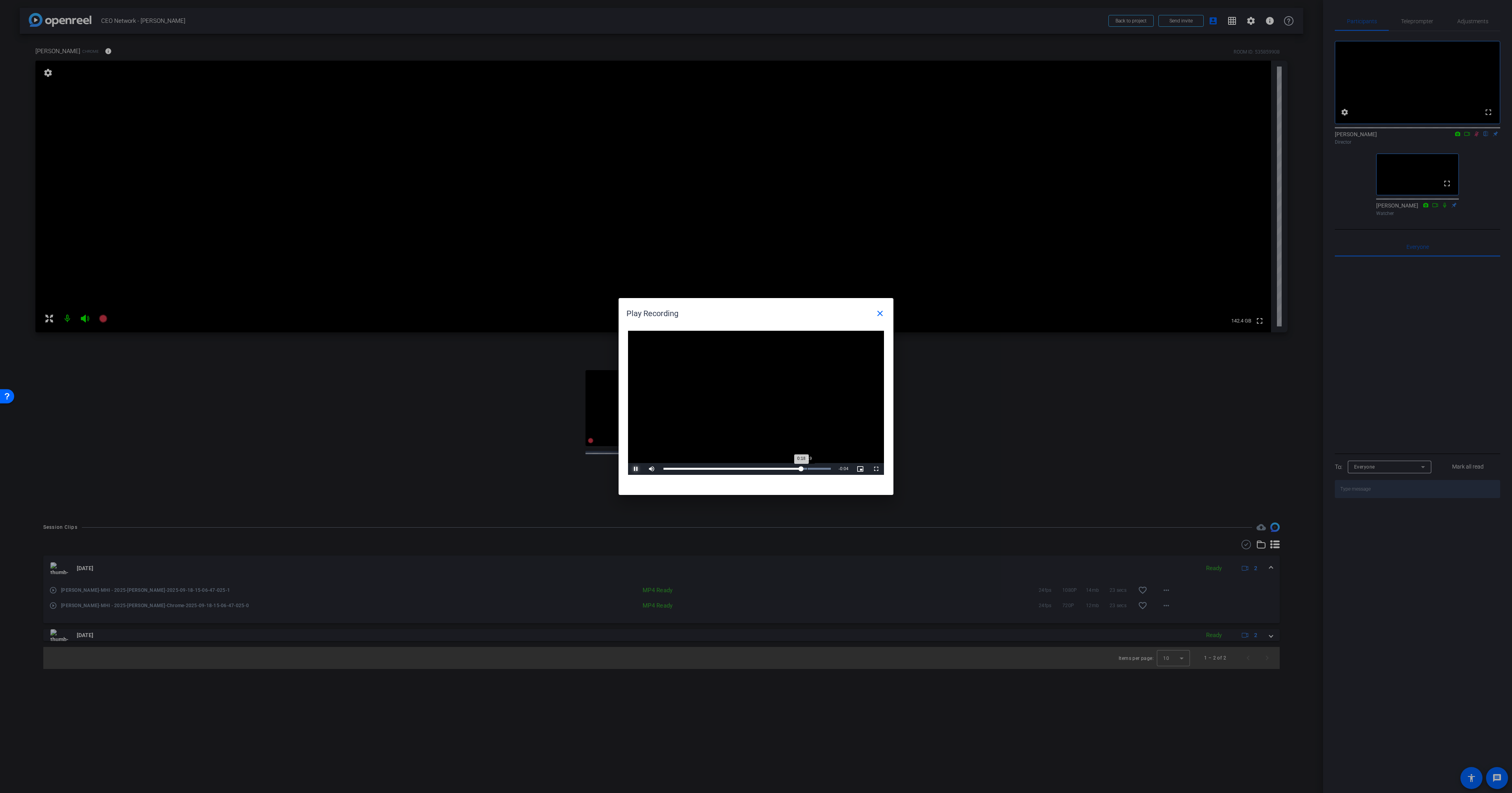
click at [808, 465] on div "Loaded : 100.00% 0:19 0:18" at bounding box center [747, 468] width 175 height 12
click at [876, 313] on mat-icon "close" at bounding box center [880, 313] width 9 height 9
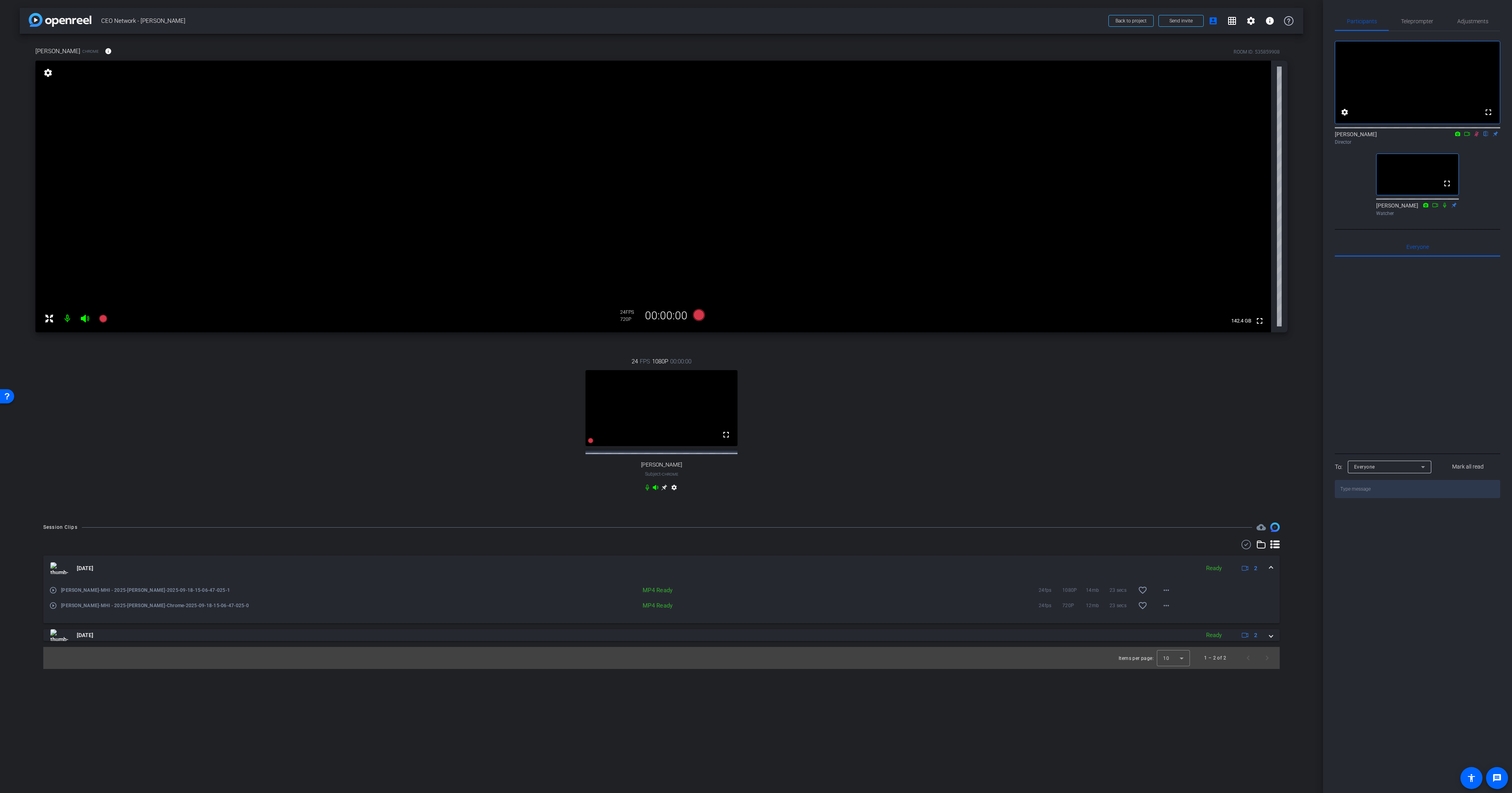
click at [665, 490] on icon at bounding box center [664, 487] width 6 height 6
click at [1478, 136] on icon at bounding box center [1476, 134] width 6 height 6
click at [1476, 136] on icon at bounding box center [1476, 134] width 6 height 6
click at [1476, 136] on icon at bounding box center [1476, 134] width 6 height 6
click at [1476, 136] on icon at bounding box center [1476, 134] width 6 height 6
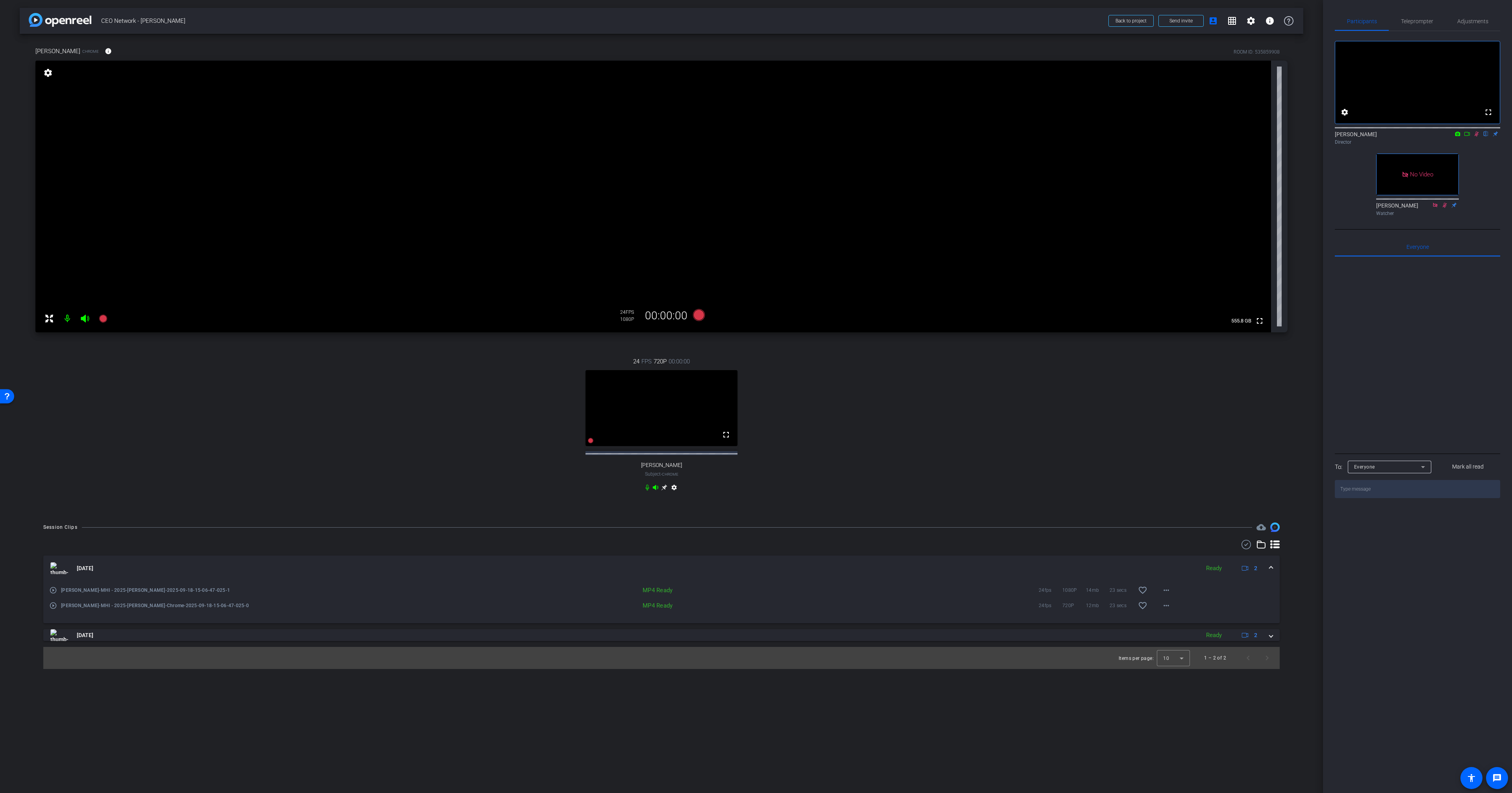
click at [1476, 136] on icon at bounding box center [1476, 134] width 6 height 6
click at [932, 426] on div "24 FPS 720P 00:00:00 fullscreen [PERSON_NAME] Subject - Chrome settings" at bounding box center [662, 425] width 1252 height 163
click at [695, 313] on icon at bounding box center [699, 315] width 12 height 12
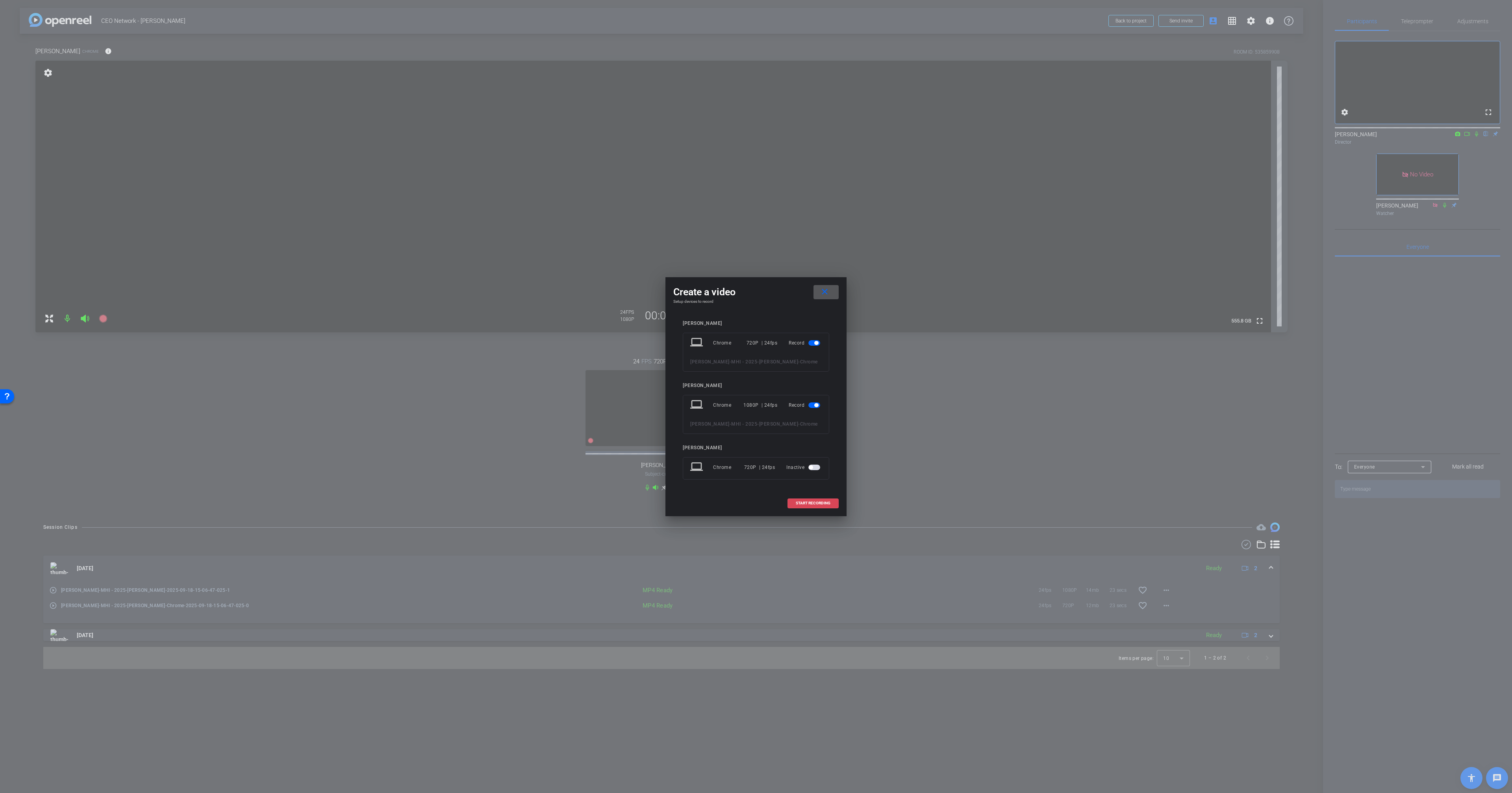
click at [816, 502] on span "START RECORDING" at bounding box center [812, 503] width 35 height 4
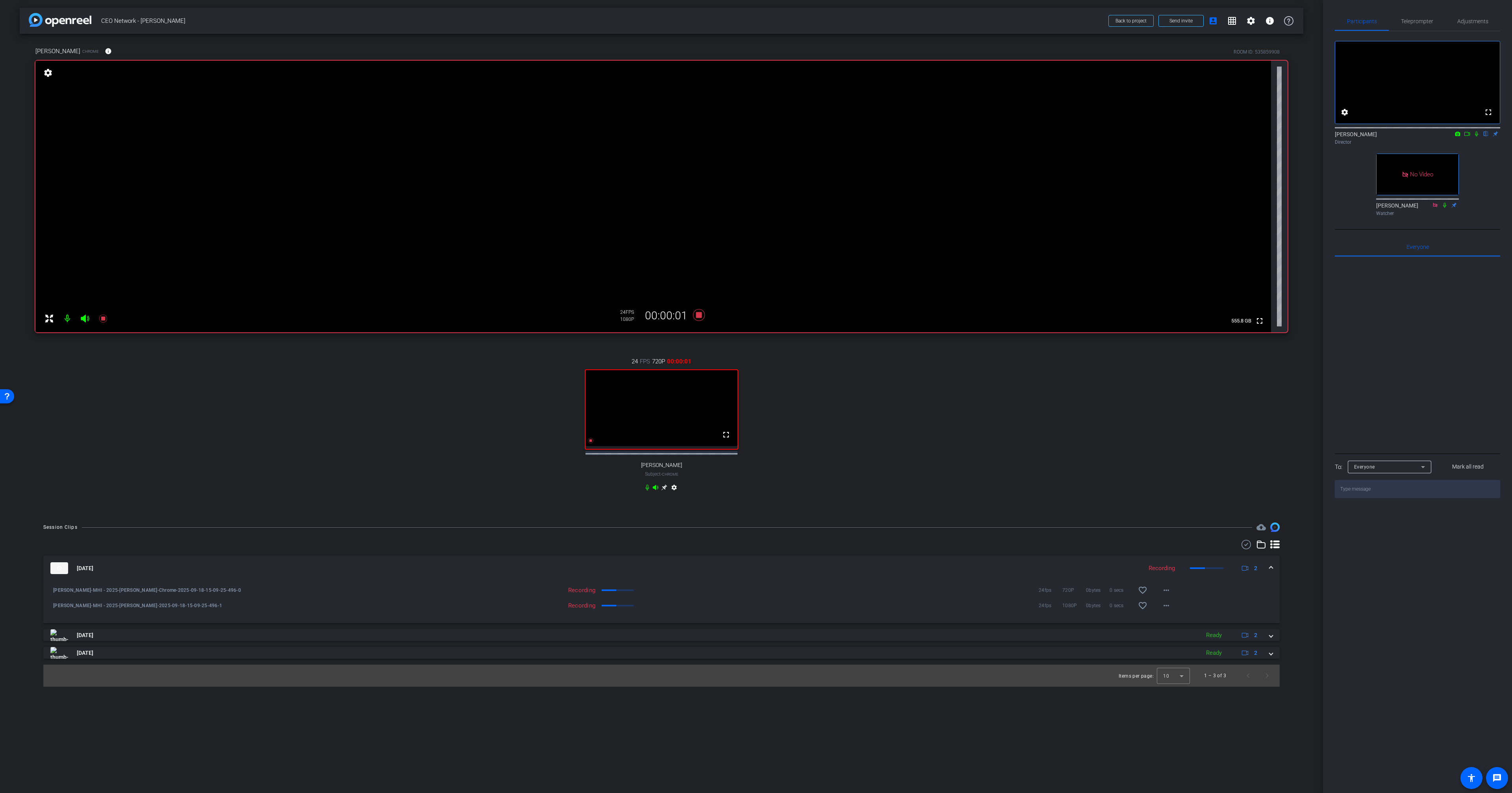
drag, startPoint x: 1474, startPoint y: 143, endPoint x: 1472, endPoint y: 149, distance: 6.3
click at [1474, 136] on icon at bounding box center [1476, 134] width 6 height 6
click at [1475, 136] on icon at bounding box center [1476, 134] width 6 height 6
click at [762, 348] on div "24 FPS 720P 00:00:46 fullscreen [PERSON_NAME] Subject - Chrome settings" at bounding box center [662, 425] width 1252 height 163
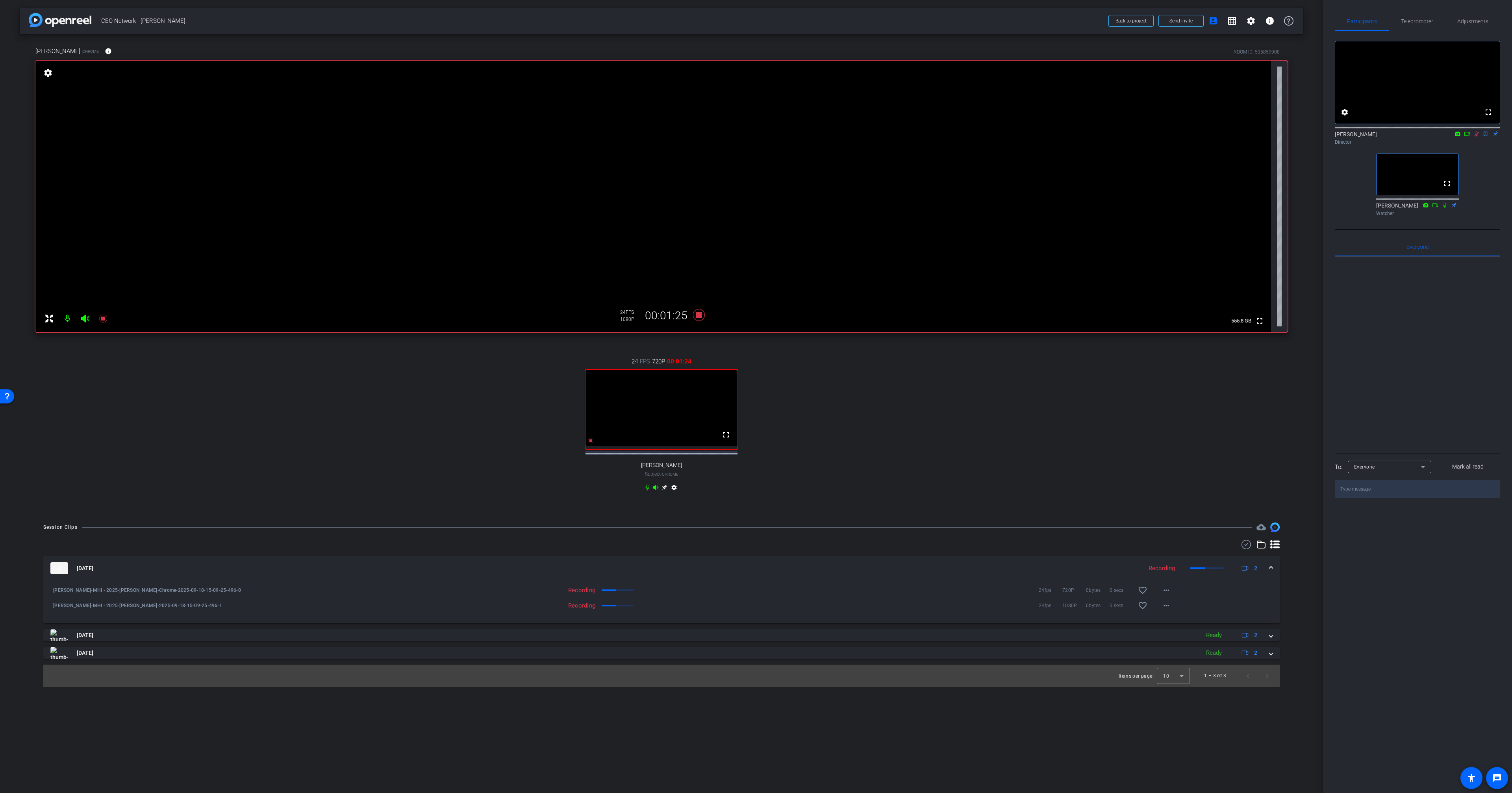
click at [1478, 136] on icon at bounding box center [1476, 134] width 6 height 6
click at [1477, 136] on icon at bounding box center [1476, 134] width 6 height 6
click at [1479, 167] on div "fullscreen settings [PERSON_NAME] flip Director fullscreen [PERSON_NAME] Watcher" at bounding box center [1417, 126] width 166 height 188
click at [1474, 136] on icon at bounding box center [1476, 134] width 6 height 6
click at [700, 315] on icon at bounding box center [699, 315] width 12 height 12
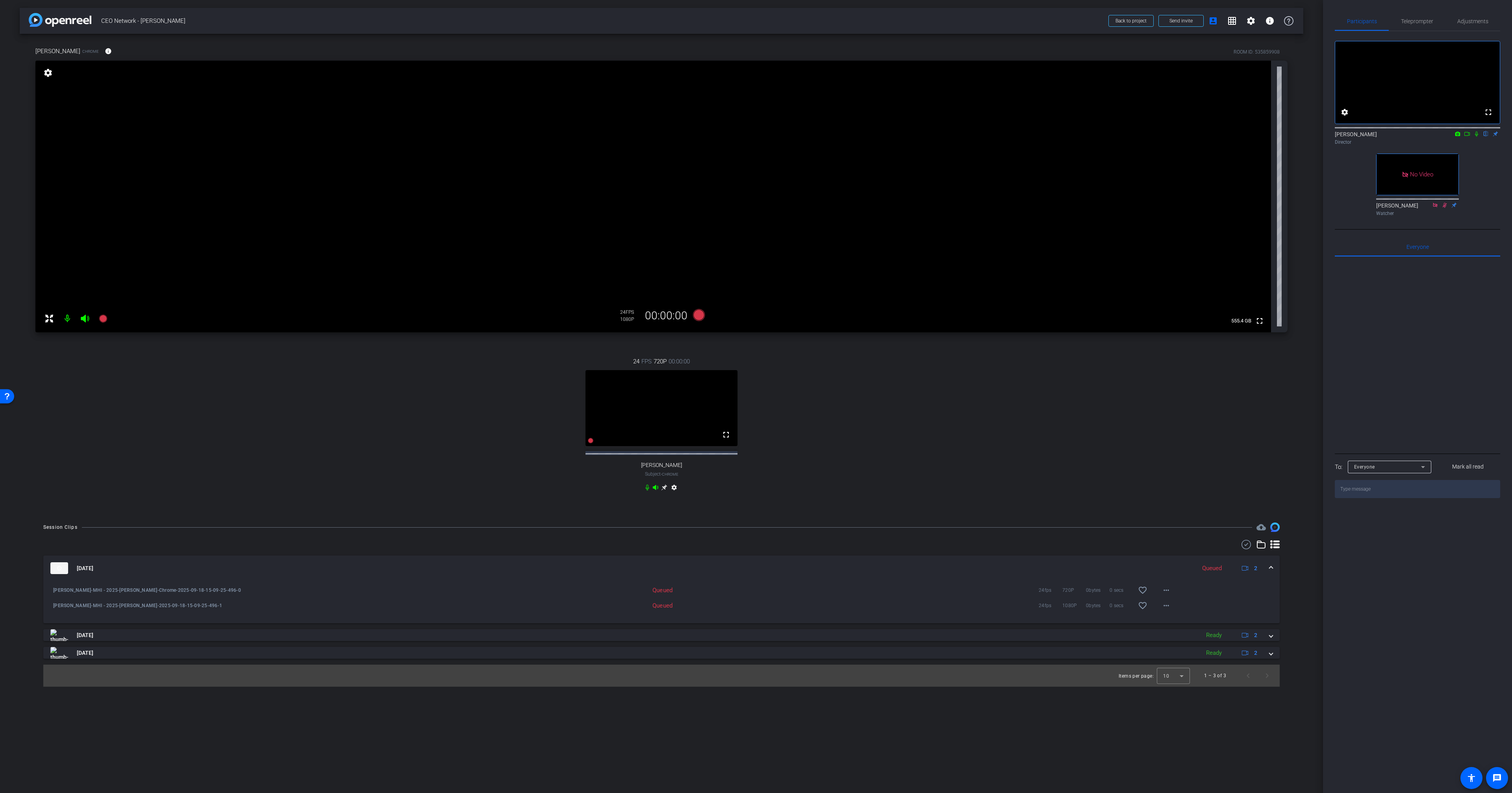
click at [783, 385] on div "24 FPS 720P 00:00:00 fullscreen [PERSON_NAME] Subject - Chrome settings" at bounding box center [662, 425] width 1252 height 163
click at [700, 313] on icon at bounding box center [699, 315] width 12 height 12
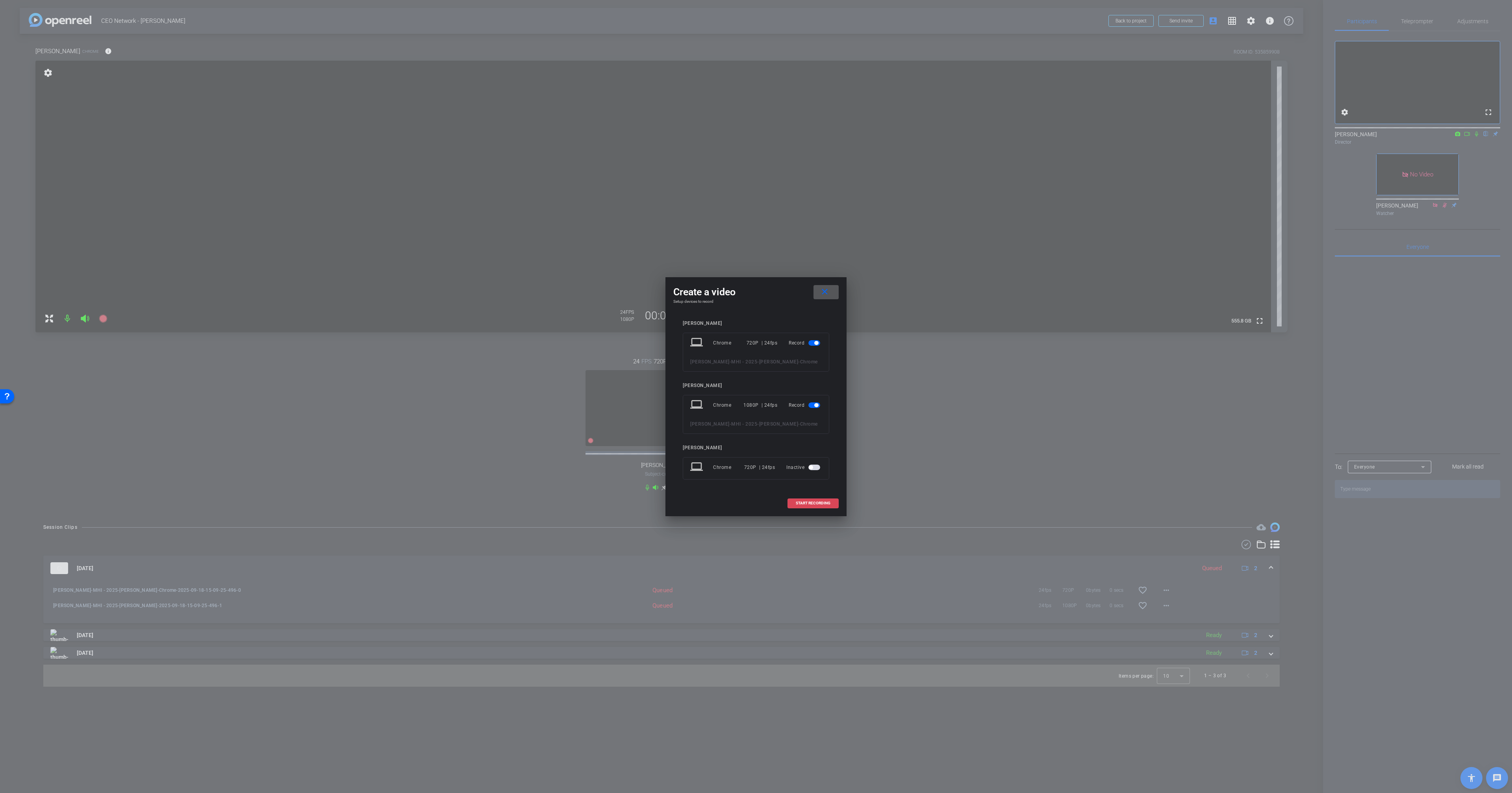
click at [814, 505] on span at bounding box center [812, 502] width 51 height 19
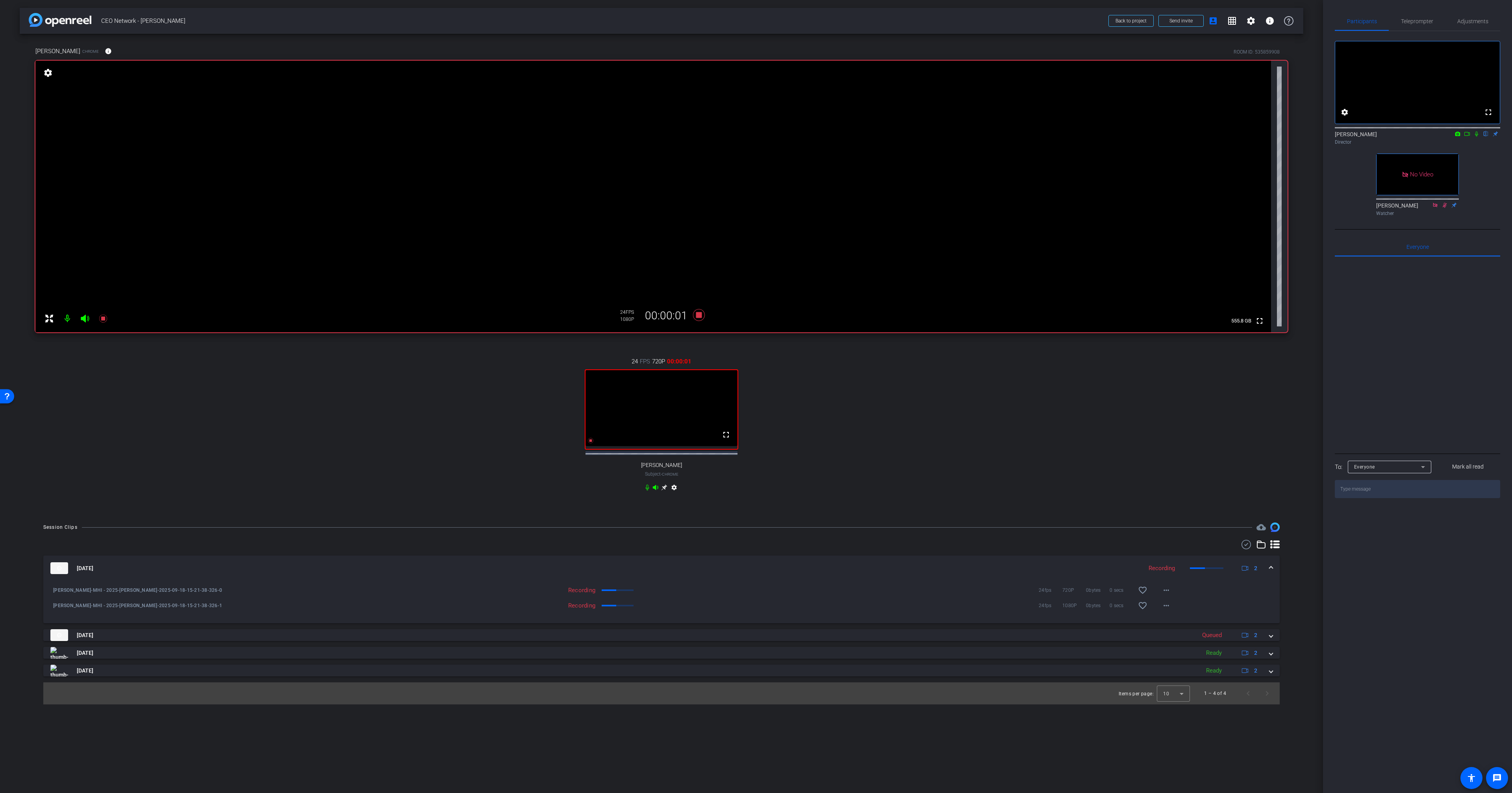
click at [1475, 136] on icon at bounding box center [1476, 134] width 6 height 6
click at [664, 493] on div "settings" at bounding box center [661, 488] width 35 height 9
click at [664, 490] on icon at bounding box center [664, 487] width 6 height 6
click at [1476, 136] on icon at bounding box center [1476, 133] width 4 height 5
click at [700, 311] on icon at bounding box center [699, 315] width 19 height 14
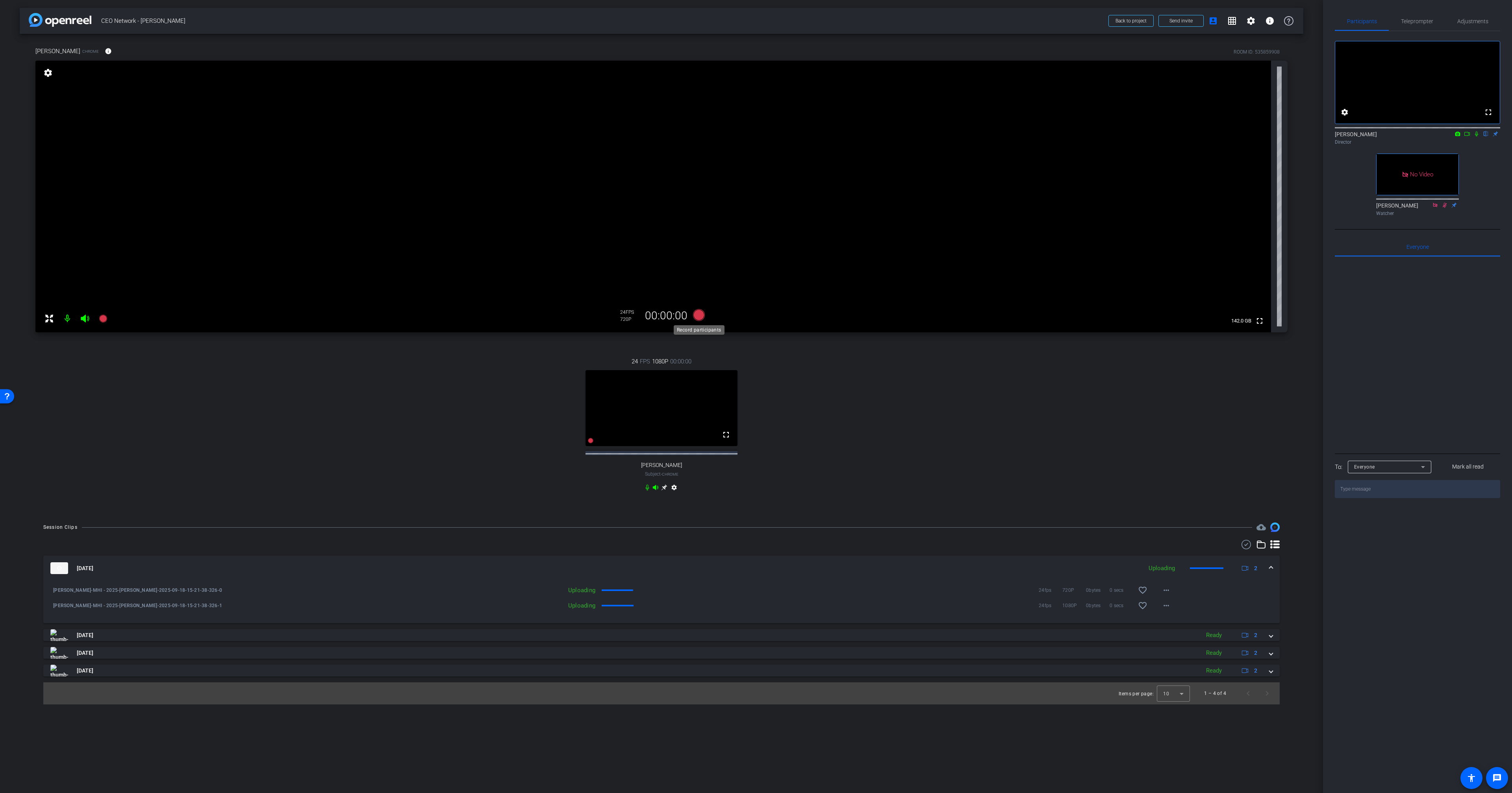
click at [702, 315] on icon at bounding box center [699, 315] width 12 height 12
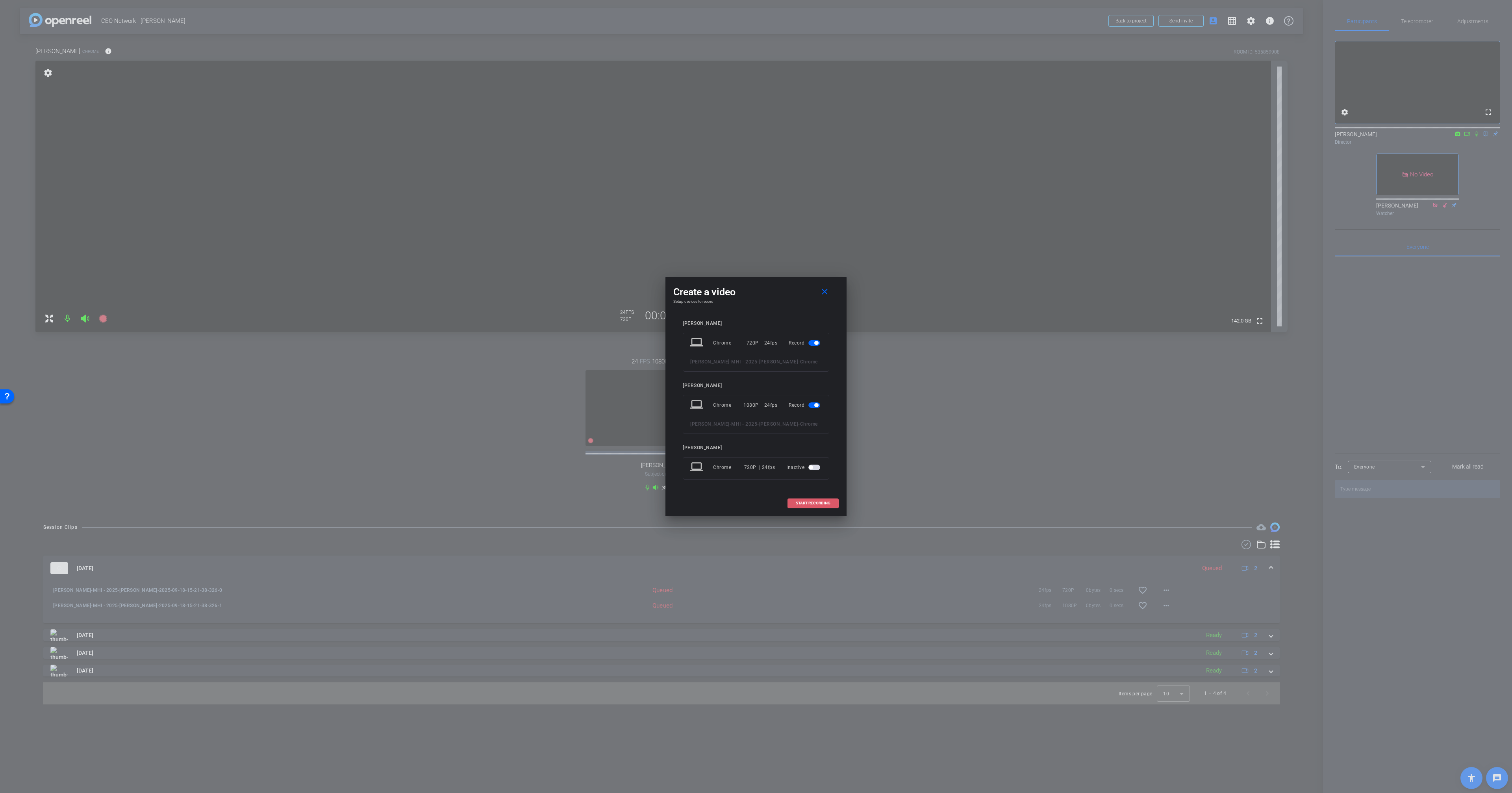
click at [822, 505] on span at bounding box center [812, 502] width 51 height 19
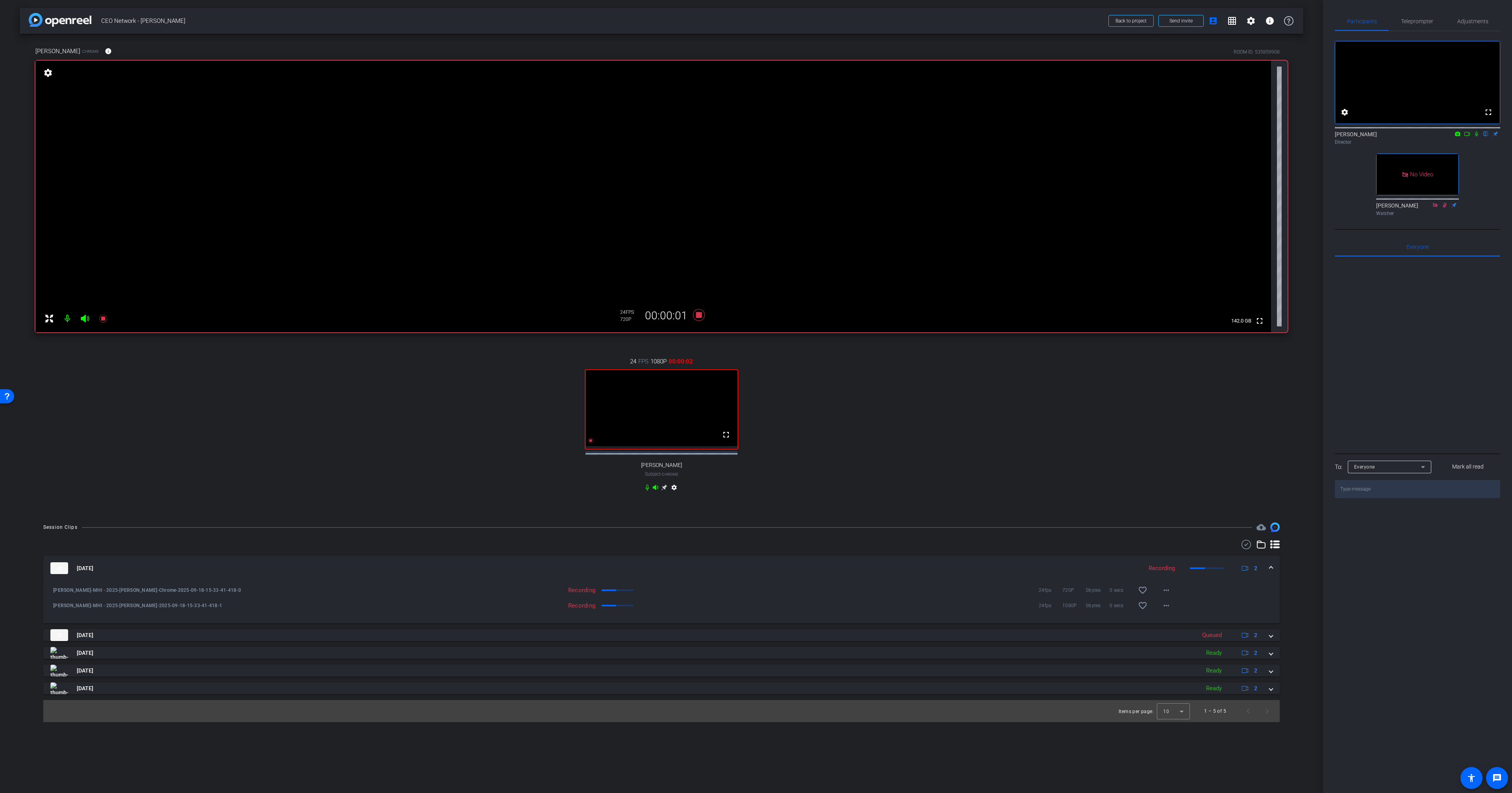
click at [1478, 136] on icon at bounding box center [1476, 134] width 6 height 6
click at [1475, 136] on icon at bounding box center [1476, 133] width 4 height 5
click at [1475, 136] on icon at bounding box center [1476, 134] width 6 height 6
click at [1476, 136] on icon at bounding box center [1476, 134] width 6 height 6
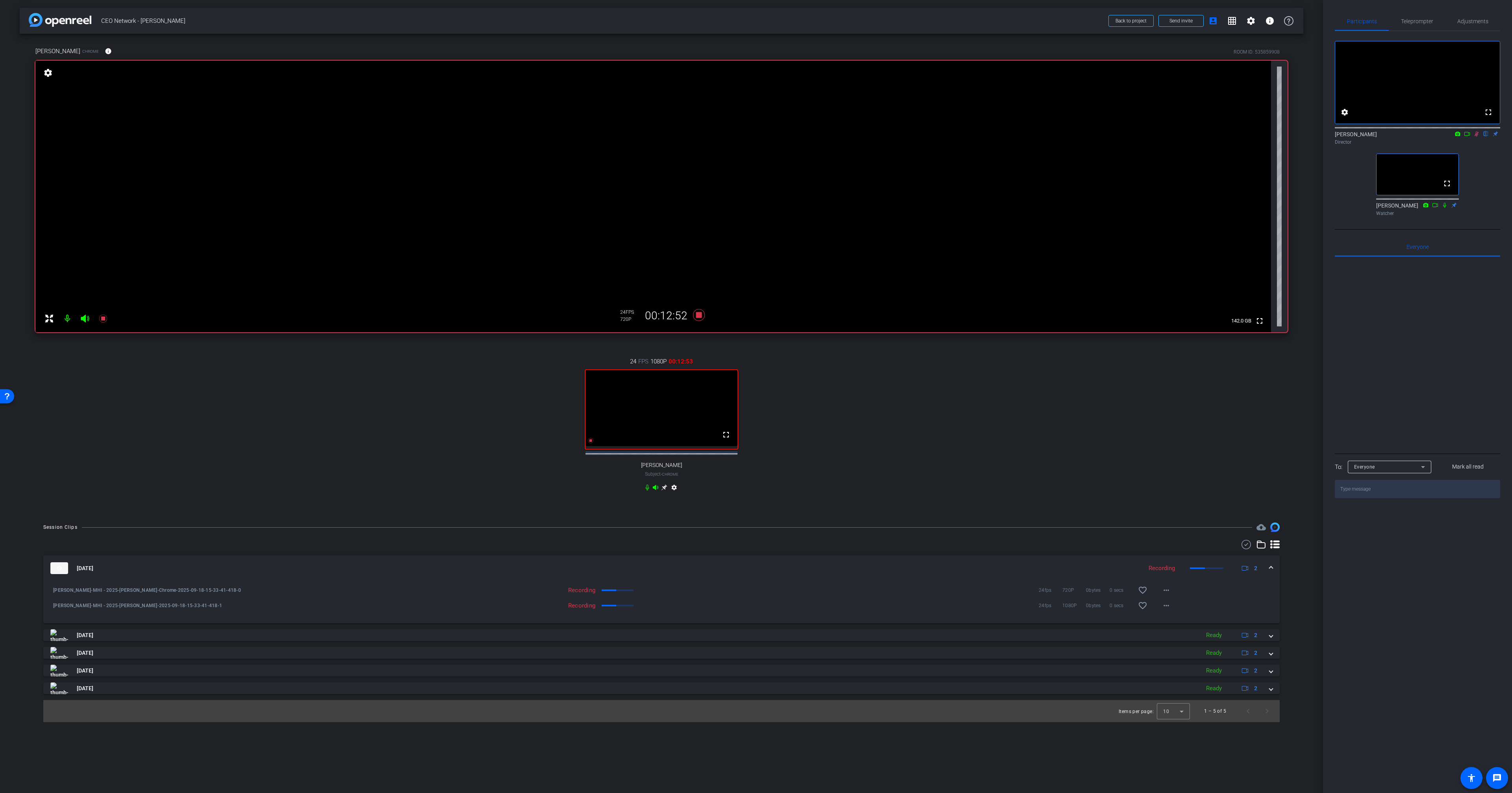
drag, startPoint x: 917, startPoint y: 375, endPoint x: 847, endPoint y: 369, distance: 70.3
click at [917, 375] on div "24 FPS 1080P 00:12:53 fullscreen [PERSON_NAME] Subject - Chrome settings" at bounding box center [662, 425] width 1252 height 163
click at [702, 318] on icon at bounding box center [699, 315] width 19 height 14
click at [700, 318] on icon at bounding box center [699, 315] width 12 height 12
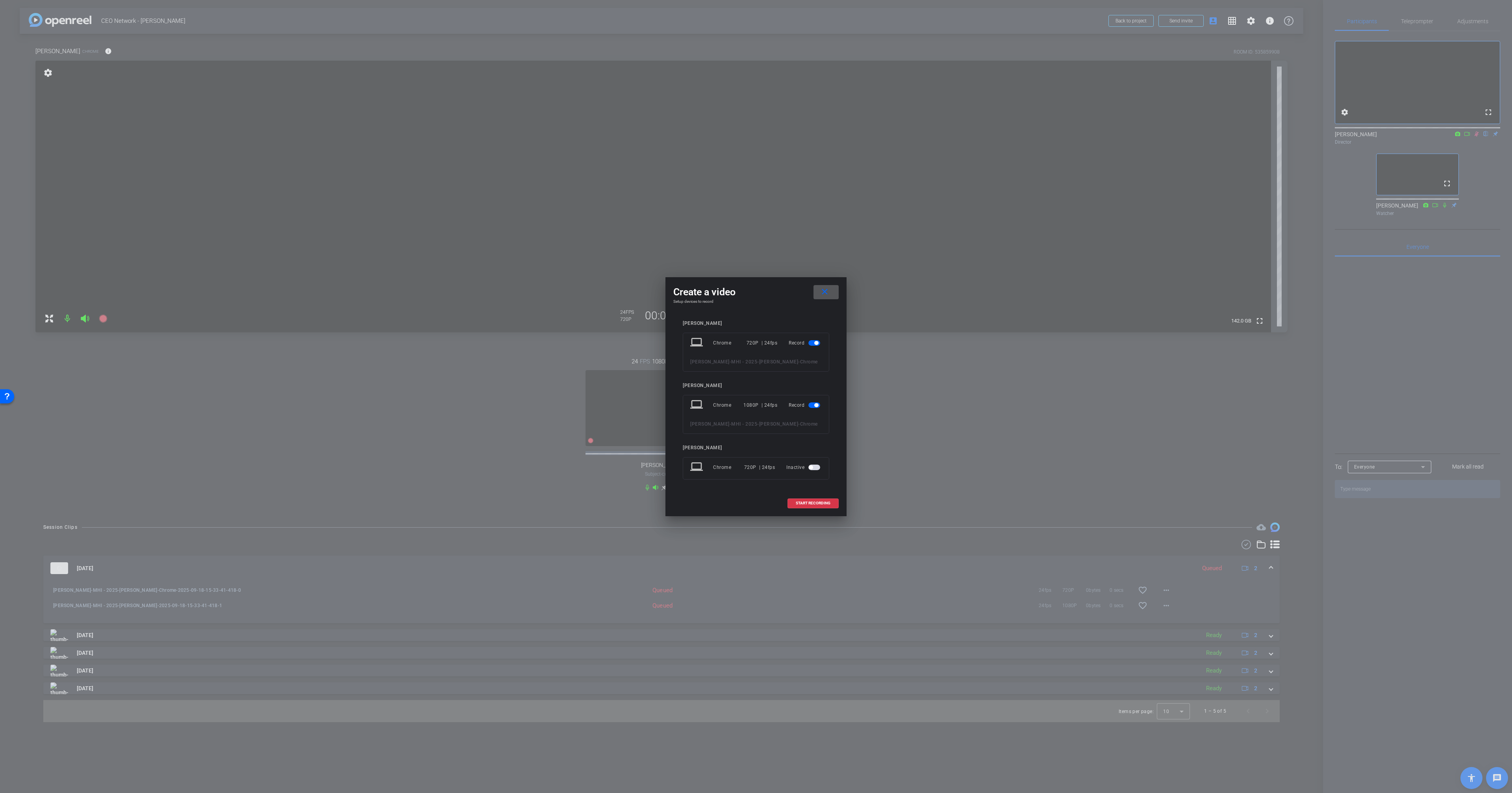
click at [812, 502] on span "START RECORDING" at bounding box center [812, 503] width 35 height 4
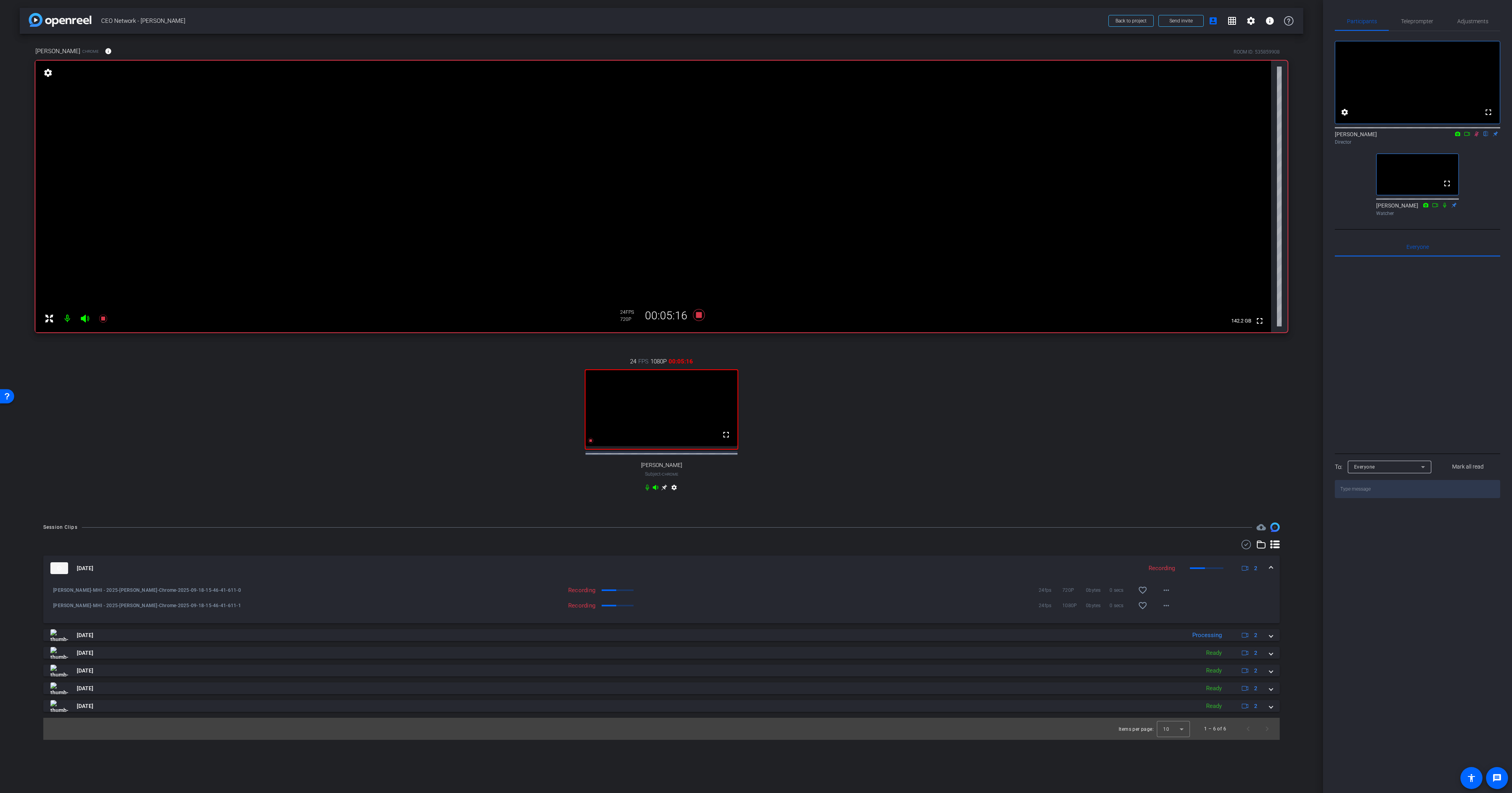
click at [1498, 167] on div "fullscreen settings [PERSON_NAME] flip Director fullscreen [PERSON_NAME] Watcher" at bounding box center [1417, 126] width 166 height 188
drag, startPoint x: 1476, startPoint y: 145, endPoint x: 1470, endPoint y: 151, distance: 8.5
click at [1476, 136] on icon at bounding box center [1476, 134] width 6 height 6
drag, startPoint x: 701, startPoint y: 315, endPoint x: 710, endPoint y: 320, distance: 10.3
click at [701, 315] on icon at bounding box center [699, 315] width 12 height 12
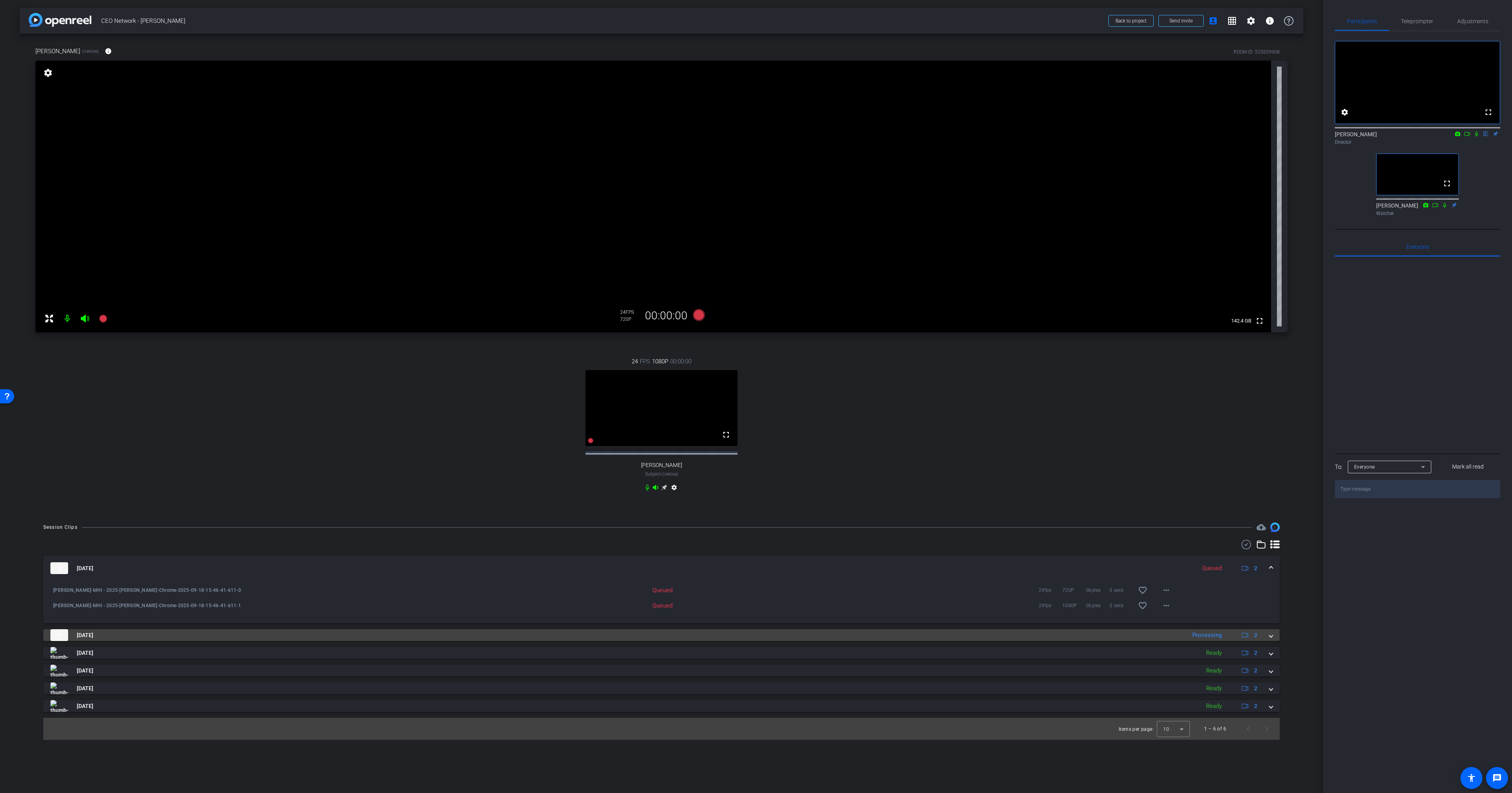
click at [667, 636] on mat-panel-title "[DATE]" at bounding box center [616, 635] width 1132 height 12
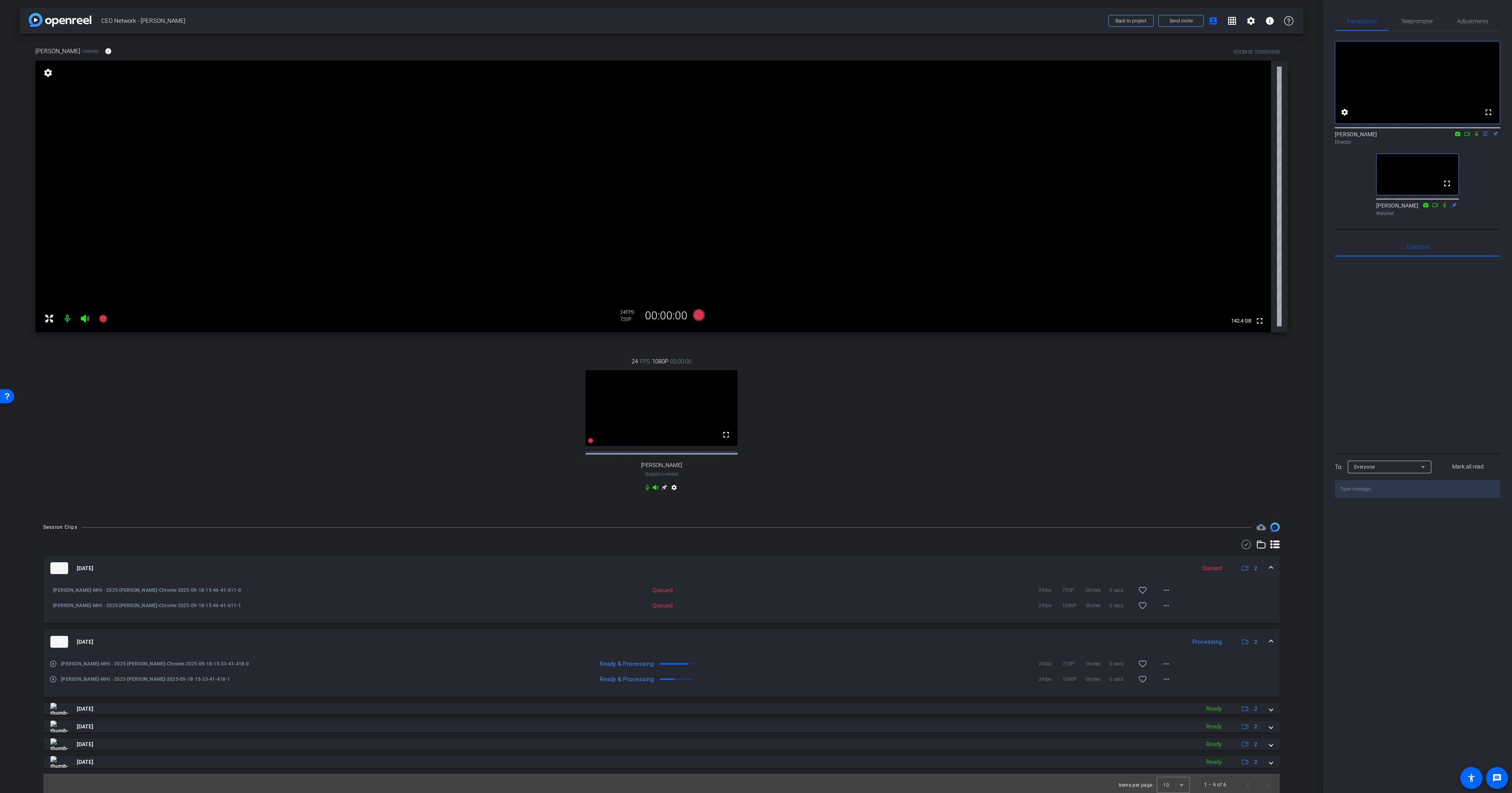
click at [1475, 136] on icon at bounding box center [1476, 134] width 6 height 6
click at [1474, 136] on icon at bounding box center [1476, 134] width 6 height 6
